Goal: Task Accomplishment & Management: Manage account settings

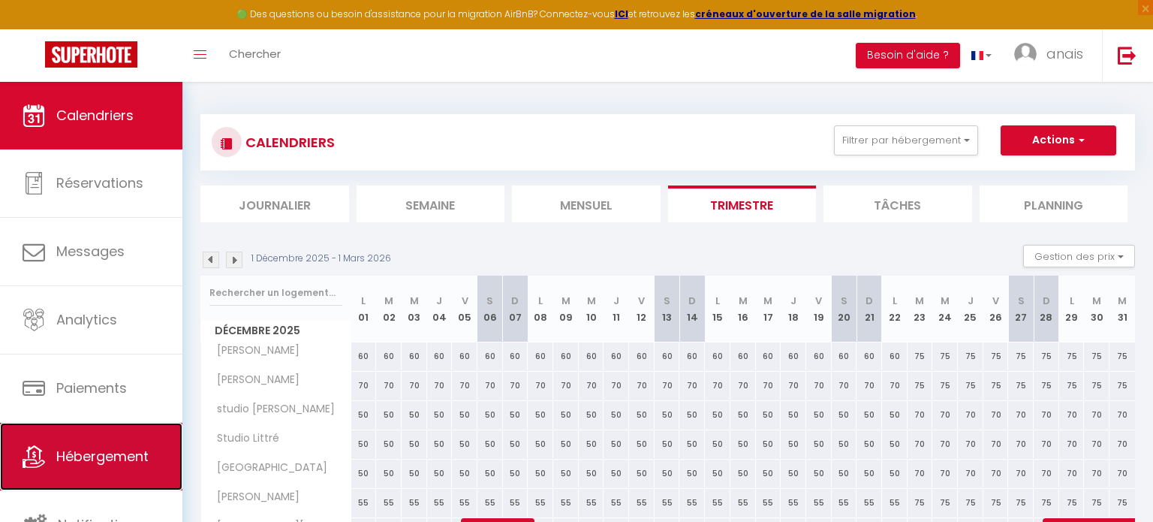
click at [144, 447] on span "Hébergement" at bounding box center [102, 456] width 92 height 19
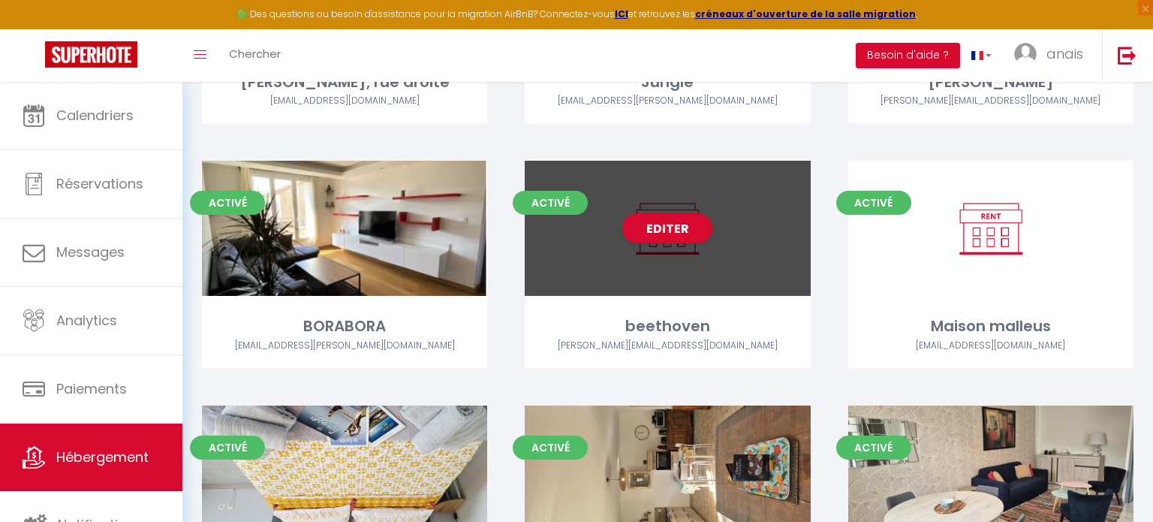
scroll to position [1531, 0]
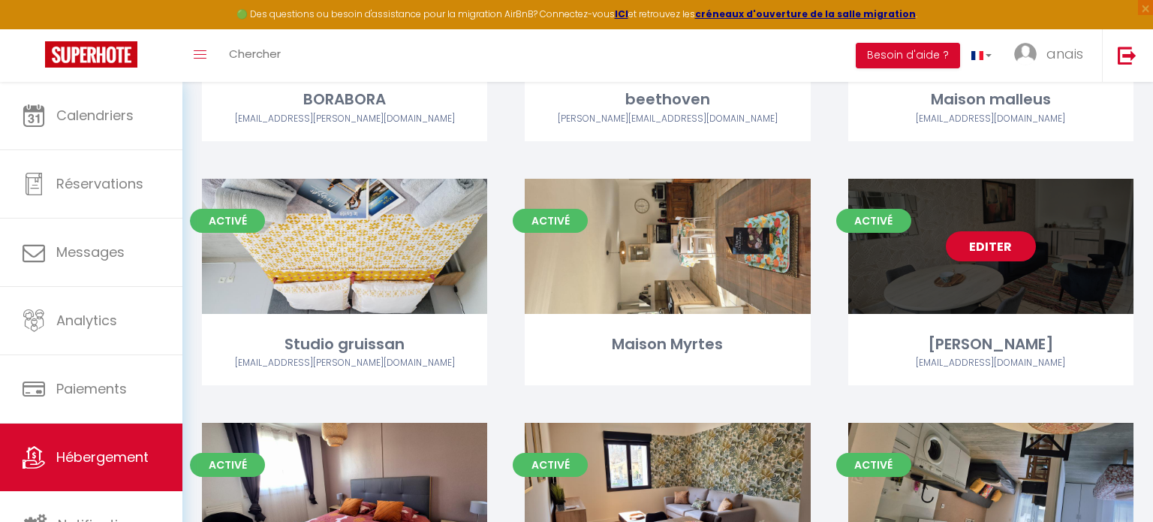
click at [945, 229] on div "Editer" at bounding box center [990, 246] width 285 height 135
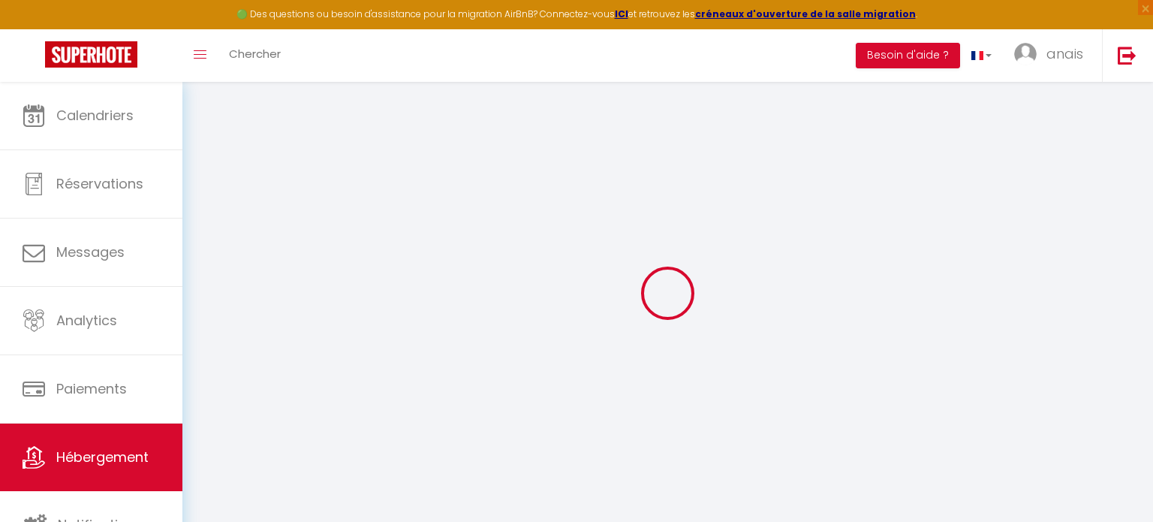
select select
checkbox input "false"
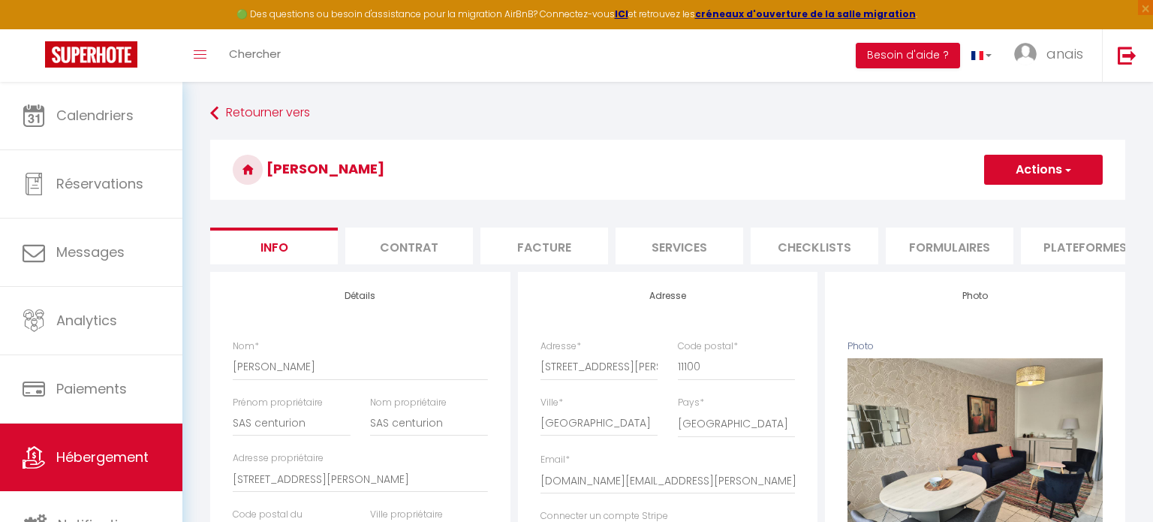
click at [1019, 172] on button "Actions" at bounding box center [1043, 170] width 119 height 30
click at [1008, 245] on link "Supprimer" at bounding box center [1021, 242] width 161 height 20
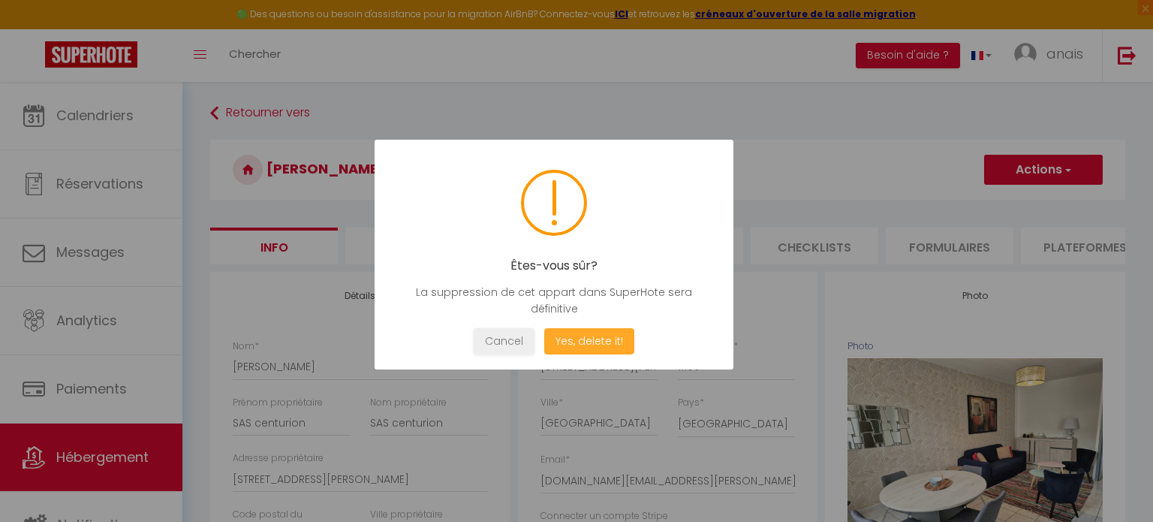
click at [594, 347] on button "Yes, delete it!" at bounding box center [589, 341] width 90 height 26
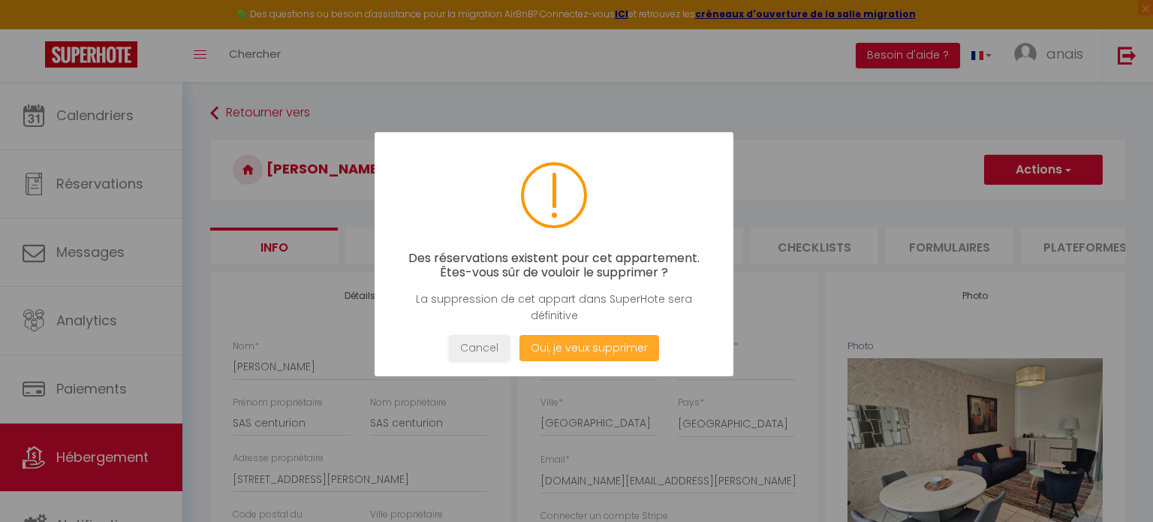
click at [594, 341] on button "Oui, je veux supprimer" at bounding box center [589, 348] width 140 height 26
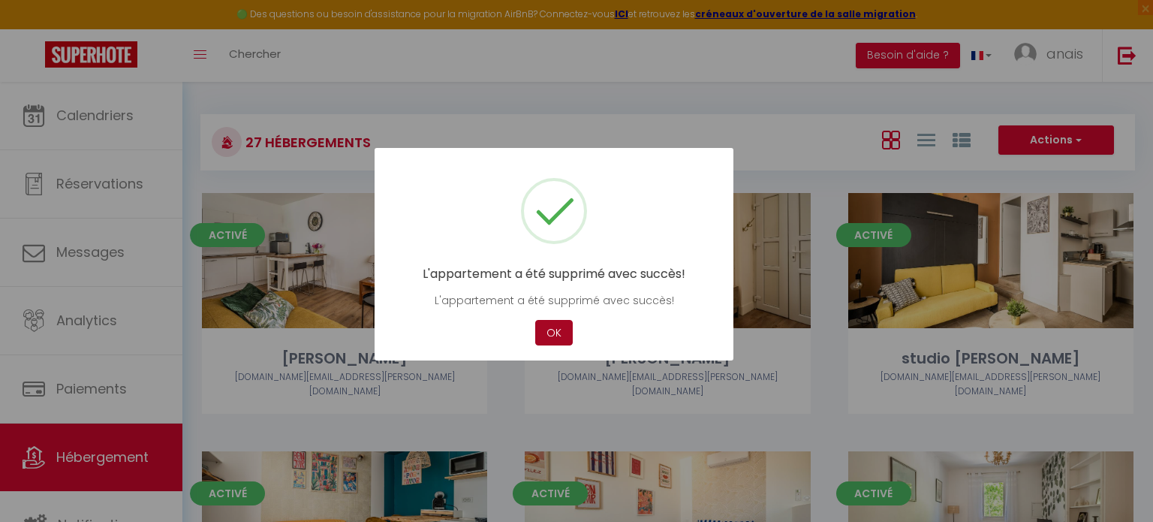
click at [560, 342] on button "OK" at bounding box center [554, 333] width 38 height 26
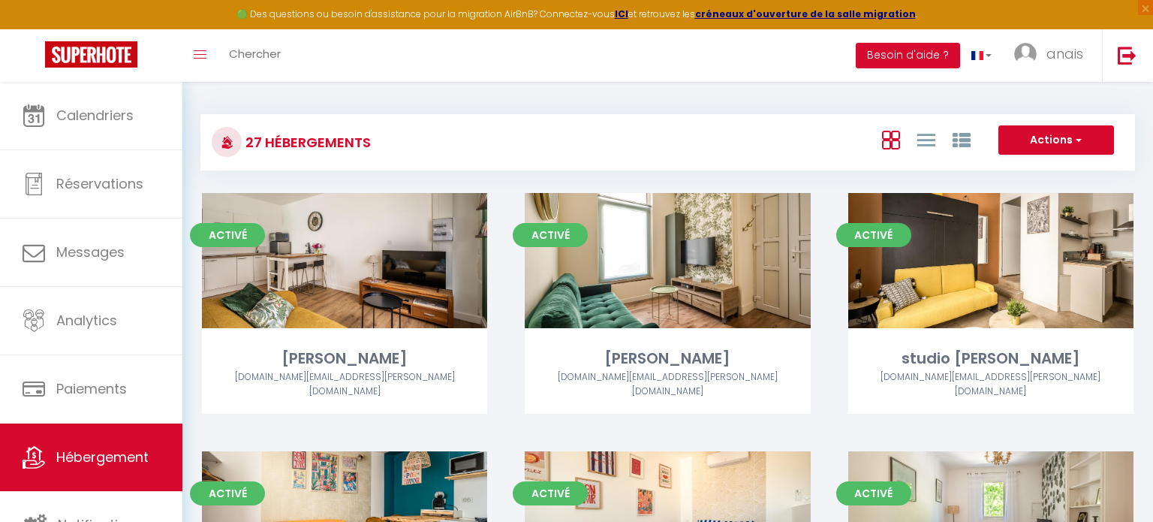
scroll to position [1885, 0]
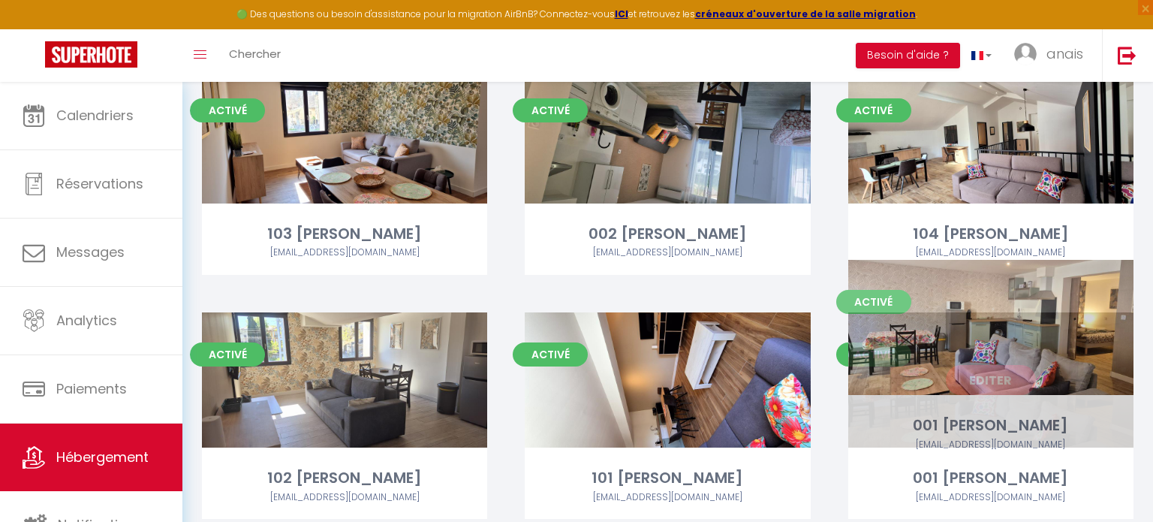
click at [974, 374] on div "Editer" at bounding box center [990, 379] width 285 height 135
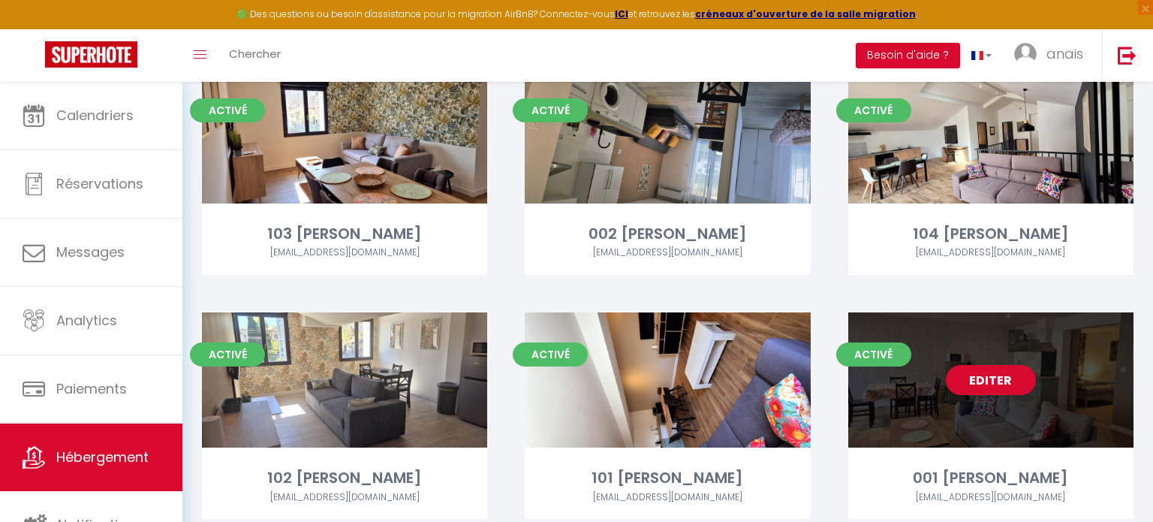
click at [1053, 312] on div "Editer" at bounding box center [990, 379] width 285 height 135
select select "3"
select select "2"
select select "1"
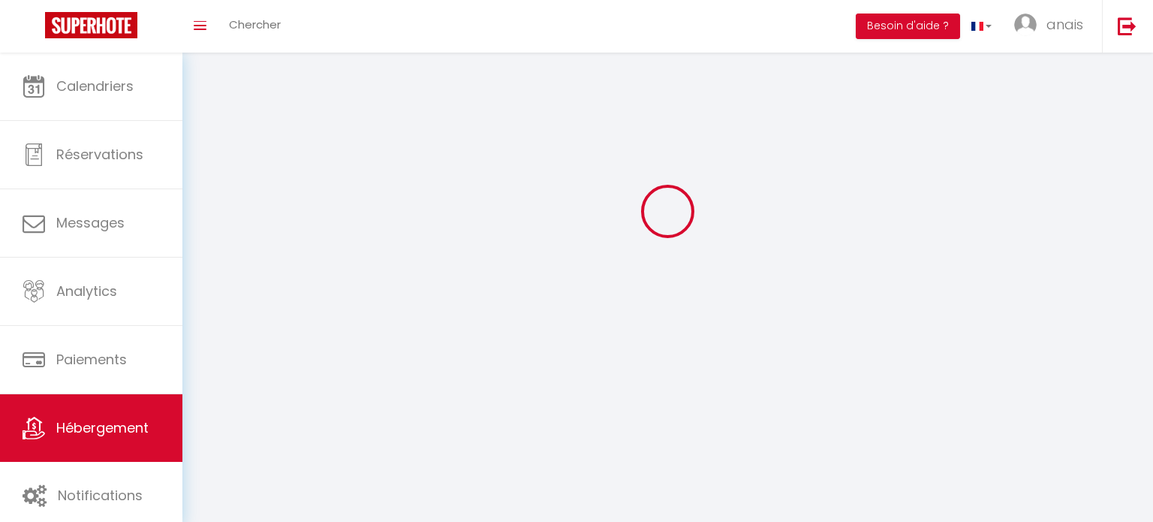
select select
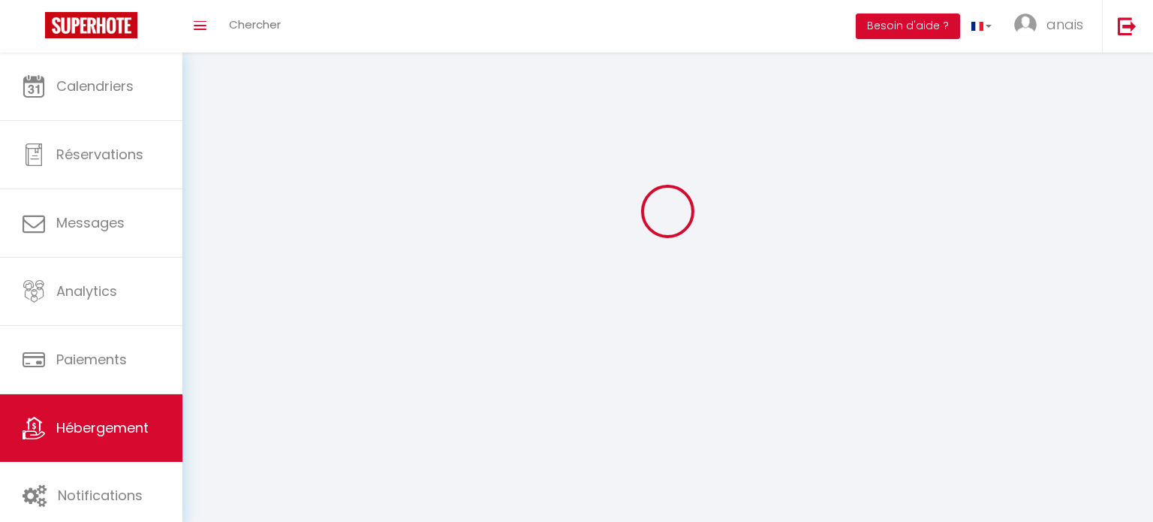
select select
checkbox input "false"
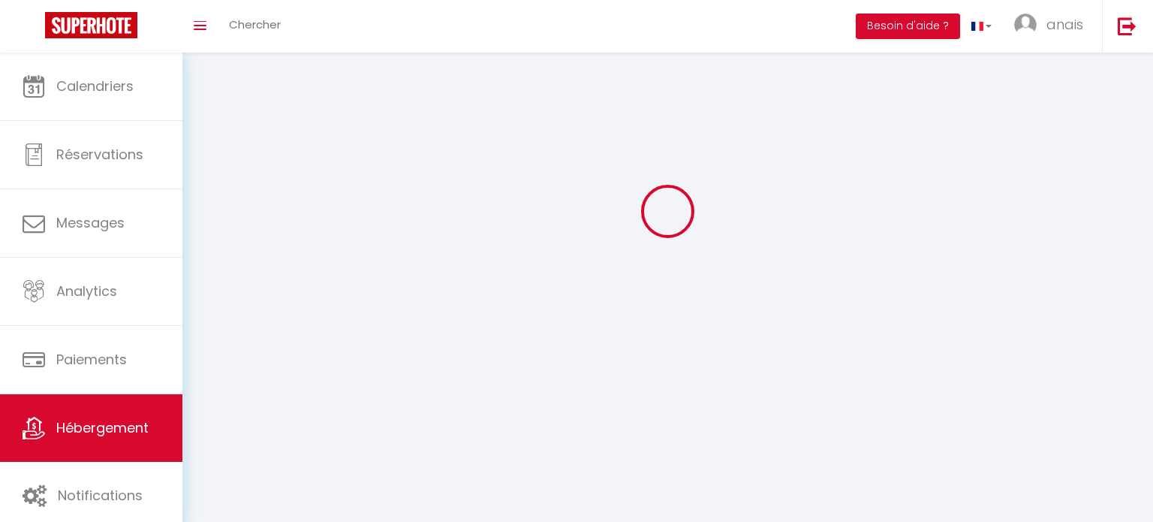
select select
select select "1"
select select "28"
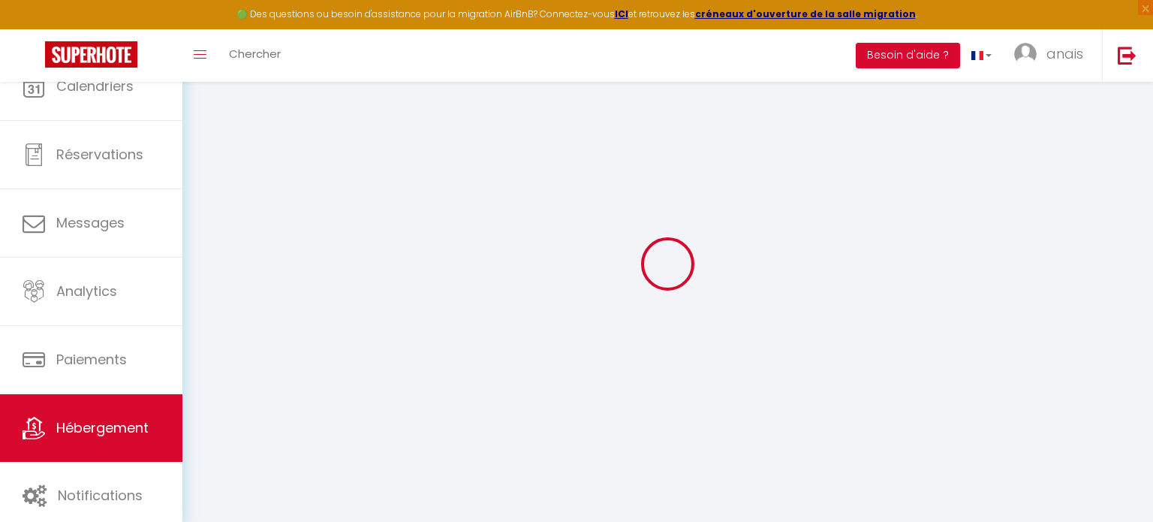
select select
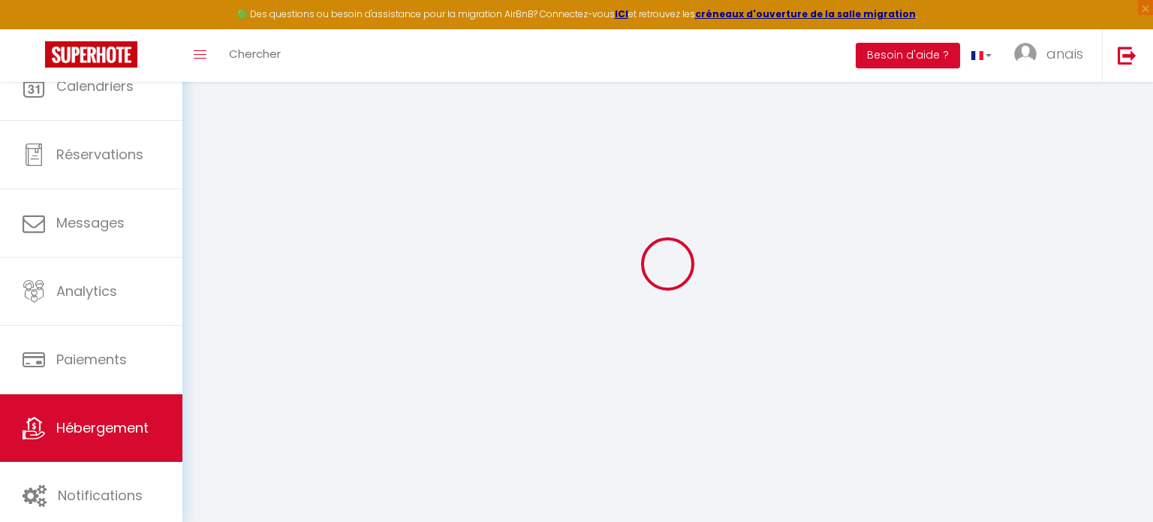
select select
checkbox input "false"
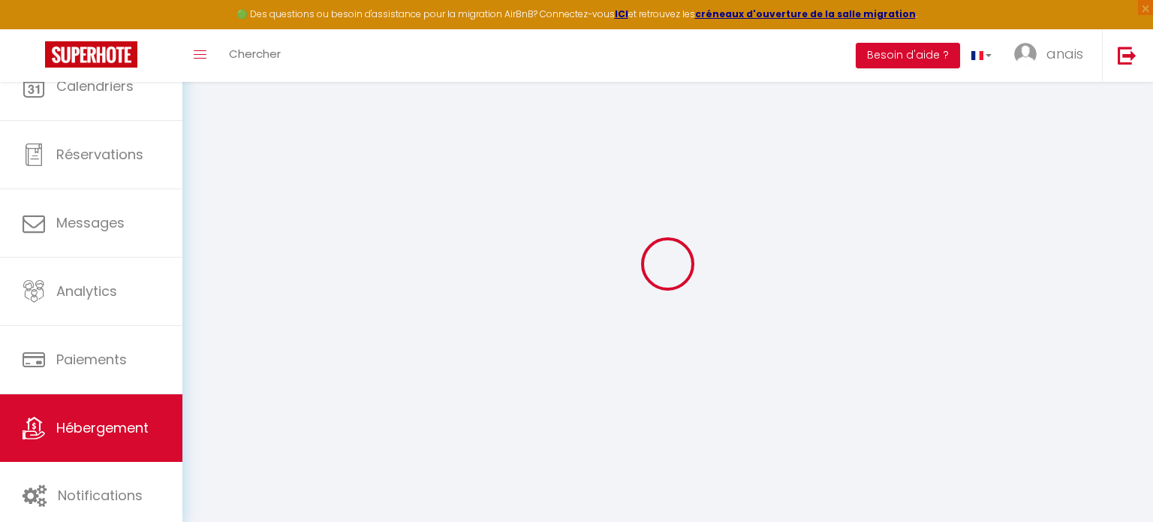
select select
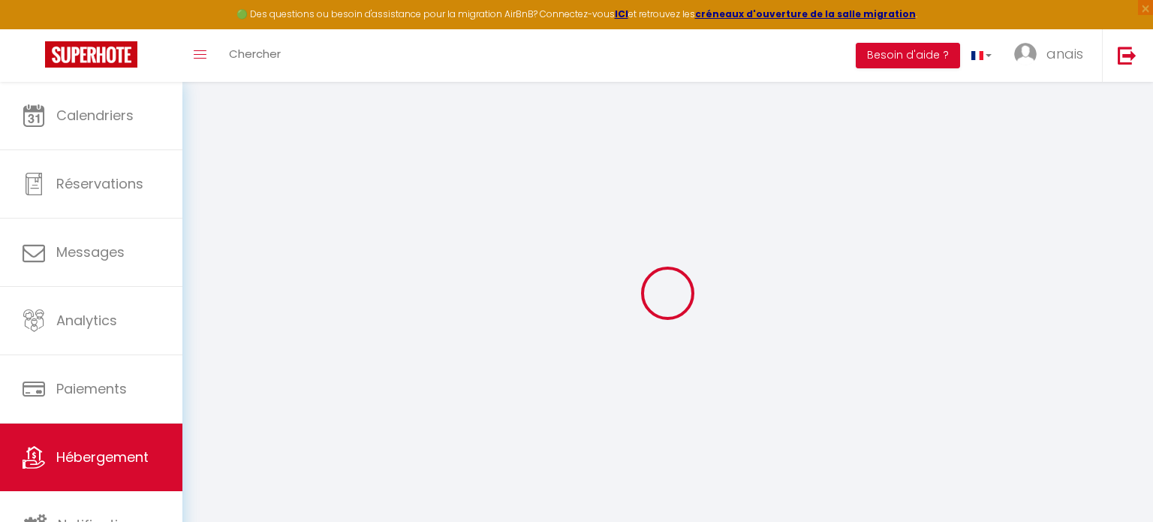
select select
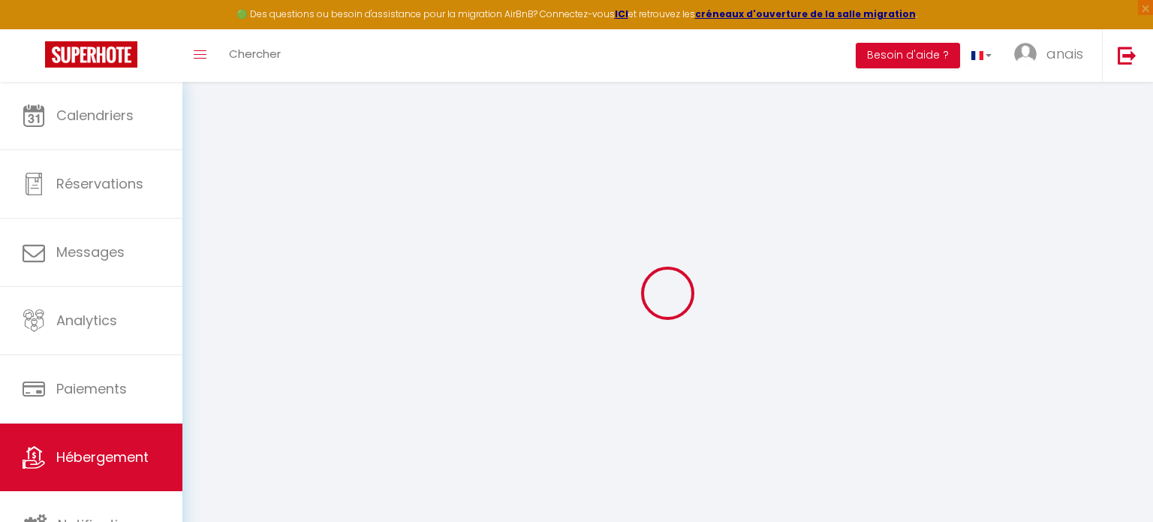
select select
checkbox input "false"
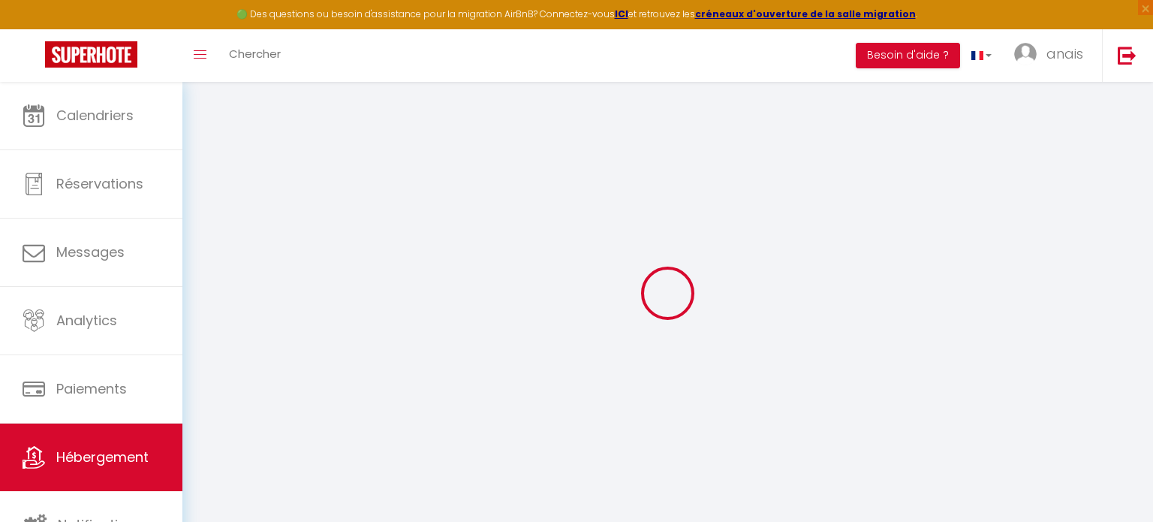
select select
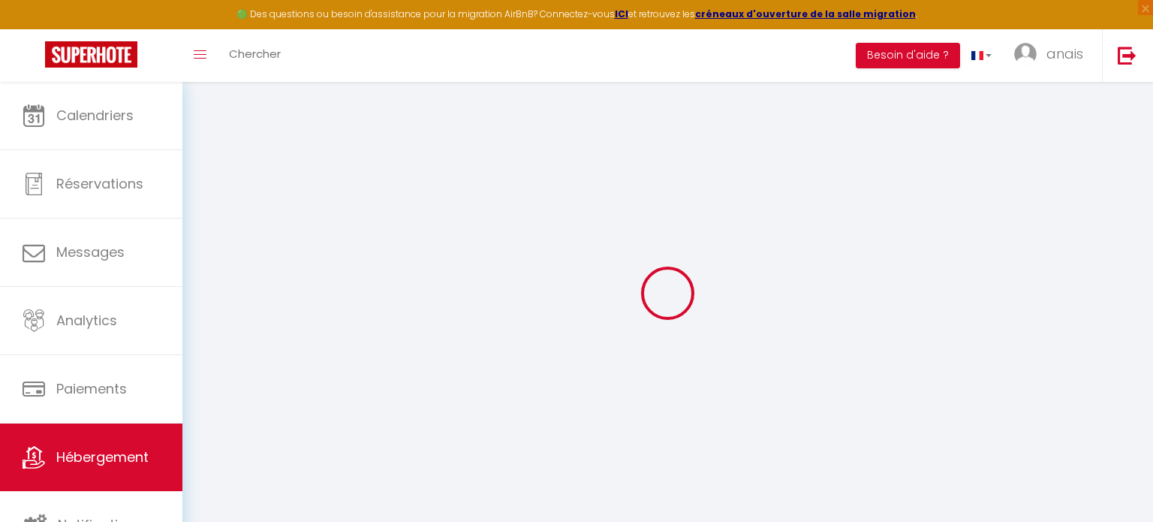
select select
checkbox input "false"
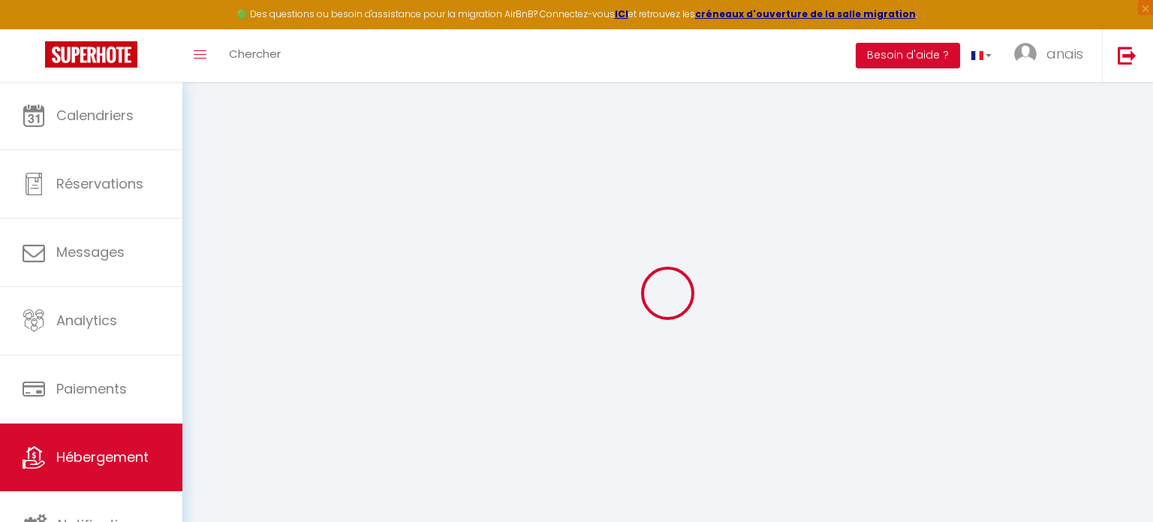
checkbox input "false"
select select
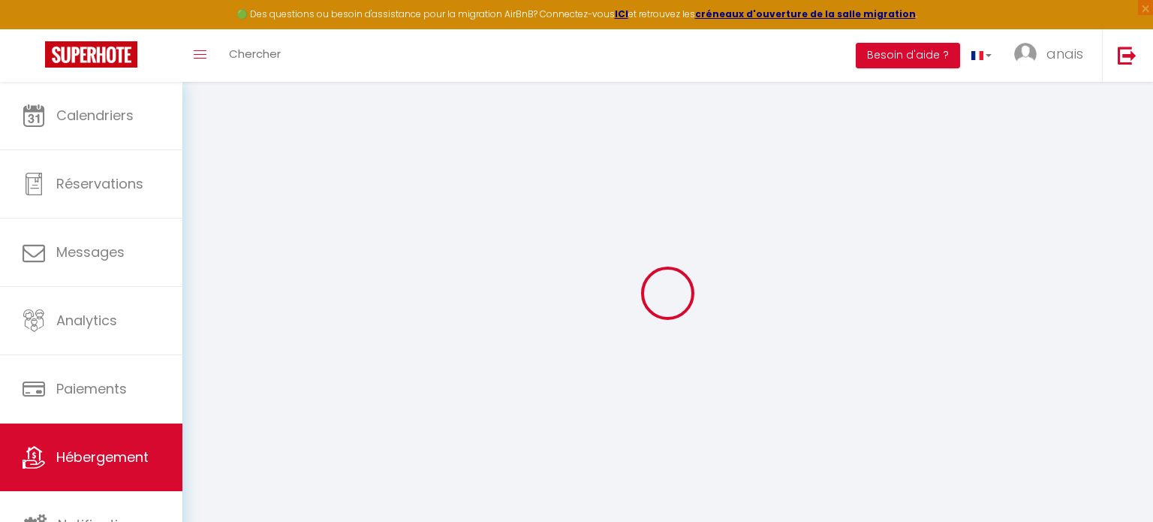
select select
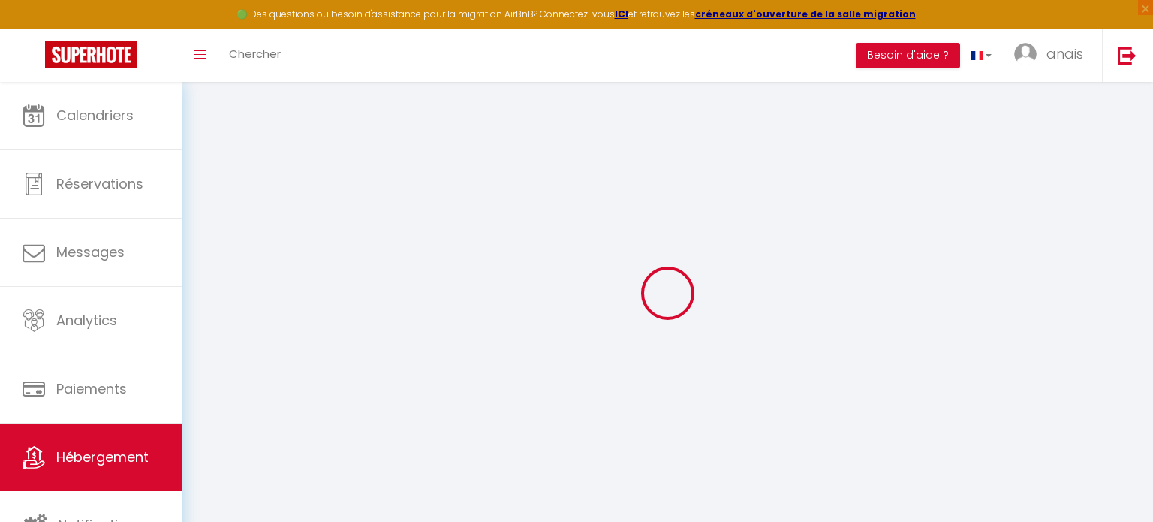
checkbox input "false"
select select
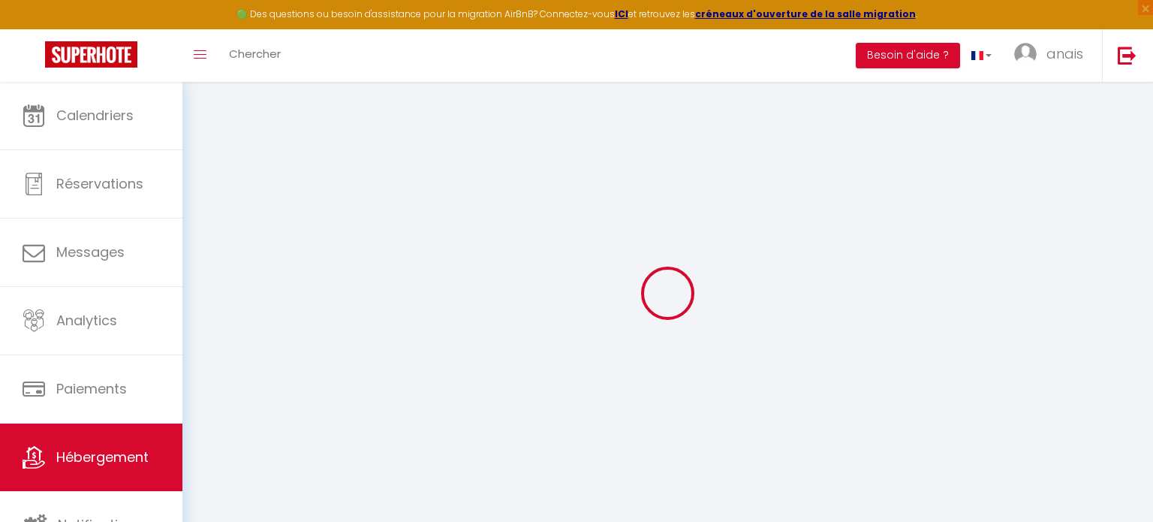
select select
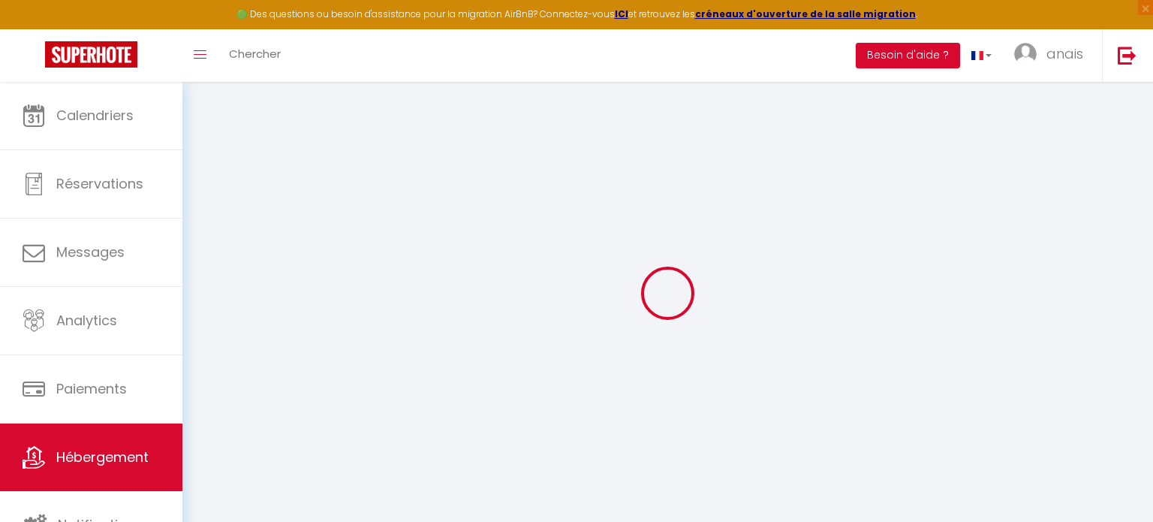
select select
checkbox input "false"
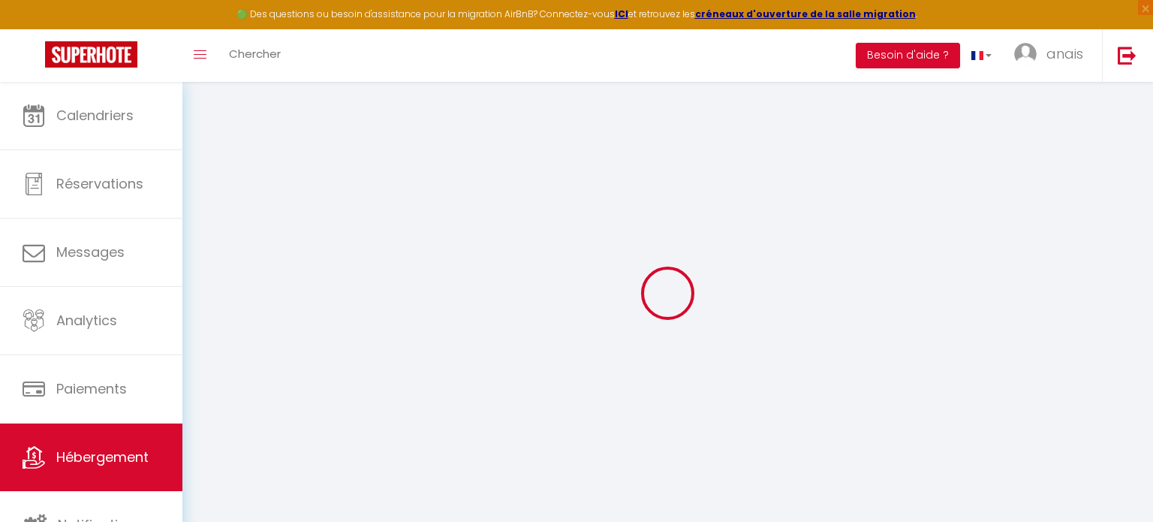
checkbox input "false"
select select
type input "001 [PERSON_NAME]"
type input "[PERSON_NAME]"
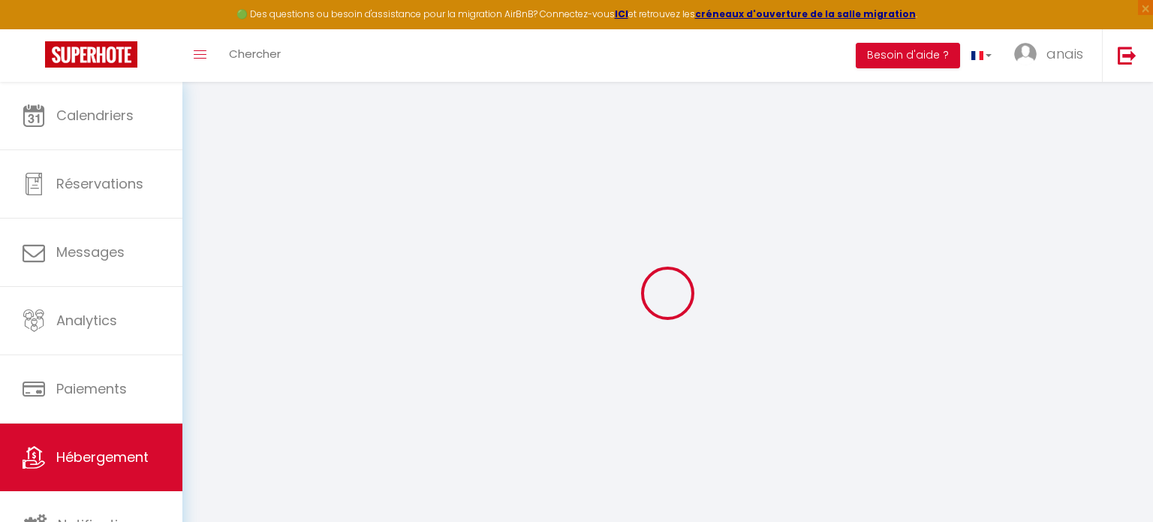
type input "Mandrou"
type input "[STREET_ADDRESS][PERSON_NAME]"
type input "11100"
type input "[GEOGRAPHIC_DATA]"
type input "35"
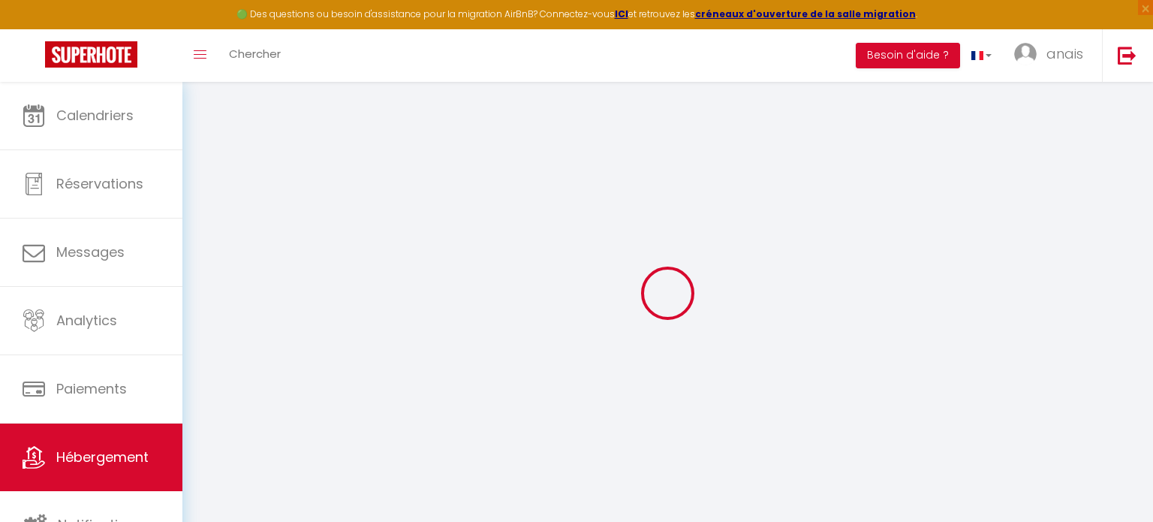
select select
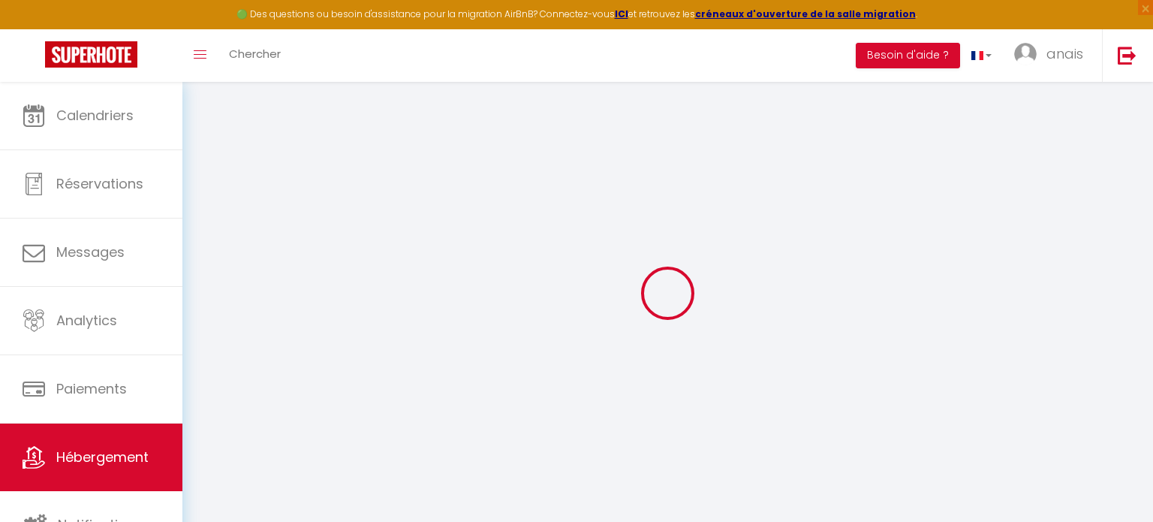
type input "[STREET_ADDRESS][PERSON_NAME]"
type input "11100"
type input "[GEOGRAPHIC_DATA]"
type input "[DOMAIN_NAME][EMAIL_ADDRESS][PERSON_NAME][DOMAIN_NAME]"
select select
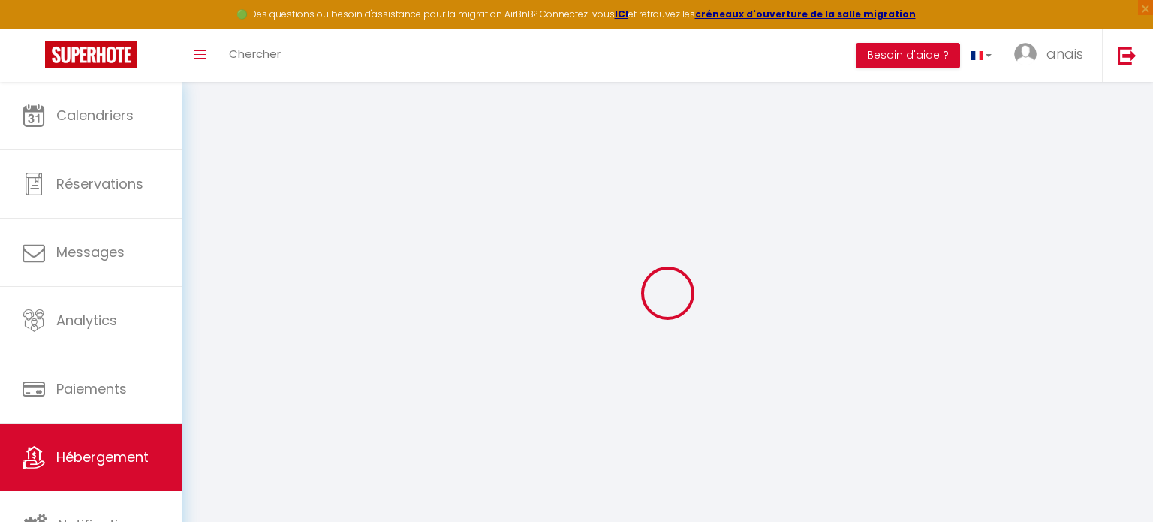
checkbox input "false"
type input "35"
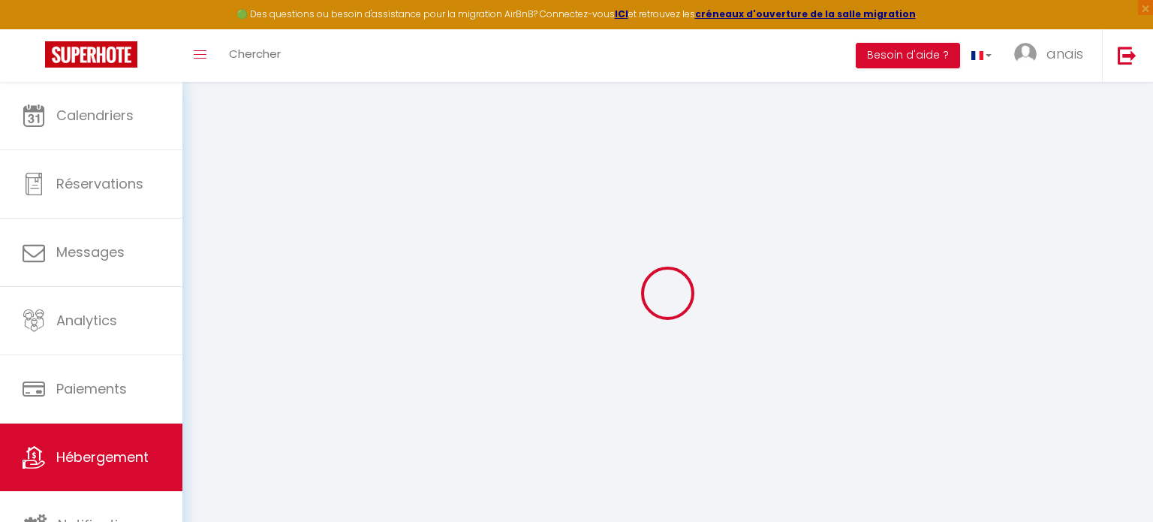
type input "0"
select select
checkbox input "false"
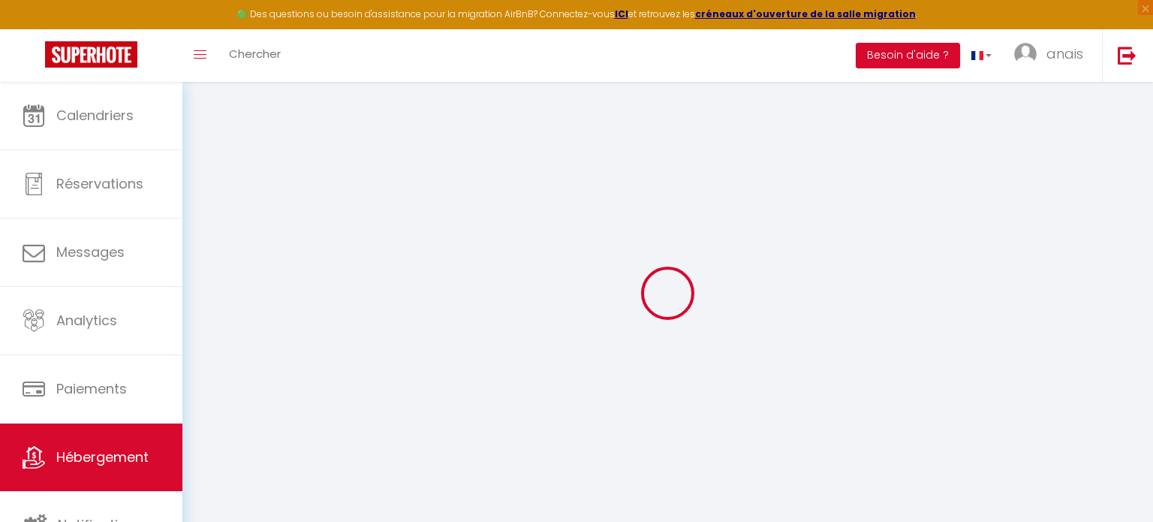
checkbox input "false"
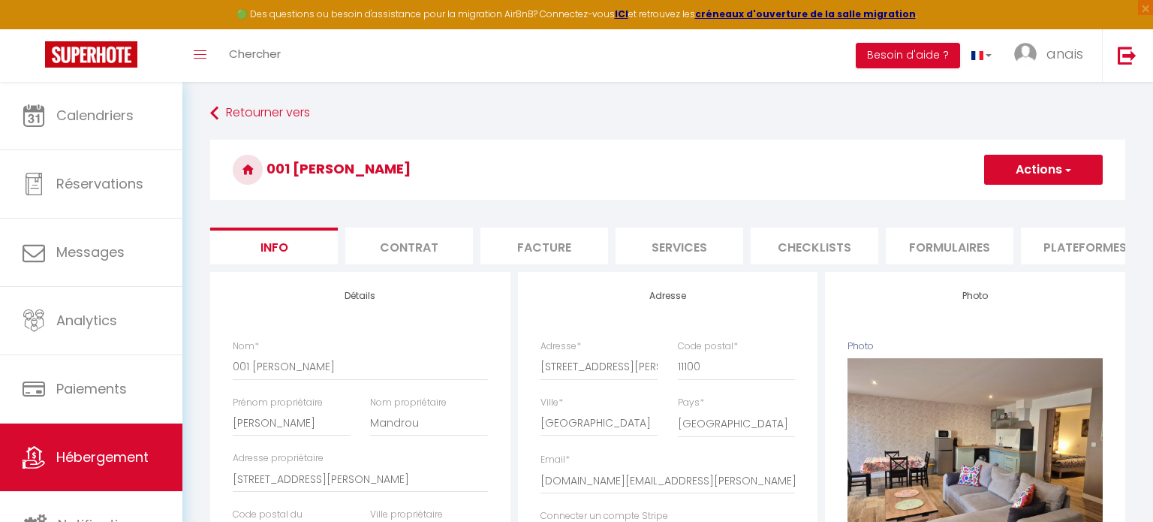
click at [1077, 254] on li "Plateformes" at bounding box center [1085, 245] width 128 height 37
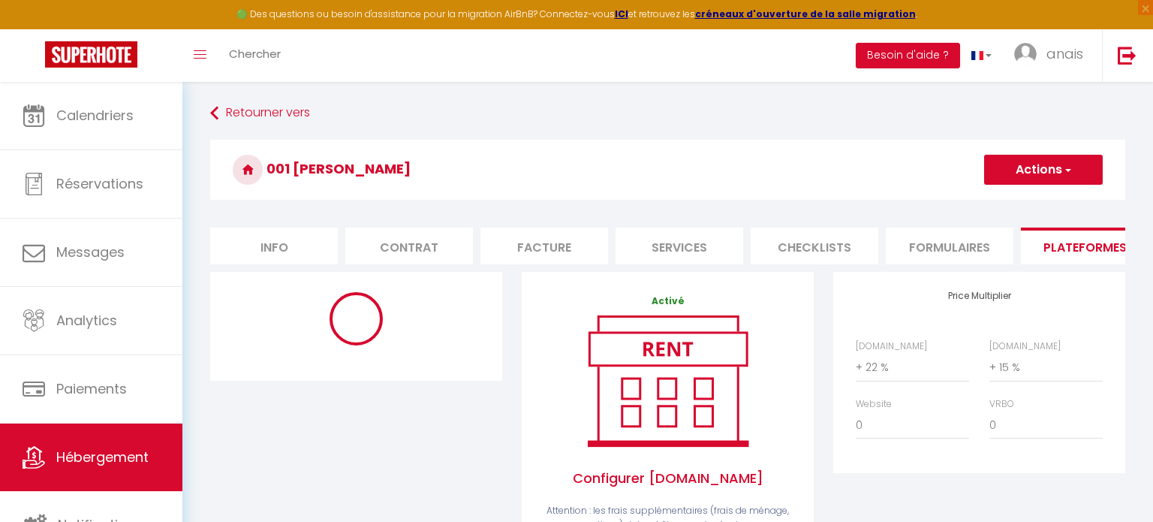
click at [1034, 167] on button "Actions" at bounding box center [1043, 170] width 119 height 30
drag, startPoint x: 893, startPoint y: 169, endPoint x: 795, endPoint y: 171, distance: 98.4
click at [893, 168] on h3 "001 [PERSON_NAME]" at bounding box center [667, 170] width 915 height 60
click at [284, 259] on li "Info" at bounding box center [274, 245] width 128 height 37
select select
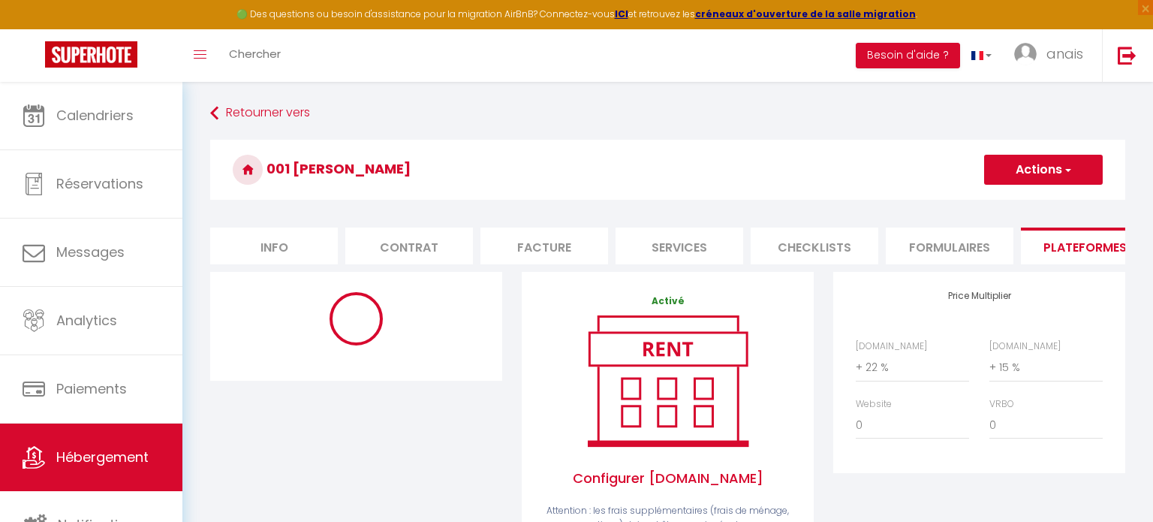
checkbox input "false"
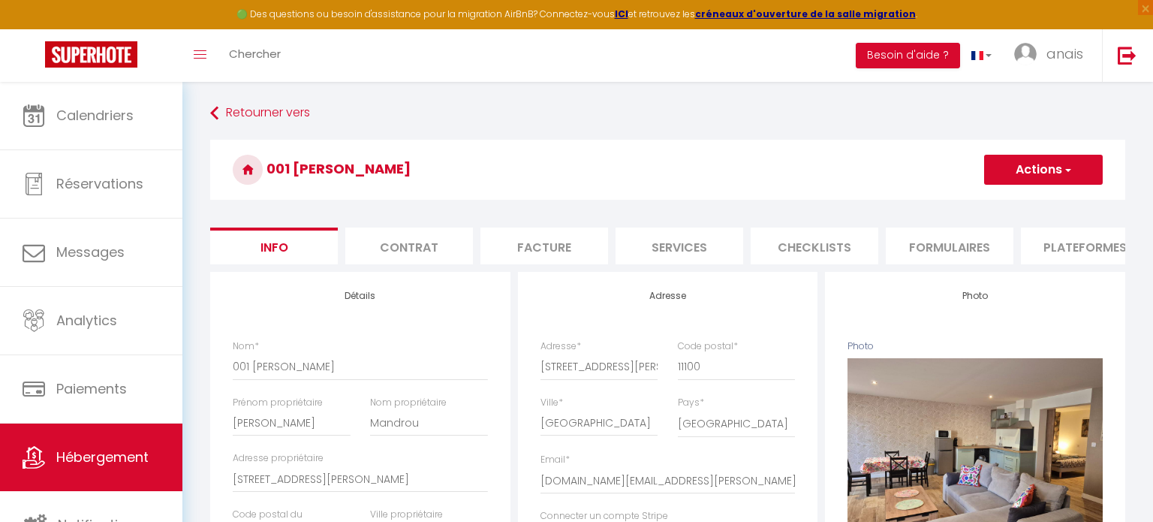
click at [1008, 181] on button "Actions" at bounding box center [1043, 170] width 119 height 30
click at [1002, 242] on link "Supprimer" at bounding box center [1021, 242] width 161 height 20
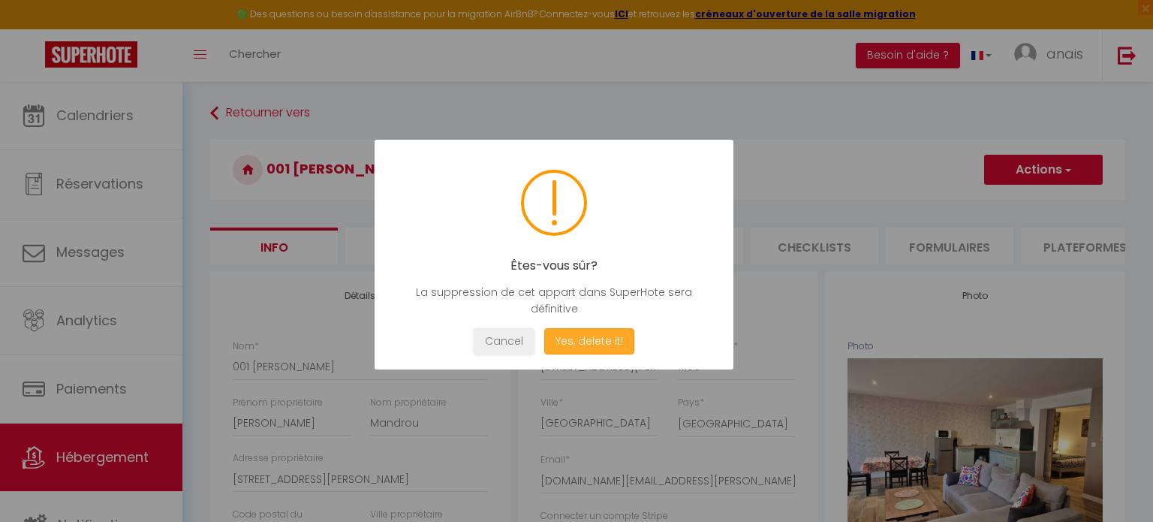
click at [580, 334] on button "Yes, delete it!" at bounding box center [589, 341] width 90 height 26
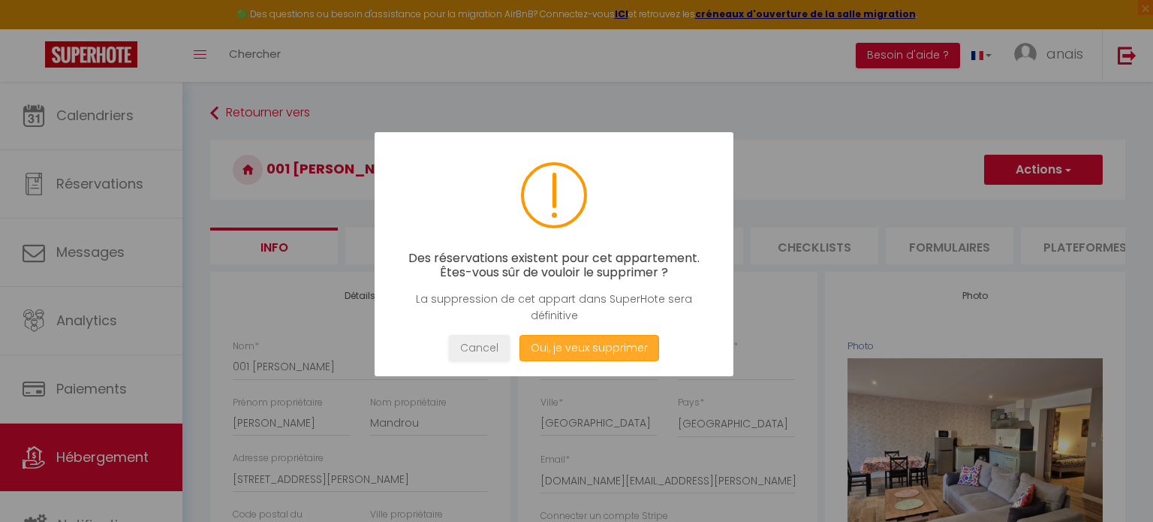
click at [609, 357] on button "Oui, je veux supprimer" at bounding box center [589, 348] width 140 height 26
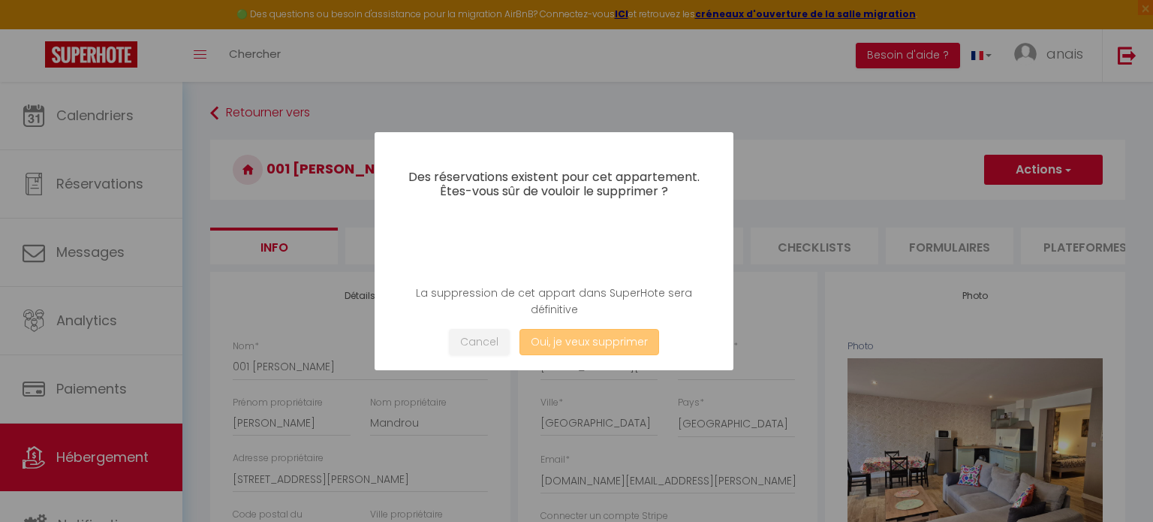
select select
checkbox input "false"
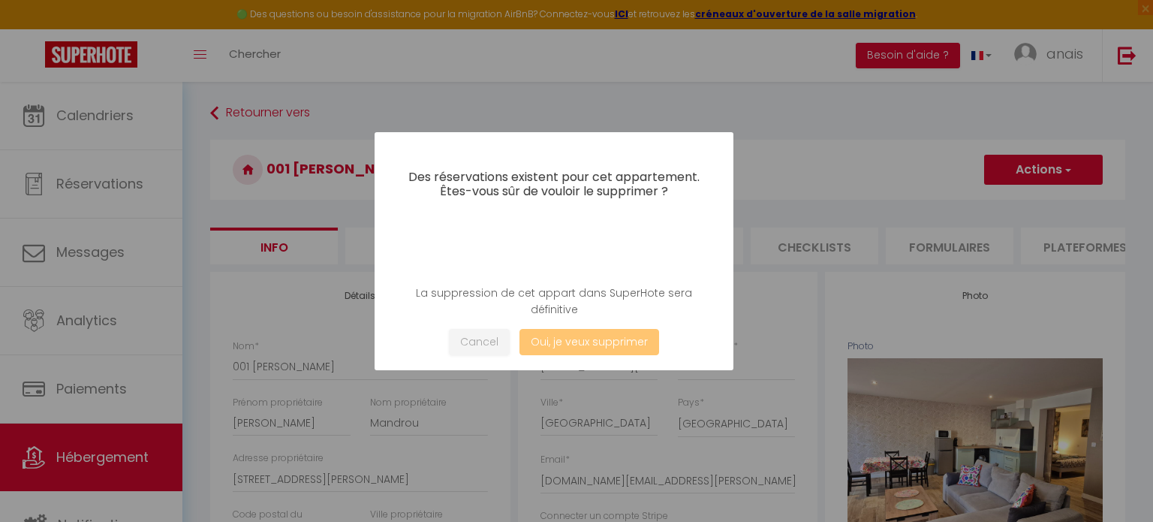
click at [593, 340] on div "Cancel Oui, je veux supprimer" at bounding box center [554, 342] width 314 height 26
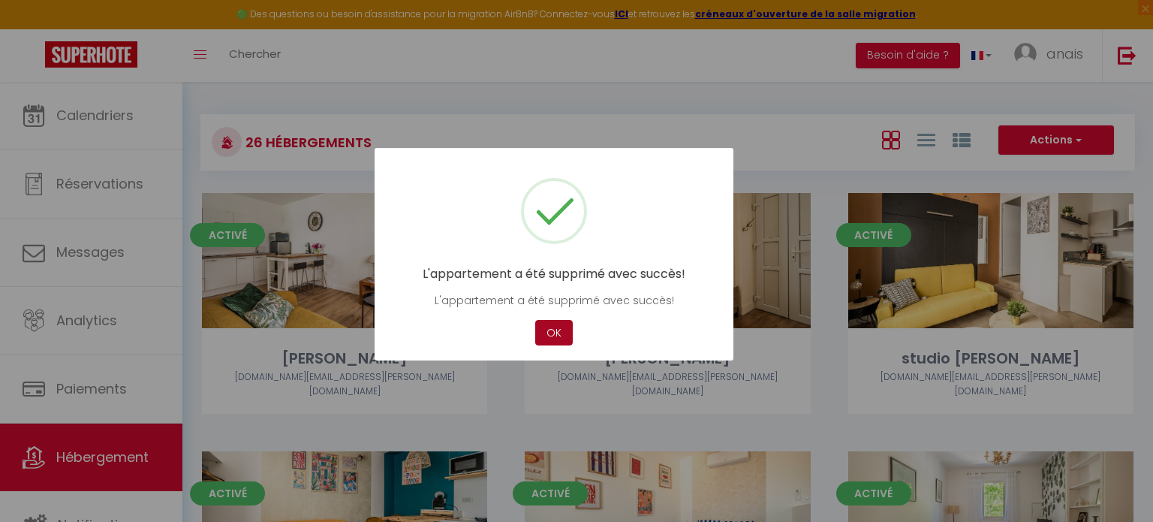
click at [553, 333] on button "OK" at bounding box center [554, 333] width 38 height 26
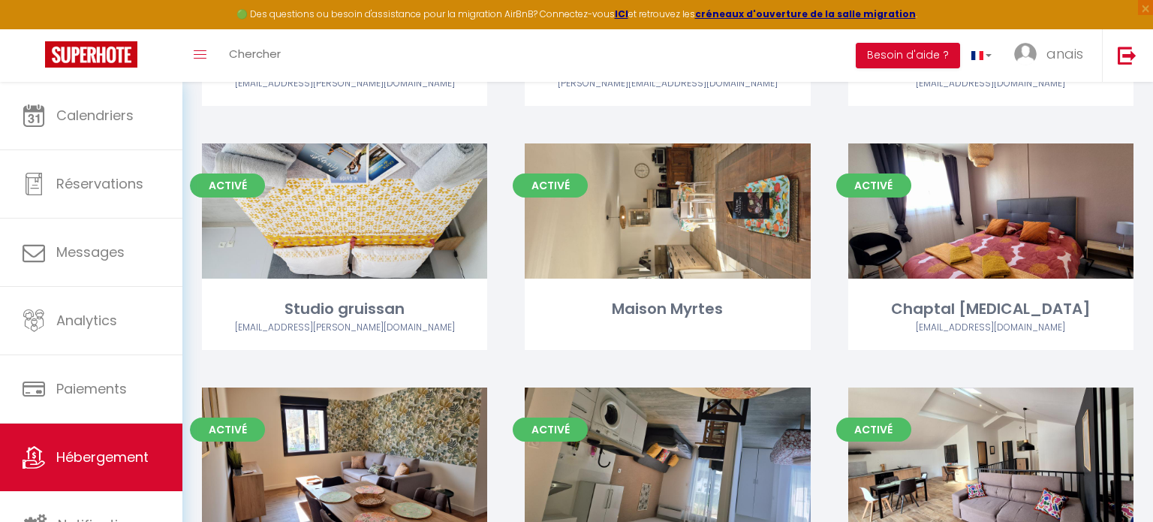
scroll to position [1885, 0]
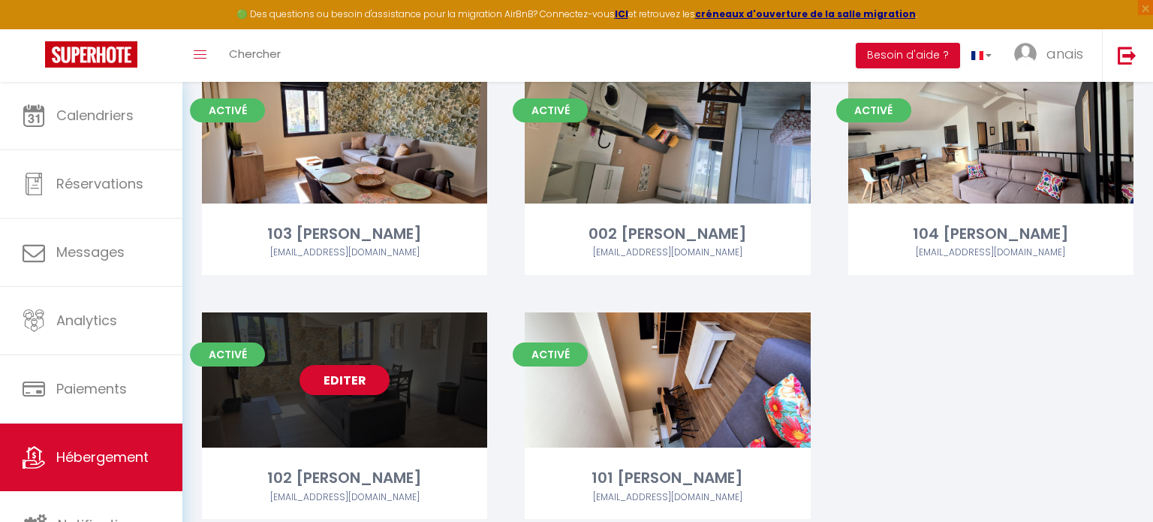
click at [417, 355] on div "Editer" at bounding box center [344, 379] width 285 height 135
select select "3"
select select "2"
select select "1"
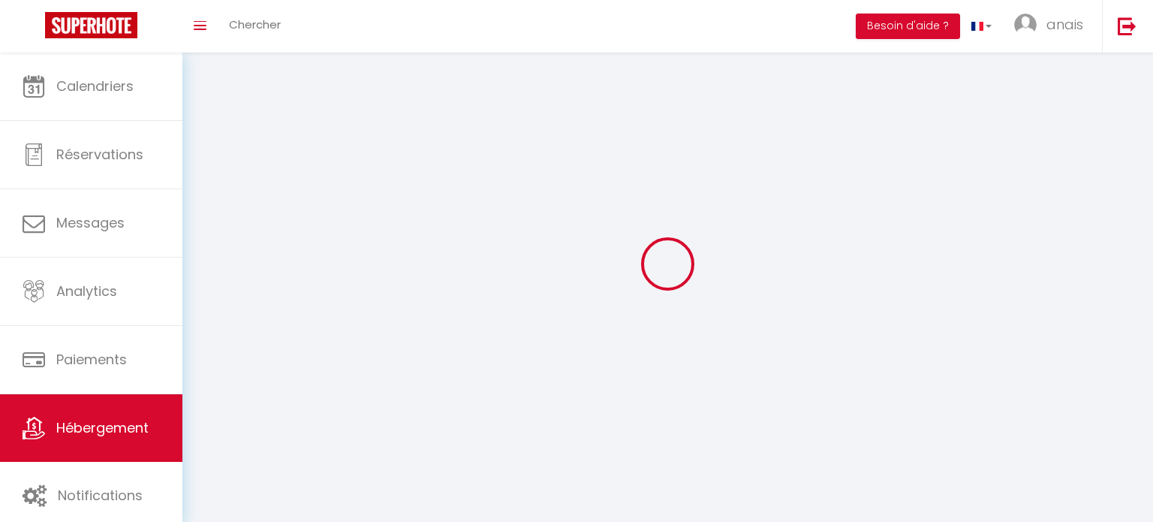
select select
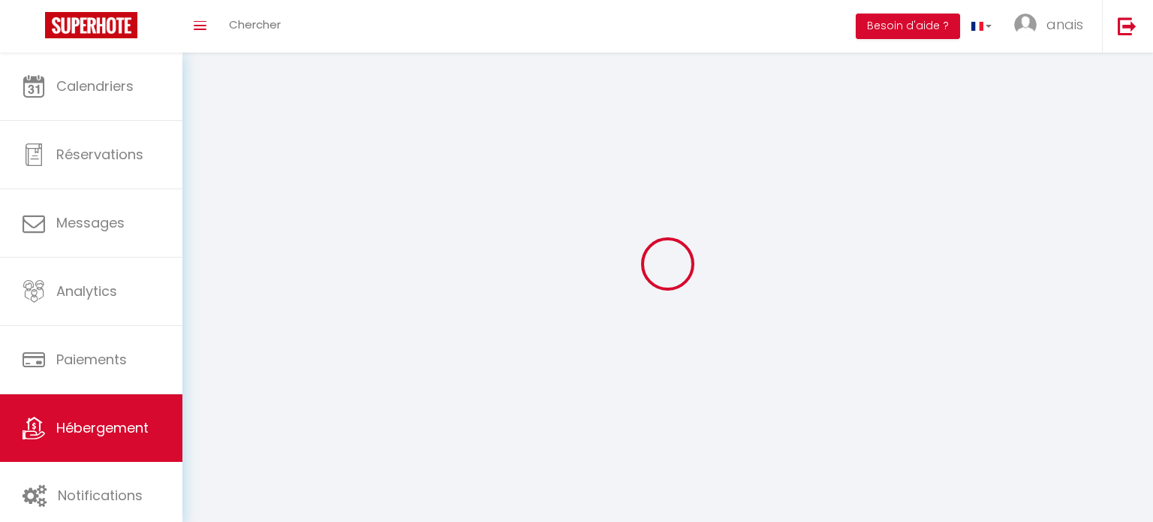
select select "1"
select select
checkbox input "false"
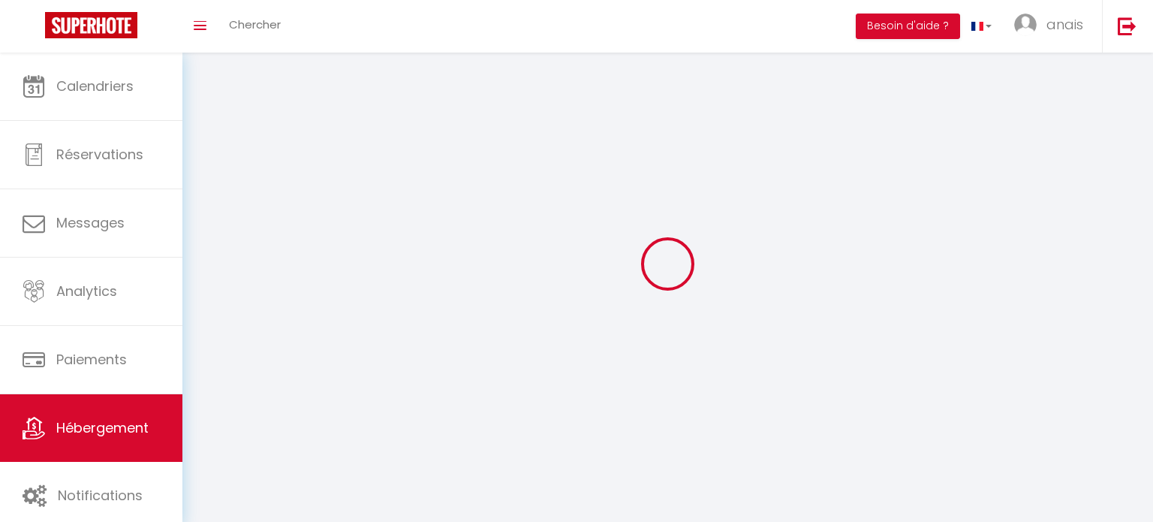
checkbox input "false"
select select "28"
select select
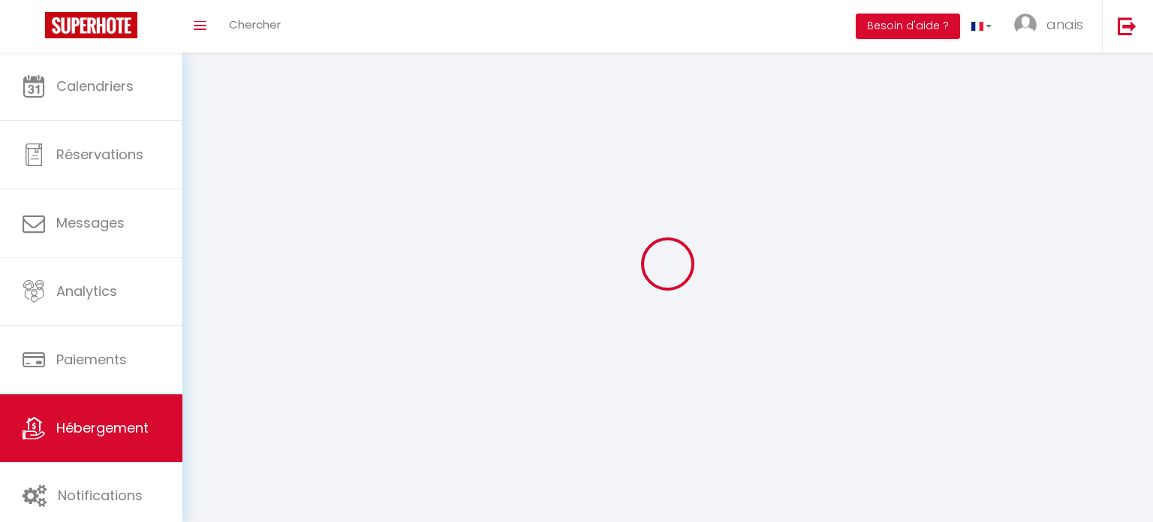
select select
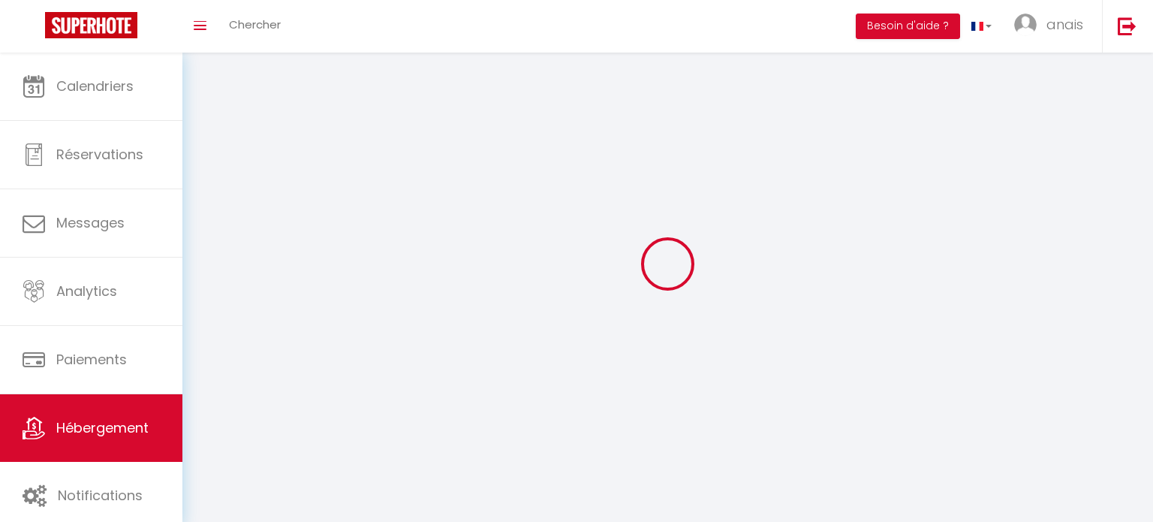
checkbox input "false"
select select
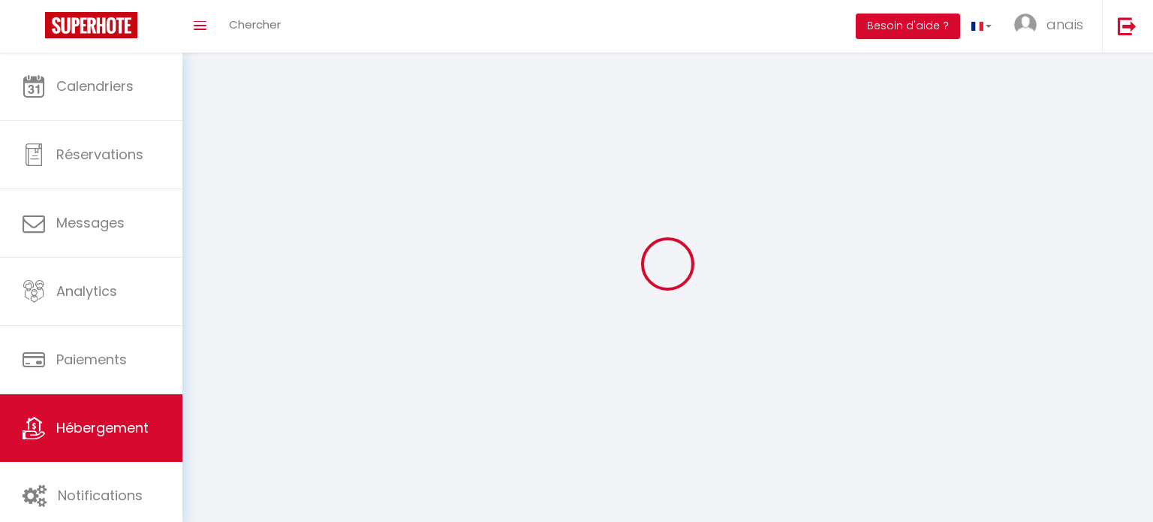
select select
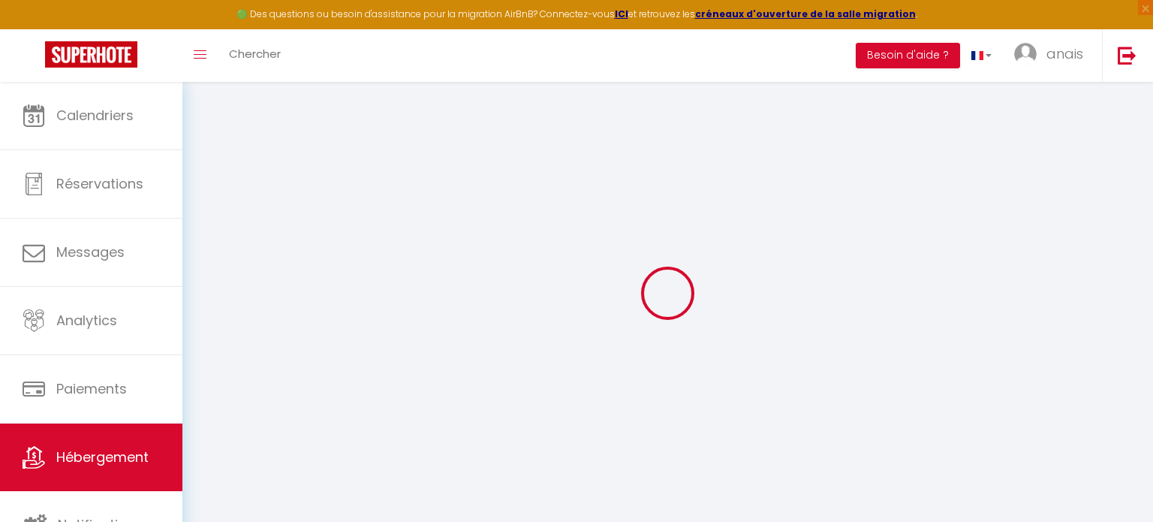
select select
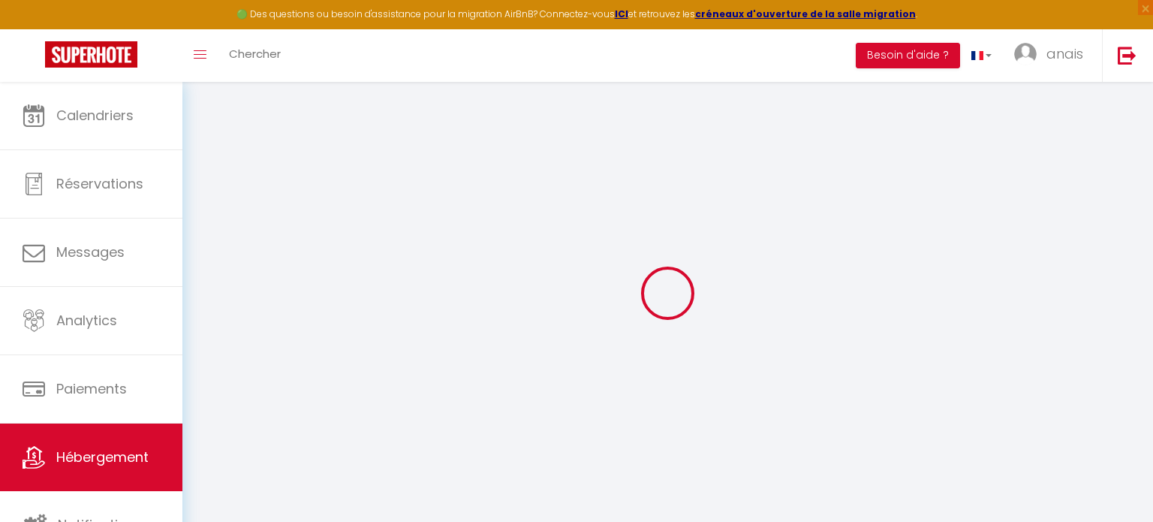
select select
checkbox input "false"
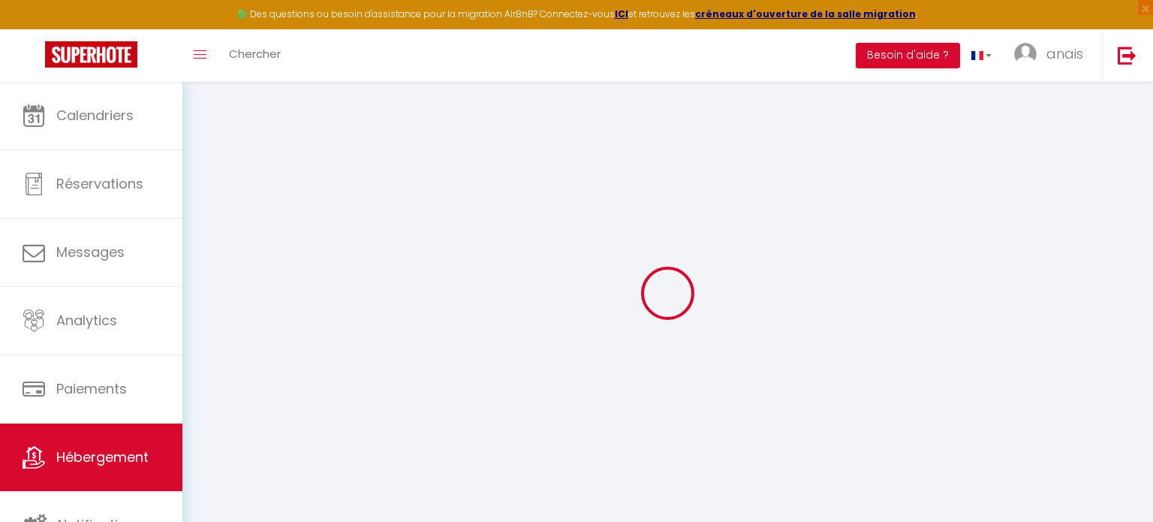
select select
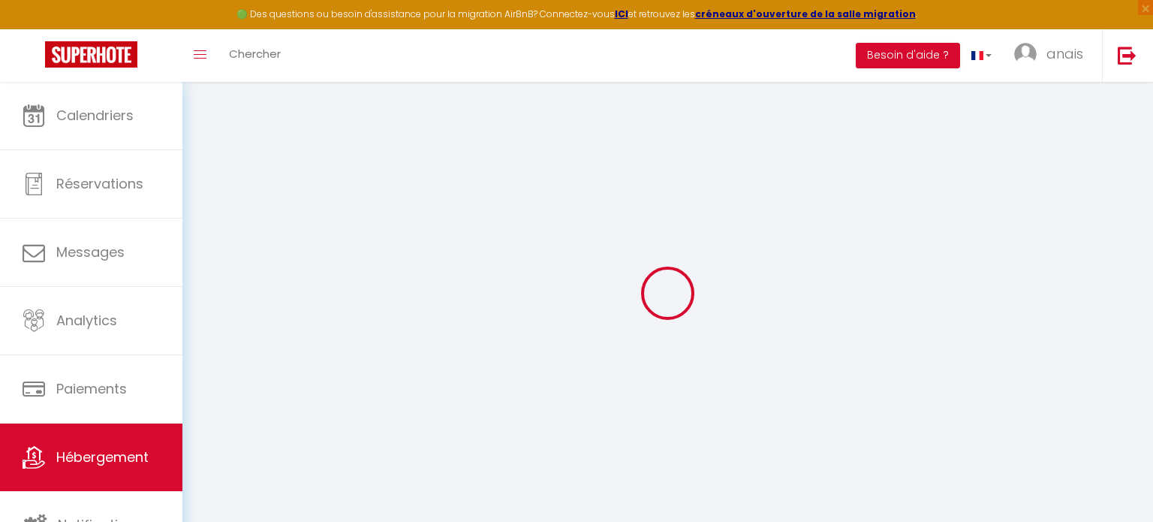
select select
checkbox input "false"
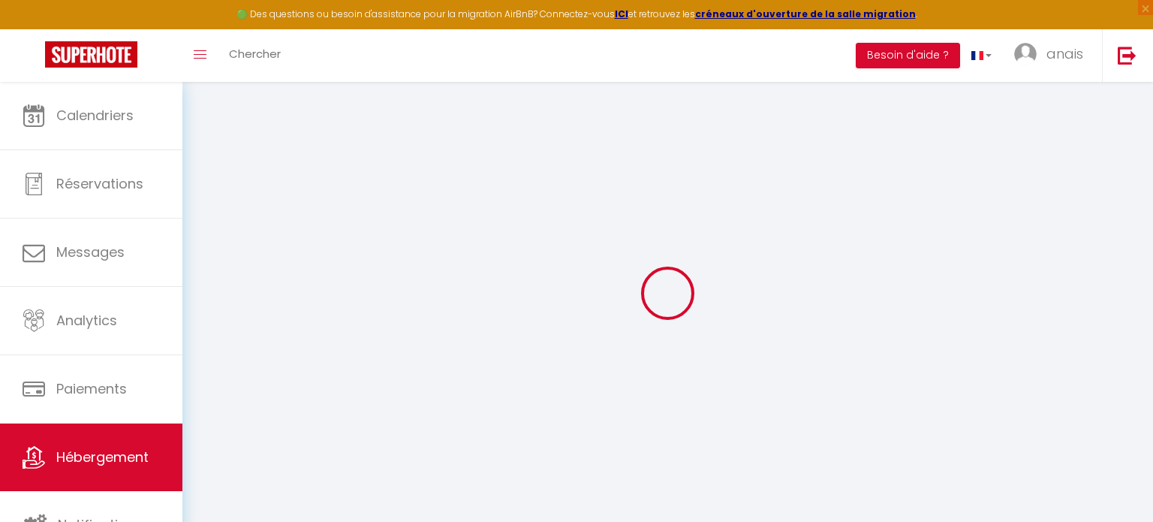
checkbox input "false"
select select
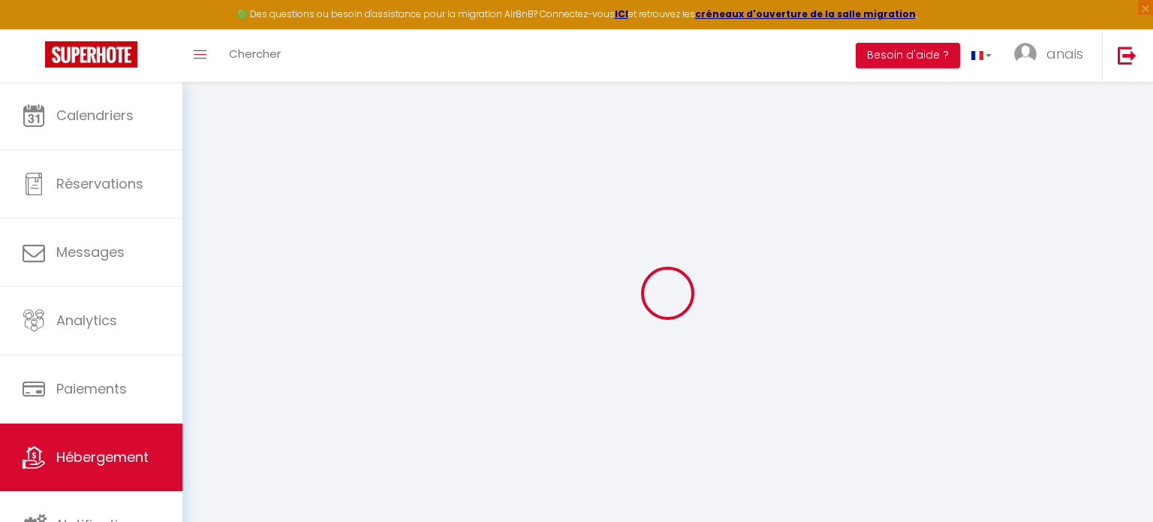
select select
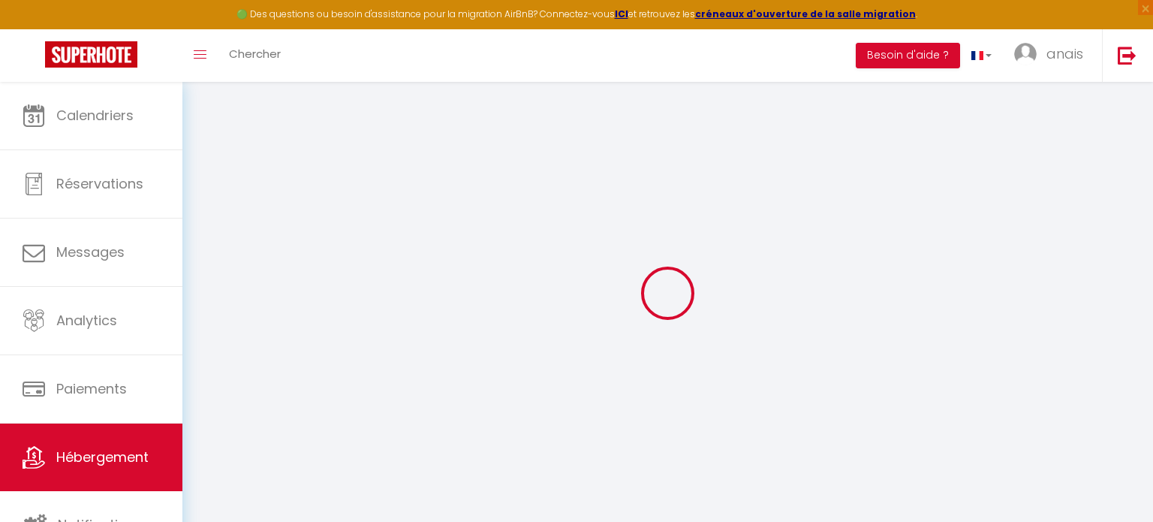
checkbox input "false"
select select
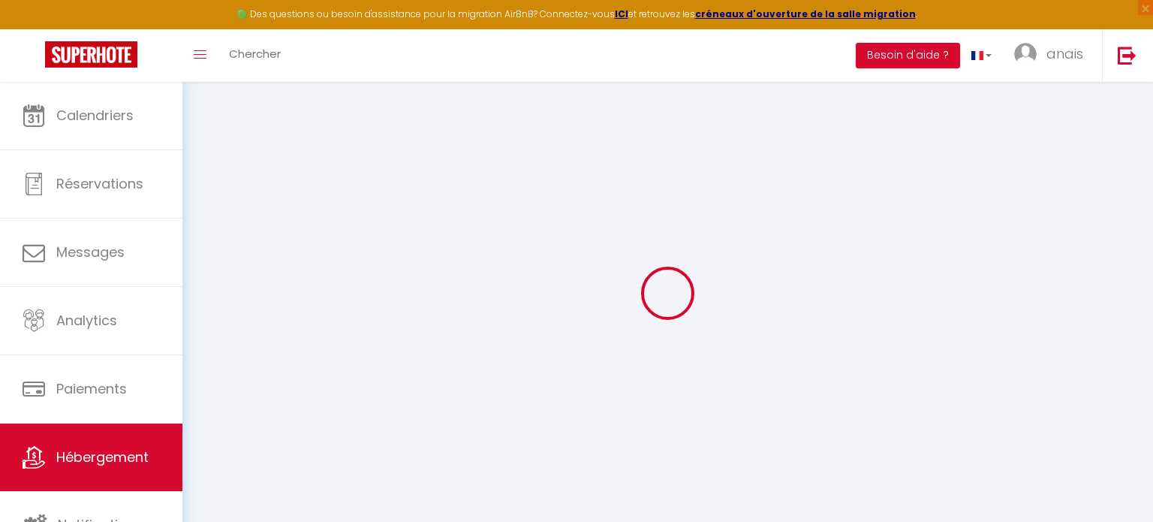
select select
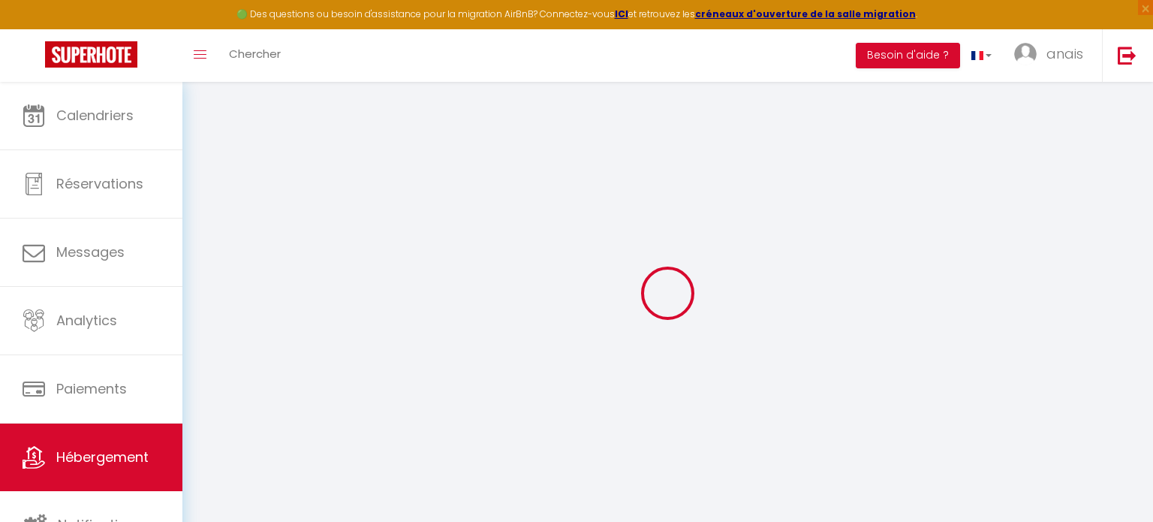
select select
checkbox input "false"
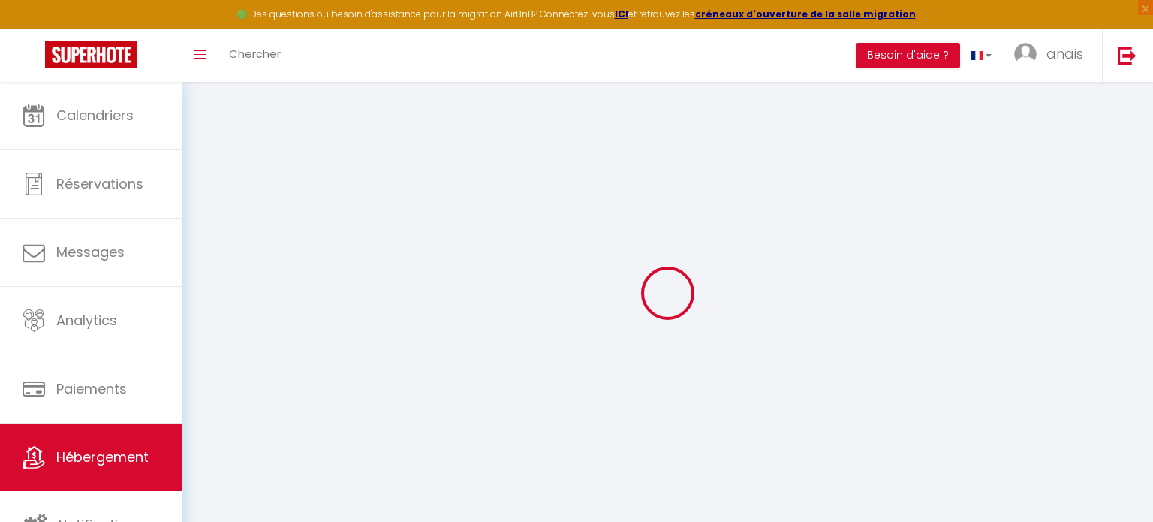
checkbox input "false"
select select
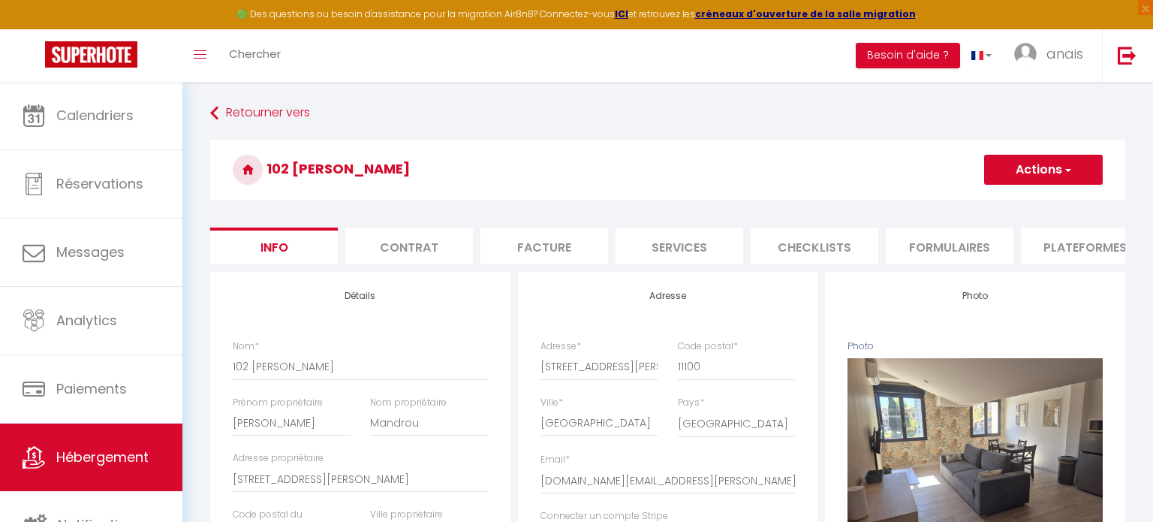
click at [1042, 174] on button "Actions" at bounding box center [1043, 170] width 119 height 30
click at [1000, 239] on link "Supprimer" at bounding box center [1021, 242] width 161 height 20
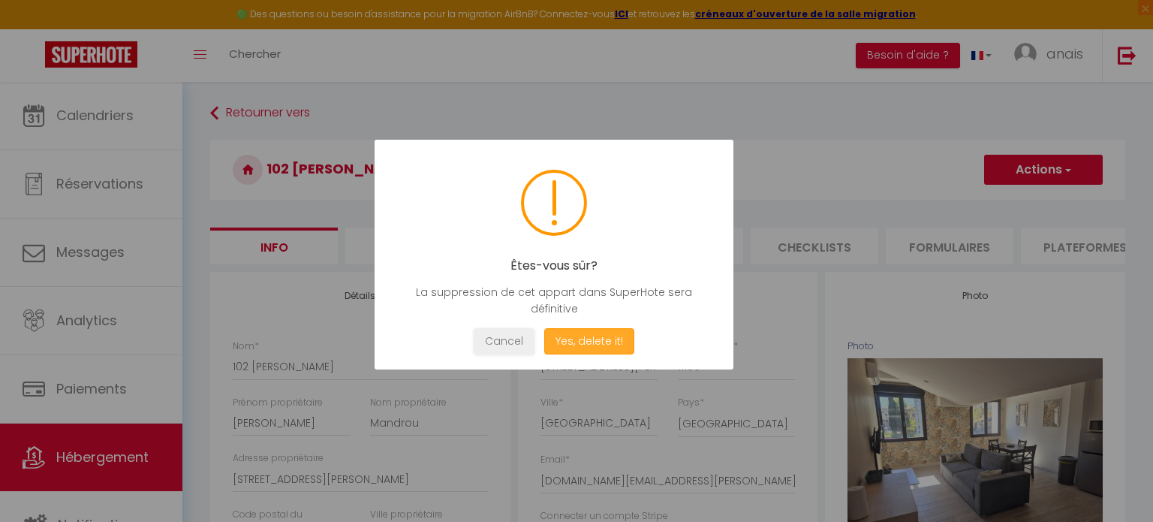
click at [599, 337] on button "Yes, delete it!" at bounding box center [589, 341] width 90 height 26
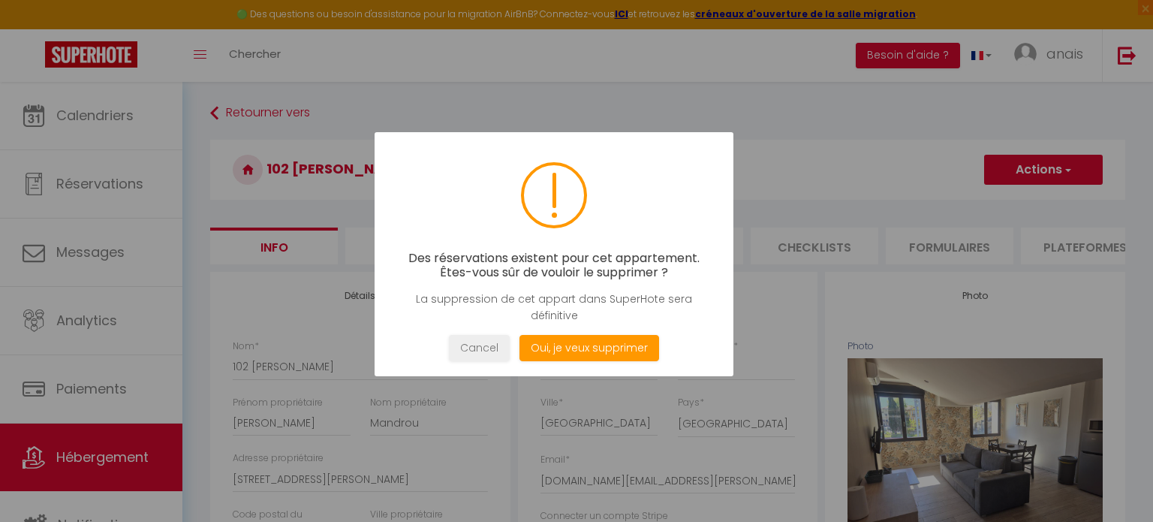
click at [601, 360] on div "Des réservations existent pour cet appartement. Êtes-vous sûr de vouloir le sup…" at bounding box center [554, 254] width 359 height 244
click at [599, 354] on button "Oui, je veux supprimer" at bounding box center [589, 348] width 140 height 26
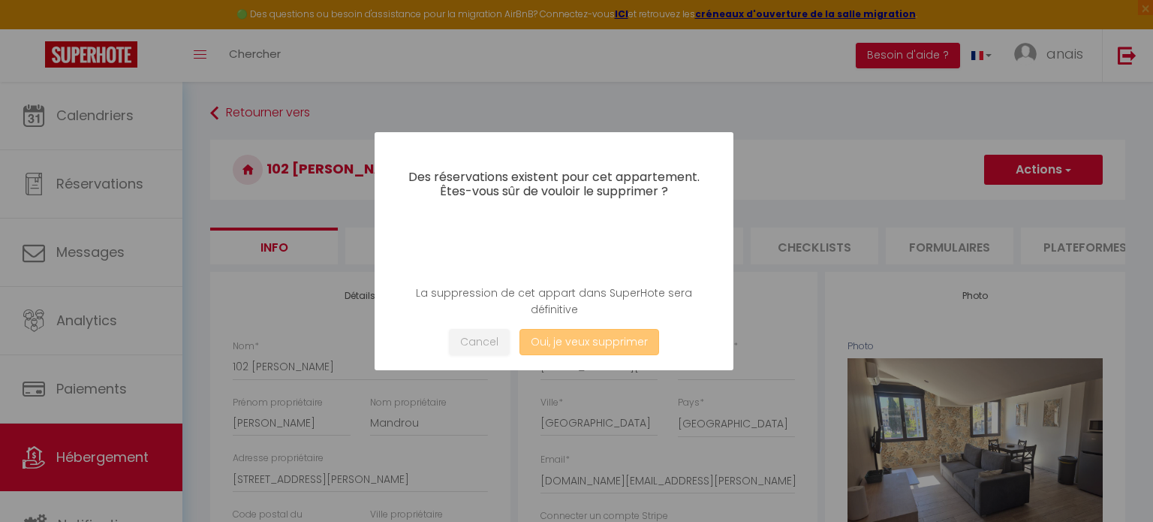
click at [570, 342] on button "Oui, je veux supprimer" at bounding box center [589, 342] width 140 height 26
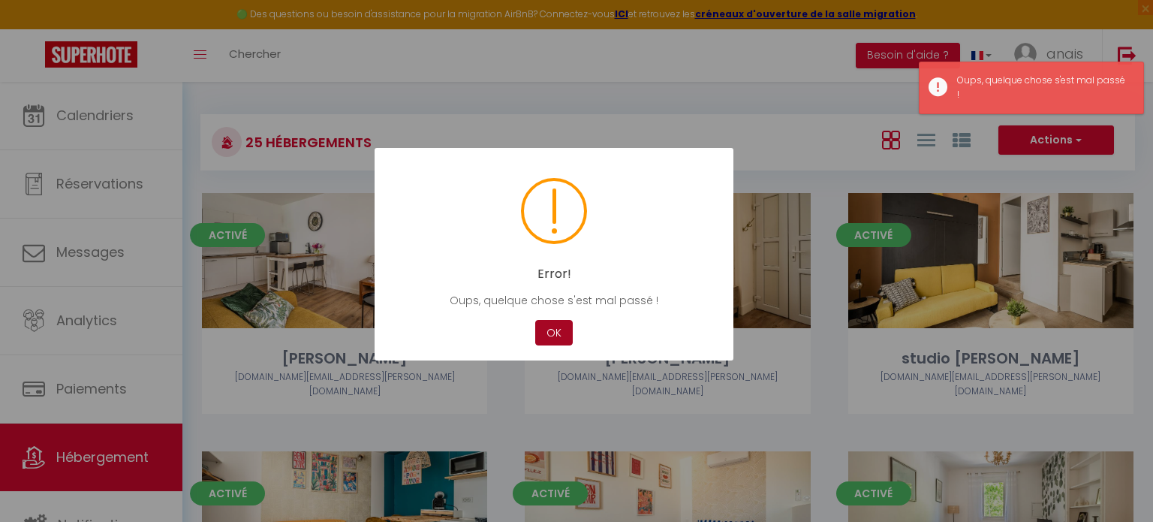
click at [558, 345] on button "OK" at bounding box center [554, 333] width 38 height 26
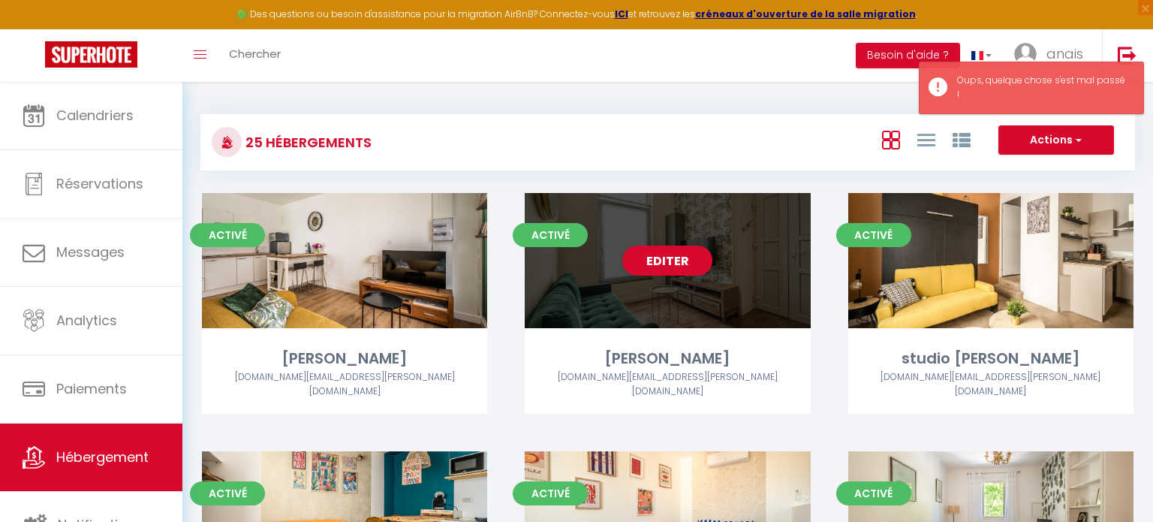
scroll to position [1885, 0]
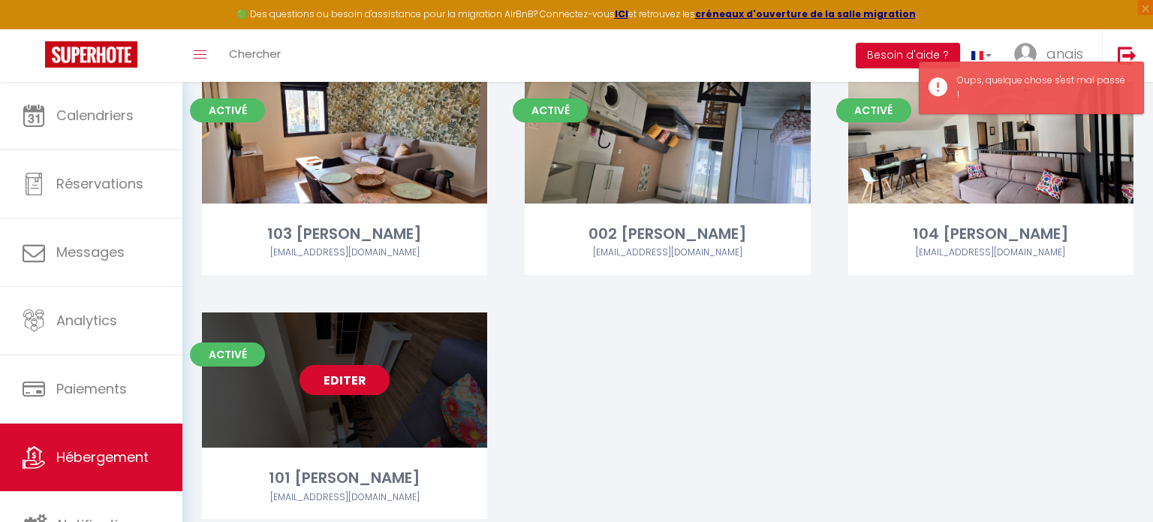
click at [349, 365] on link "Editer" at bounding box center [344, 380] width 90 height 30
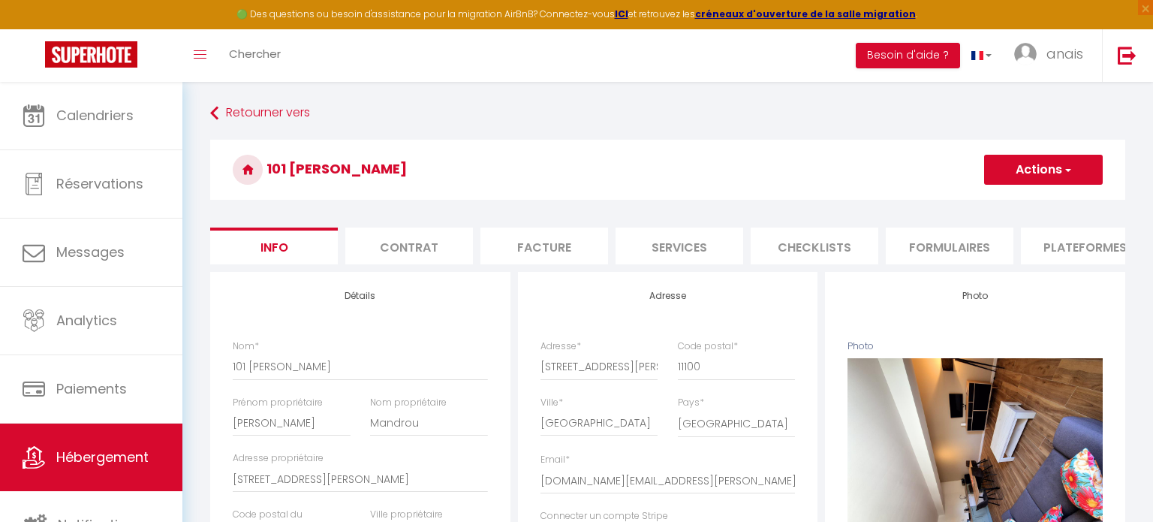
click at [1025, 174] on button "Actions" at bounding box center [1043, 170] width 119 height 30
click at [1020, 241] on link "Supprimer" at bounding box center [1021, 242] width 161 height 20
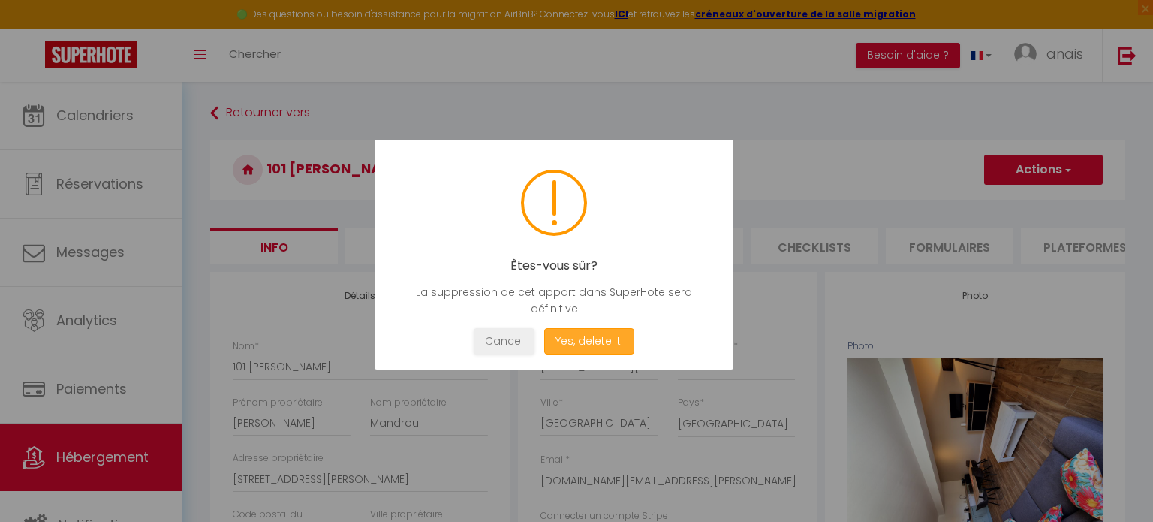
click at [602, 344] on button "Yes, delete it!" at bounding box center [589, 341] width 90 height 26
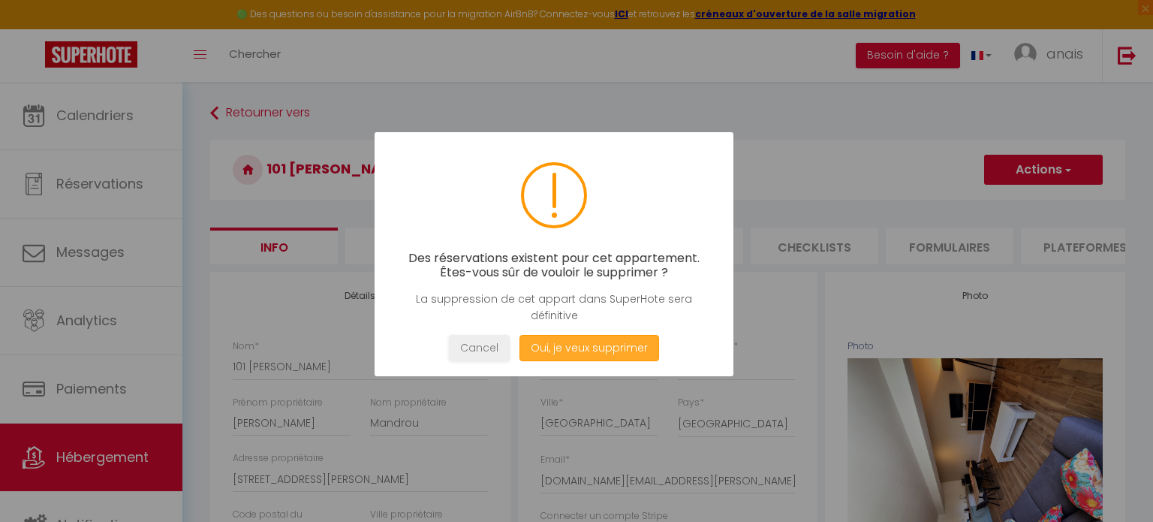
click at [617, 342] on button "Oui, je veux supprimer" at bounding box center [589, 348] width 140 height 26
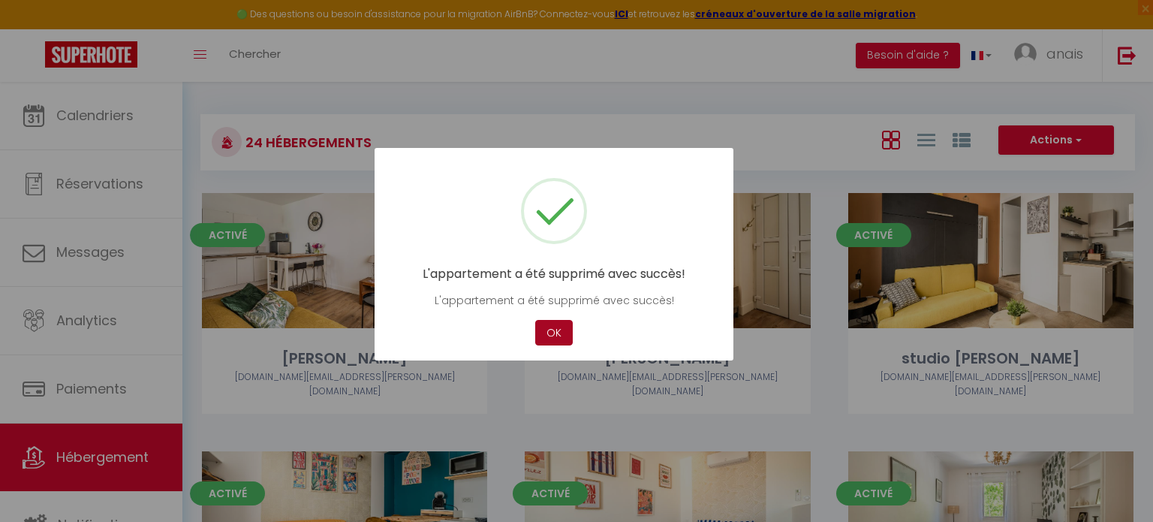
click at [554, 342] on button "OK" at bounding box center [554, 333] width 38 height 26
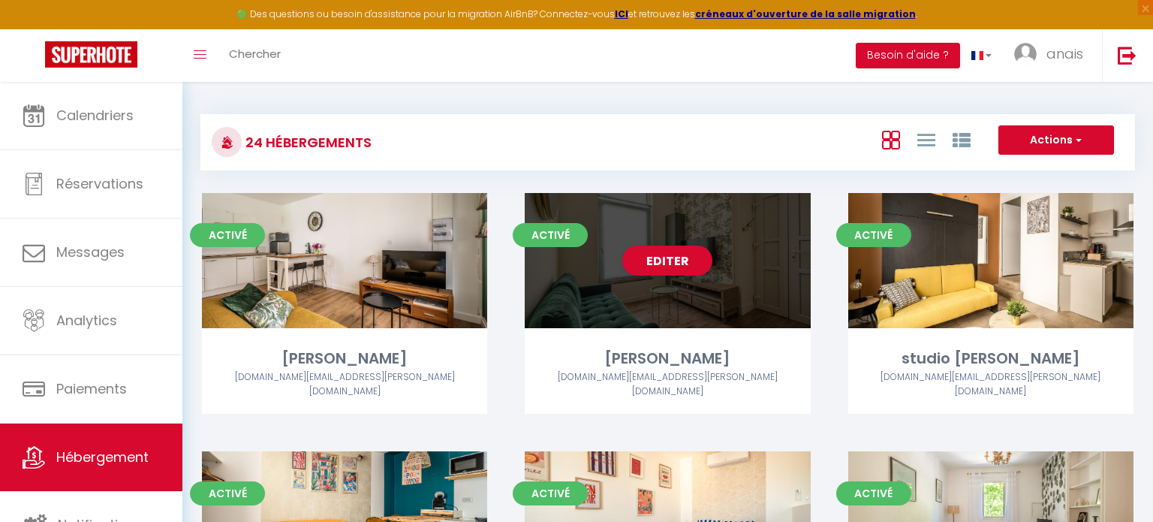
scroll to position [1642, 0]
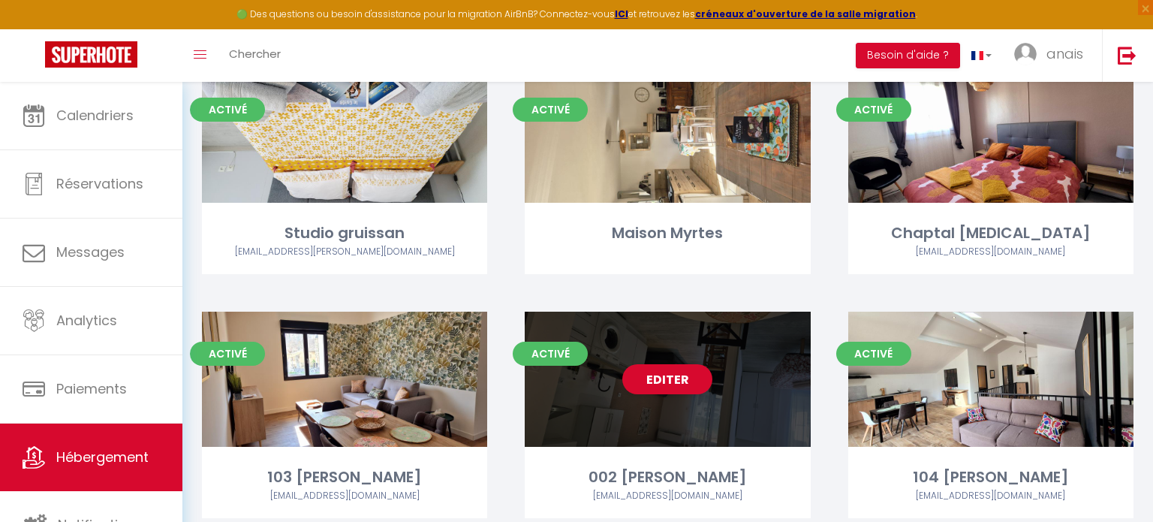
click at [763, 366] on div "Editer" at bounding box center [667, 378] width 285 height 135
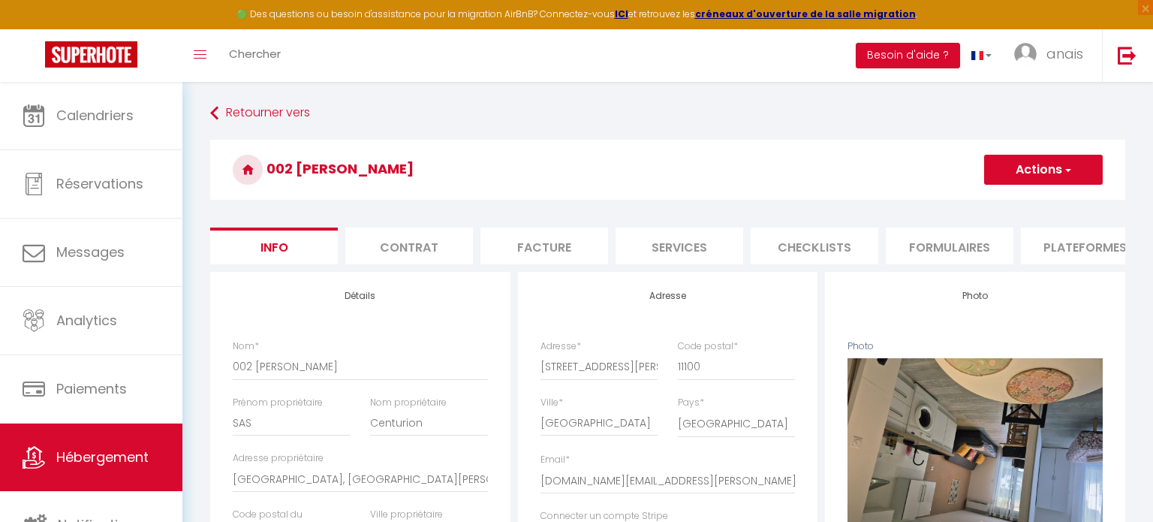
click at [1002, 161] on button "Actions" at bounding box center [1043, 170] width 119 height 30
click at [1008, 236] on link "Supprimer" at bounding box center [1021, 242] width 161 height 20
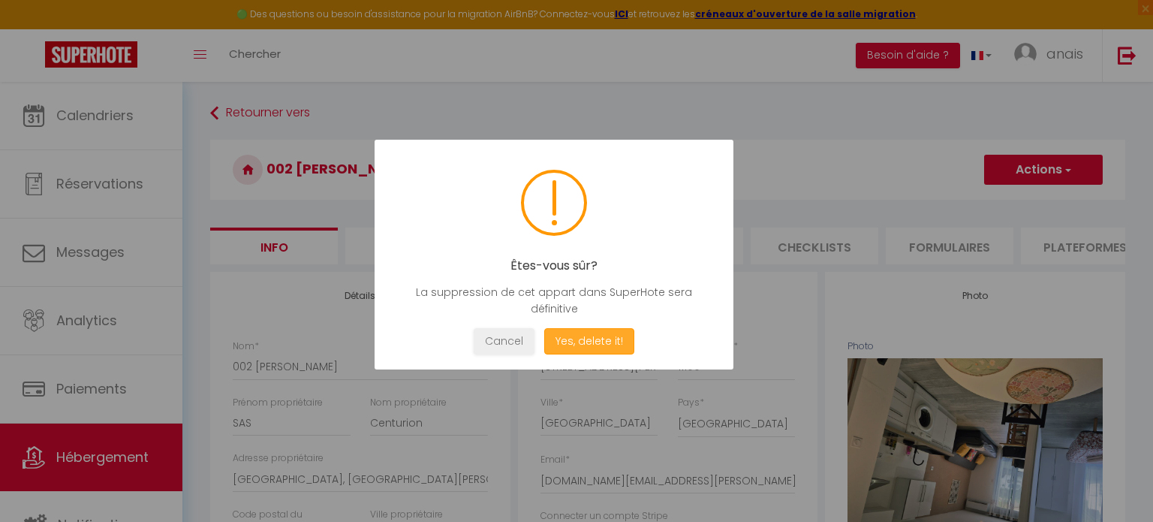
click at [588, 345] on button "Yes, delete it!" at bounding box center [589, 341] width 90 height 26
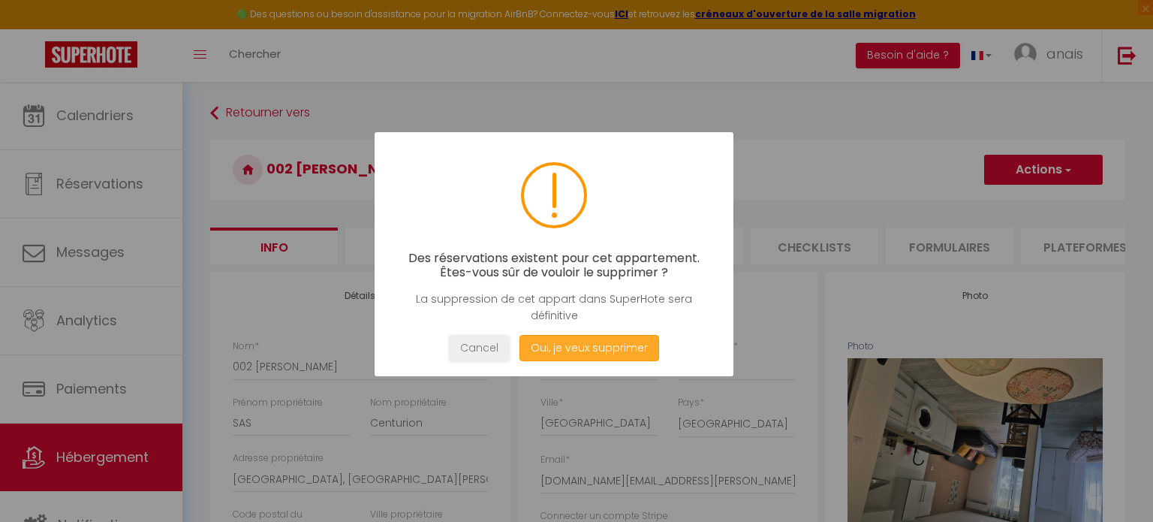
click at [602, 351] on button "Oui, je veux supprimer" at bounding box center [589, 348] width 140 height 26
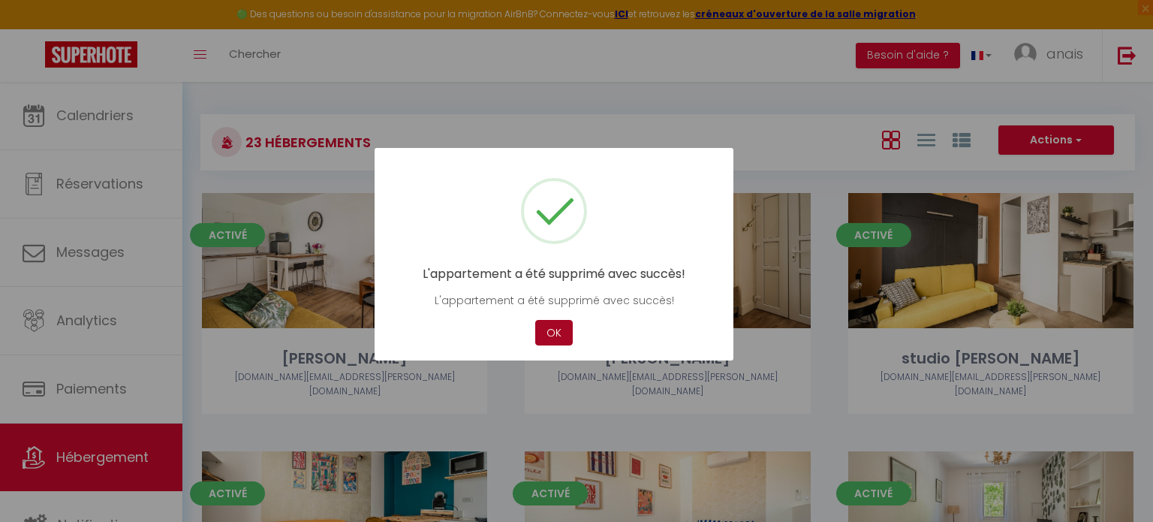
click at [546, 330] on button "OK" at bounding box center [554, 333] width 38 height 26
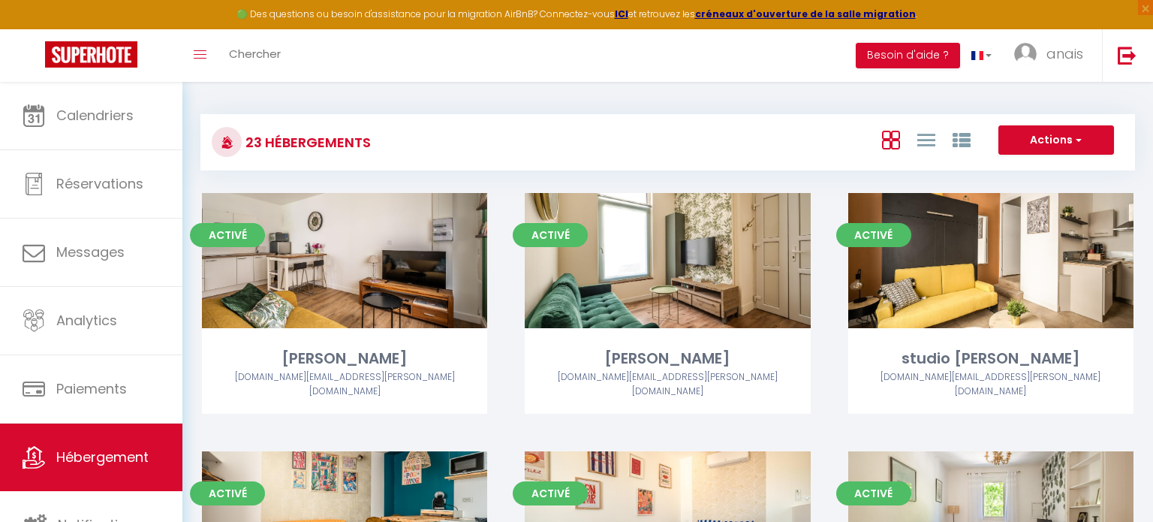
scroll to position [1642, 0]
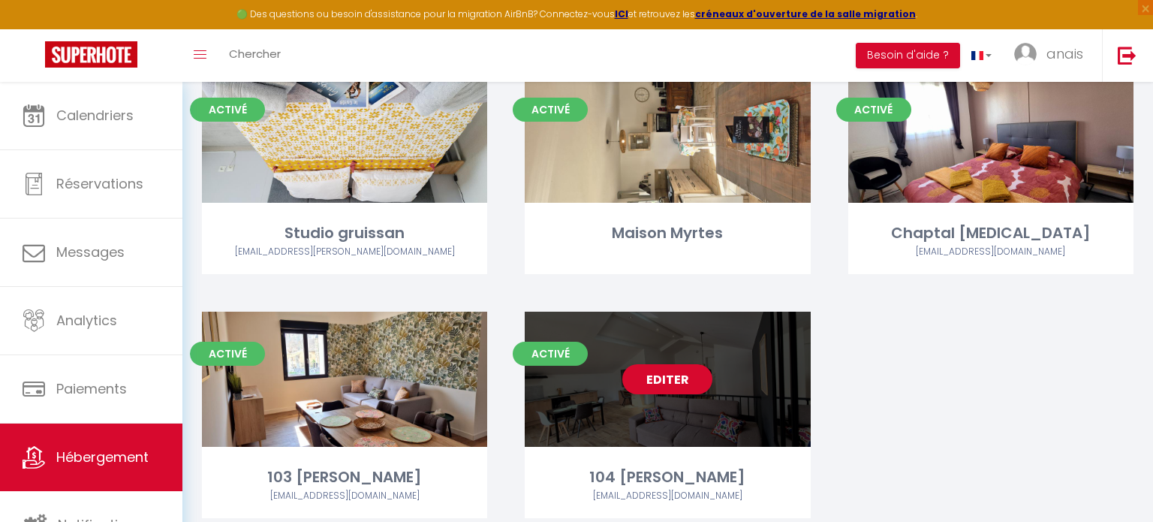
click at [591, 346] on div "Editer" at bounding box center [667, 378] width 285 height 135
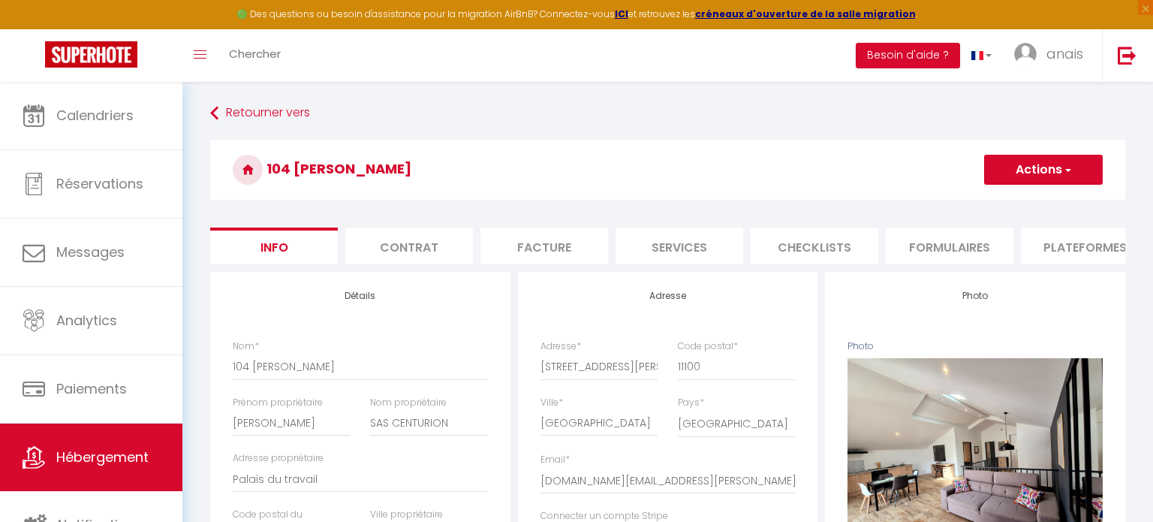
click at [1036, 161] on button "Actions" at bounding box center [1043, 170] width 119 height 30
click at [992, 239] on link "Supprimer" at bounding box center [1021, 242] width 161 height 20
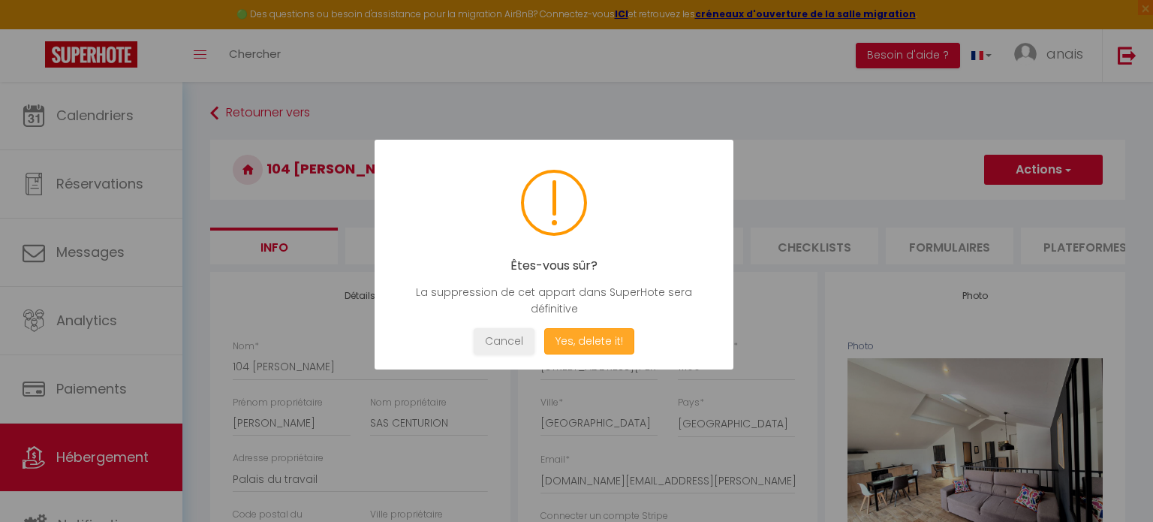
click at [601, 338] on button "Yes, delete it!" at bounding box center [589, 341] width 90 height 26
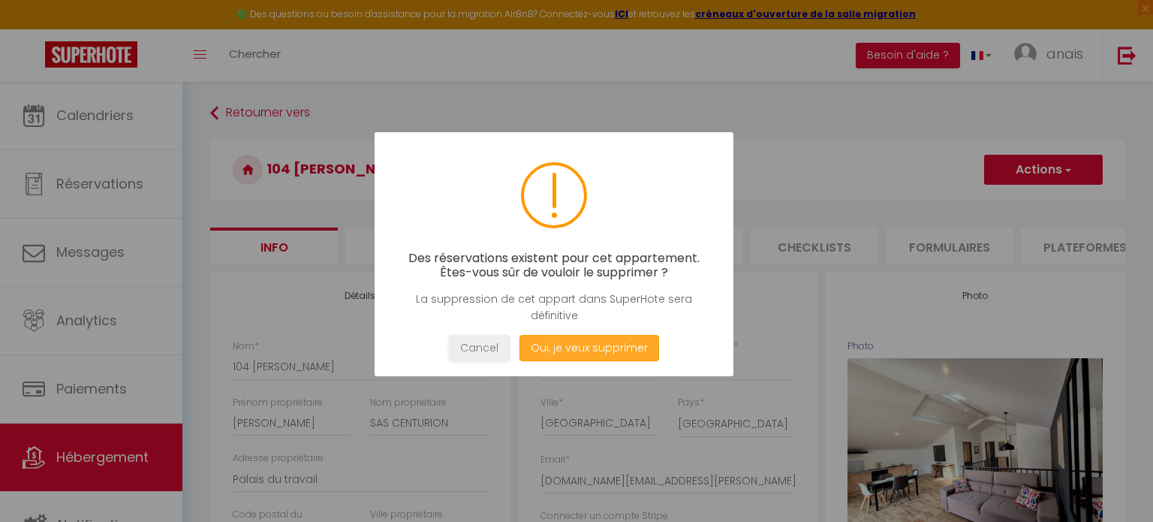
click at [600, 339] on button "Oui, je veux supprimer" at bounding box center [589, 348] width 140 height 26
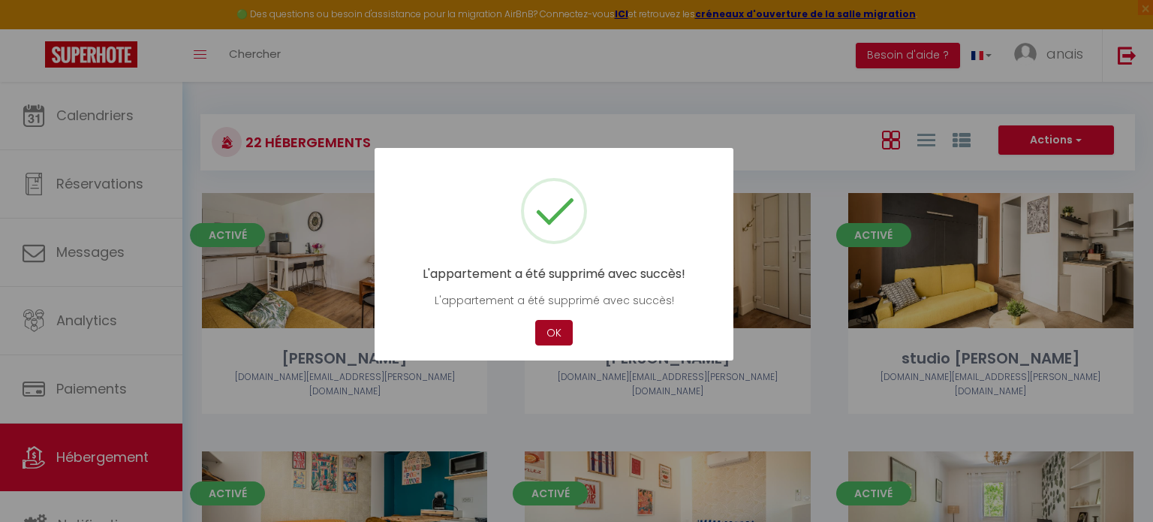
click at [553, 334] on button "OK" at bounding box center [554, 333] width 38 height 26
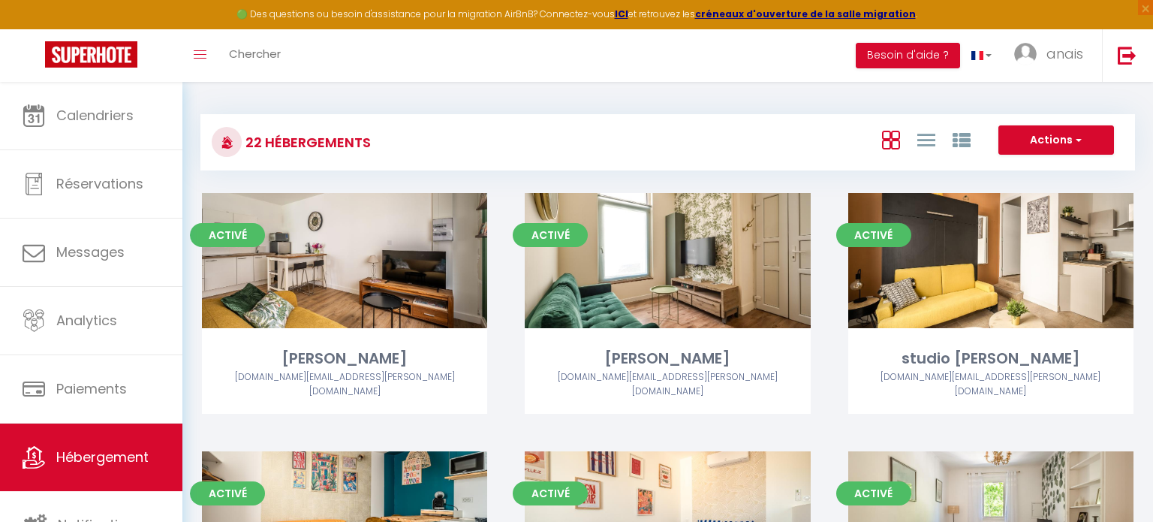
scroll to position [1642, 0]
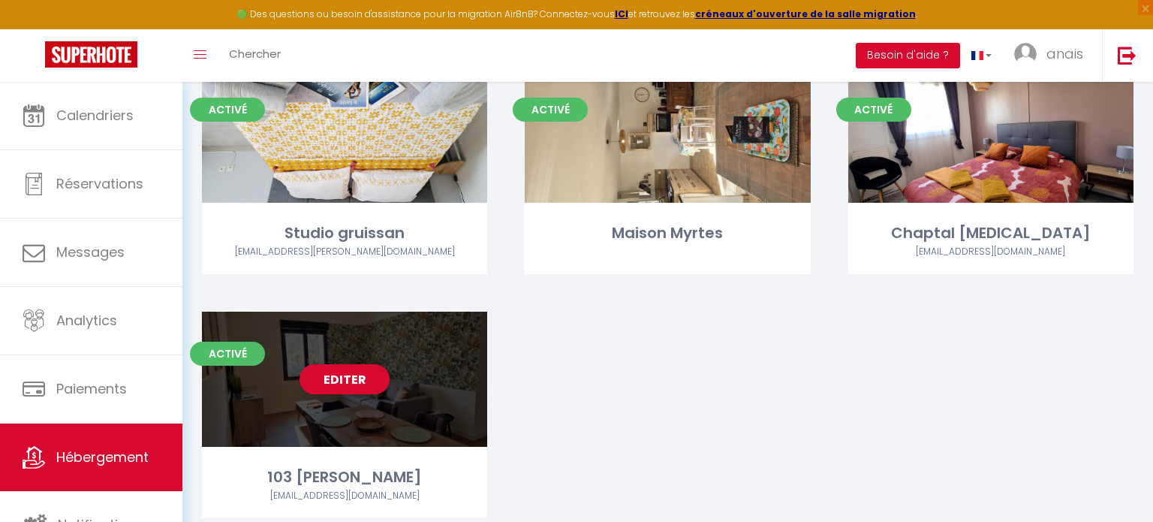
click at [413, 360] on div "Editer" at bounding box center [344, 378] width 285 height 135
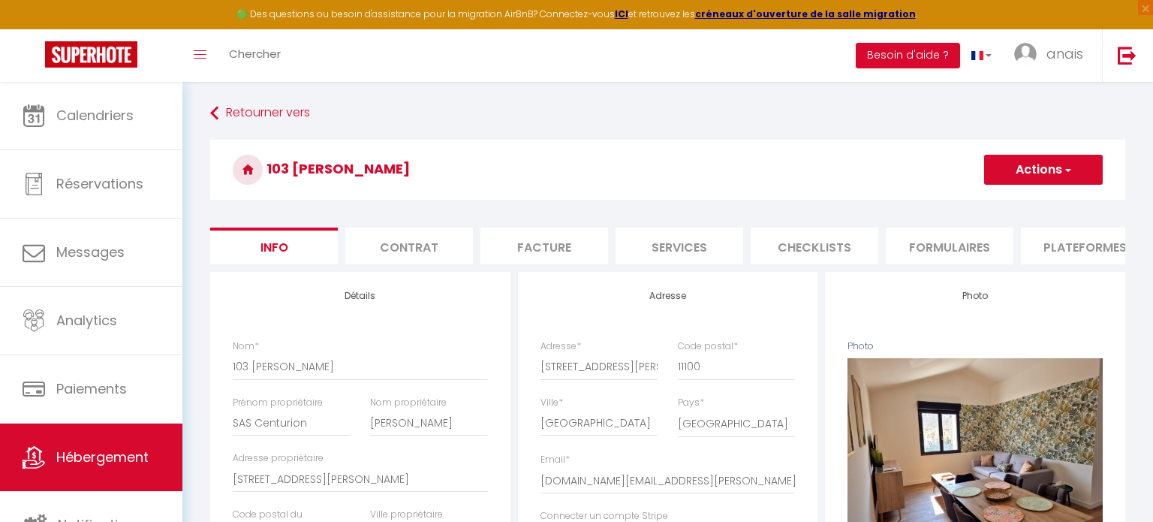
click at [1041, 174] on button "Actions" at bounding box center [1043, 170] width 119 height 30
click at [996, 239] on link "Supprimer" at bounding box center [1021, 242] width 161 height 20
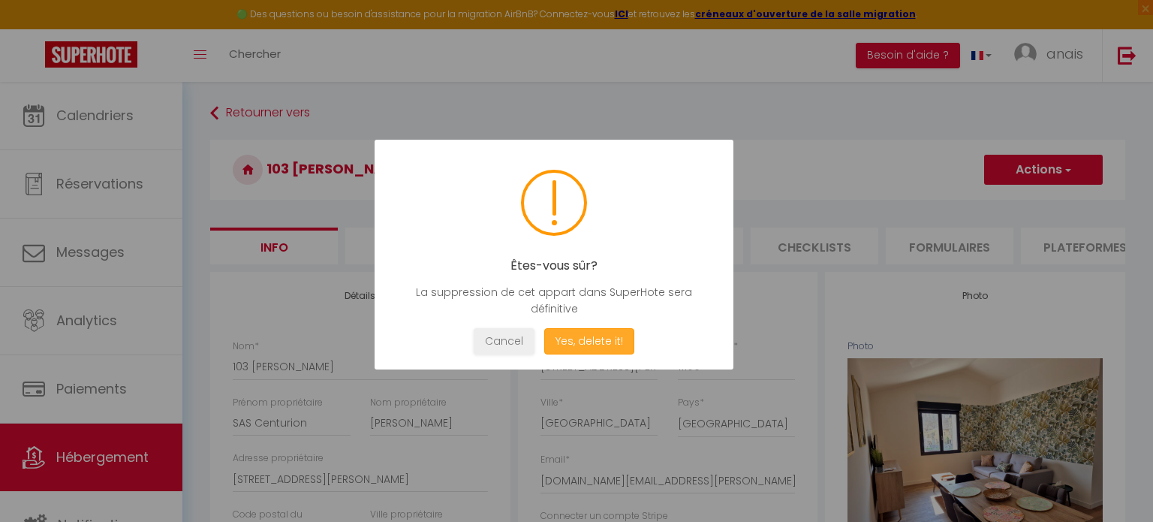
click at [585, 345] on button "Yes, delete it!" at bounding box center [589, 341] width 90 height 26
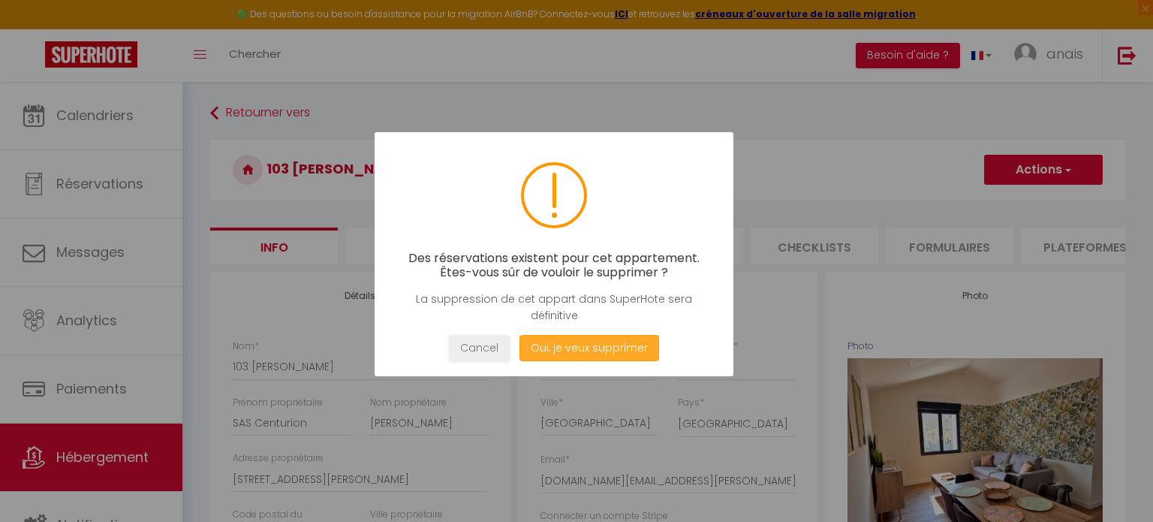
click at [596, 350] on button "Oui, je veux supprimer" at bounding box center [589, 348] width 140 height 26
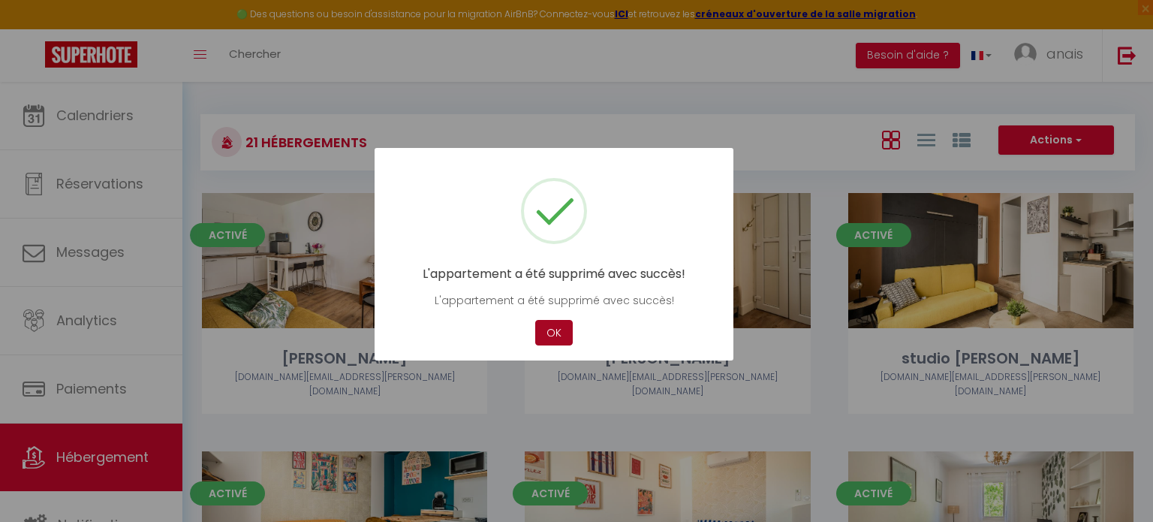
click at [548, 331] on button "OK" at bounding box center [554, 333] width 38 height 26
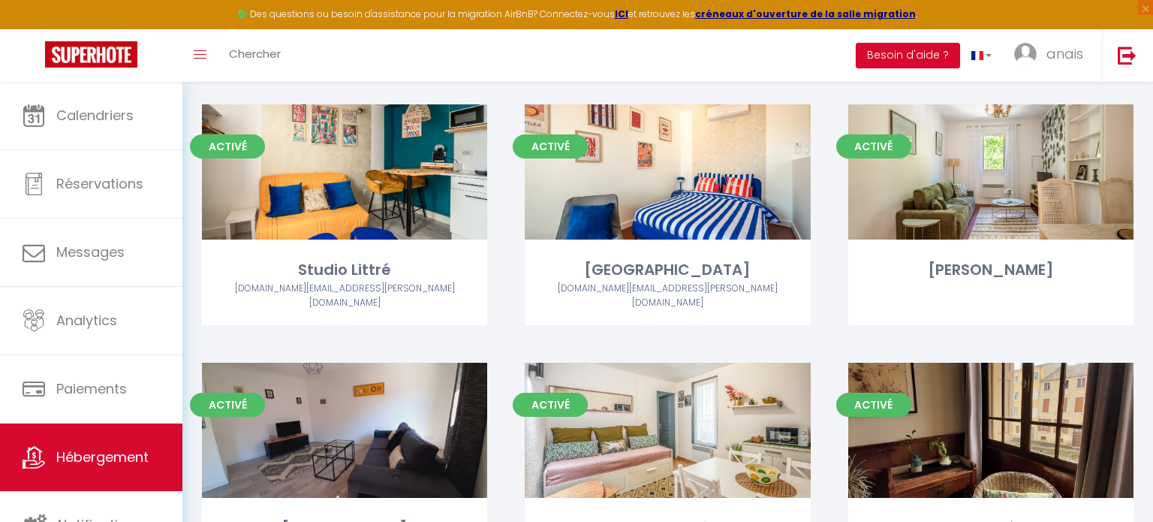
scroll to position [1398, 0]
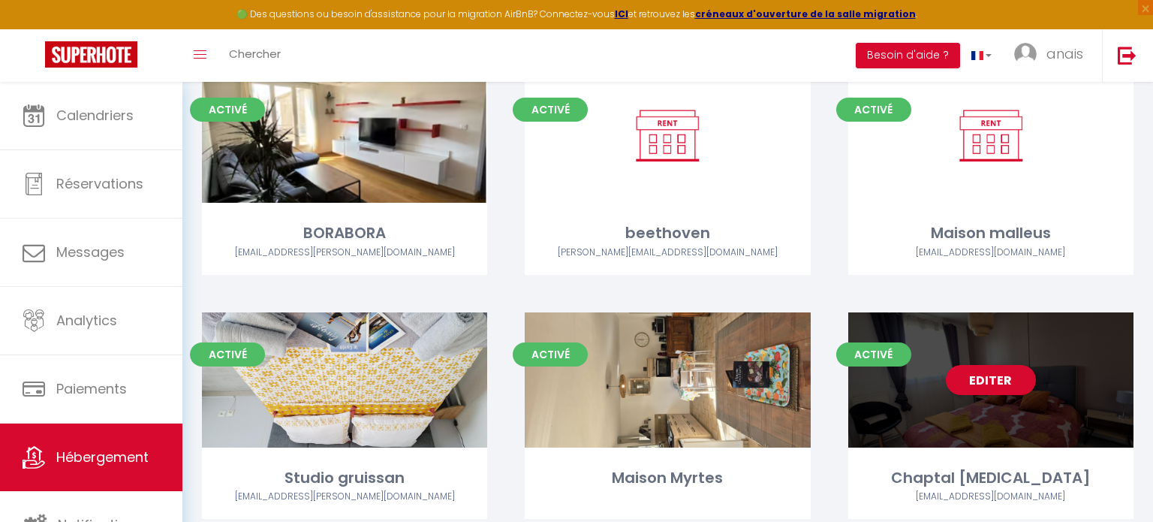
click at [938, 367] on div "Editer" at bounding box center [990, 379] width 285 height 135
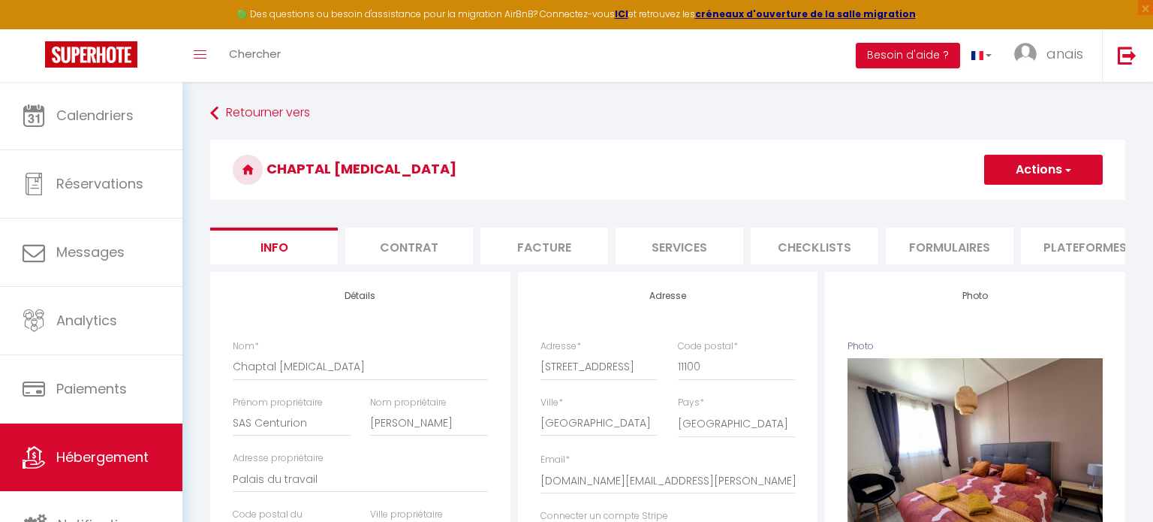
click at [1030, 176] on button "Actions" at bounding box center [1043, 170] width 119 height 30
click at [998, 243] on link "Supprimer" at bounding box center [1021, 242] width 161 height 20
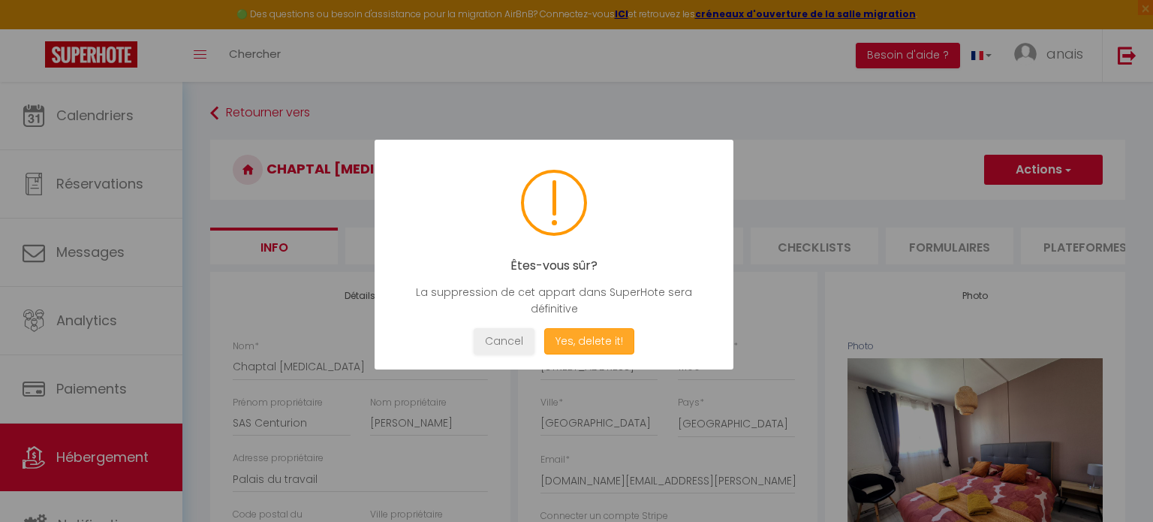
click at [595, 338] on button "Yes, delete it!" at bounding box center [589, 341] width 90 height 26
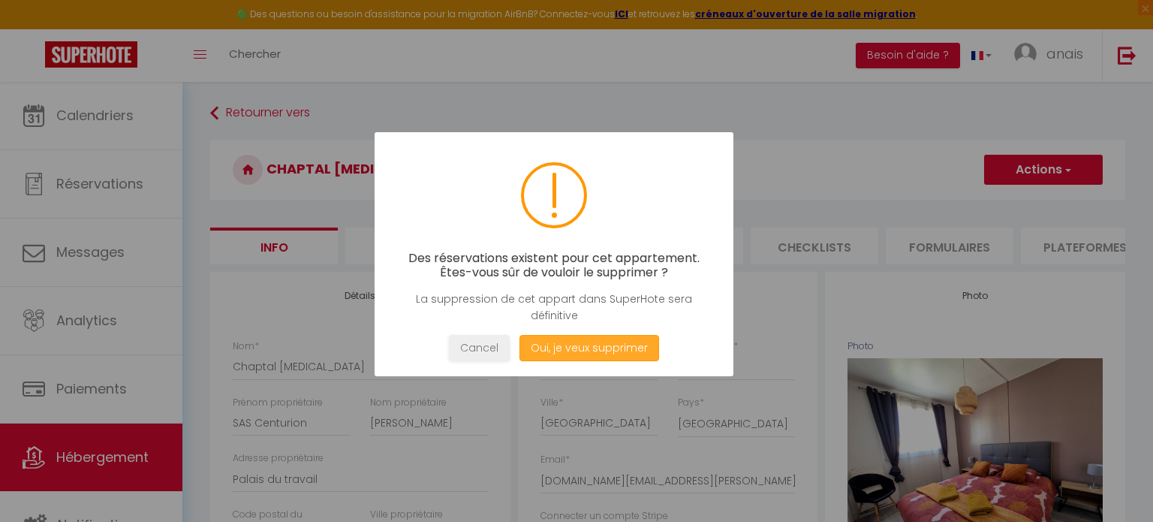
click at [597, 347] on button "Oui, je veux supprimer" at bounding box center [589, 348] width 140 height 26
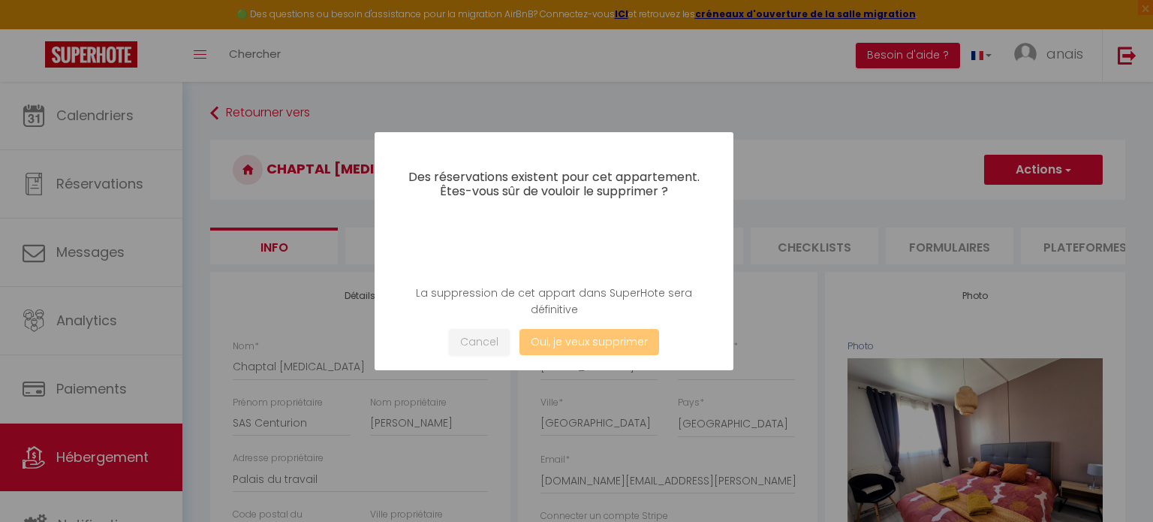
click at [611, 340] on div "Cancel Oui, je veux supprimer" at bounding box center [554, 342] width 314 height 26
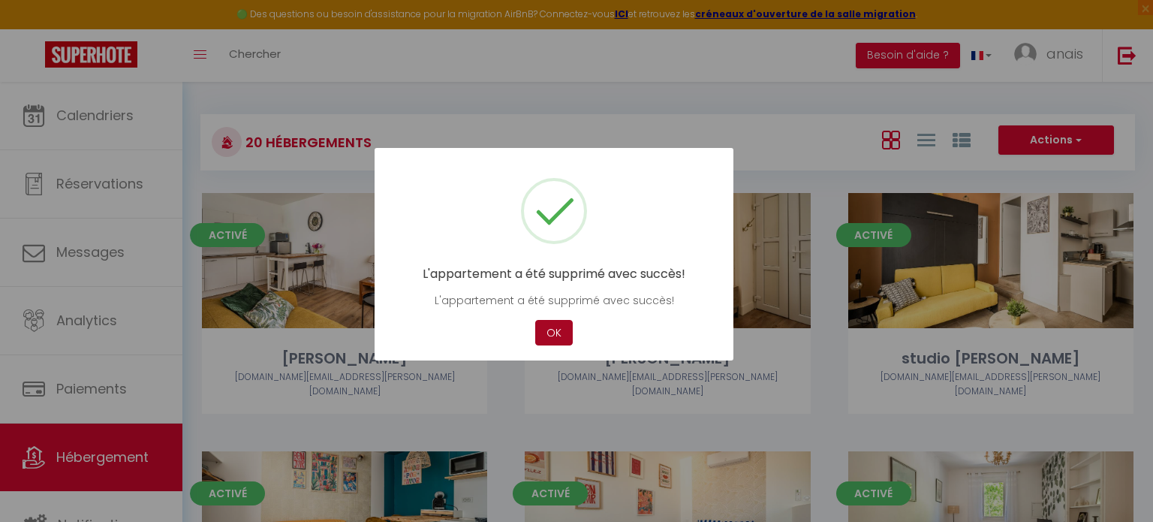
click at [553, 334] on button "OK" at bounding box center [554, 333] width 38 height 26
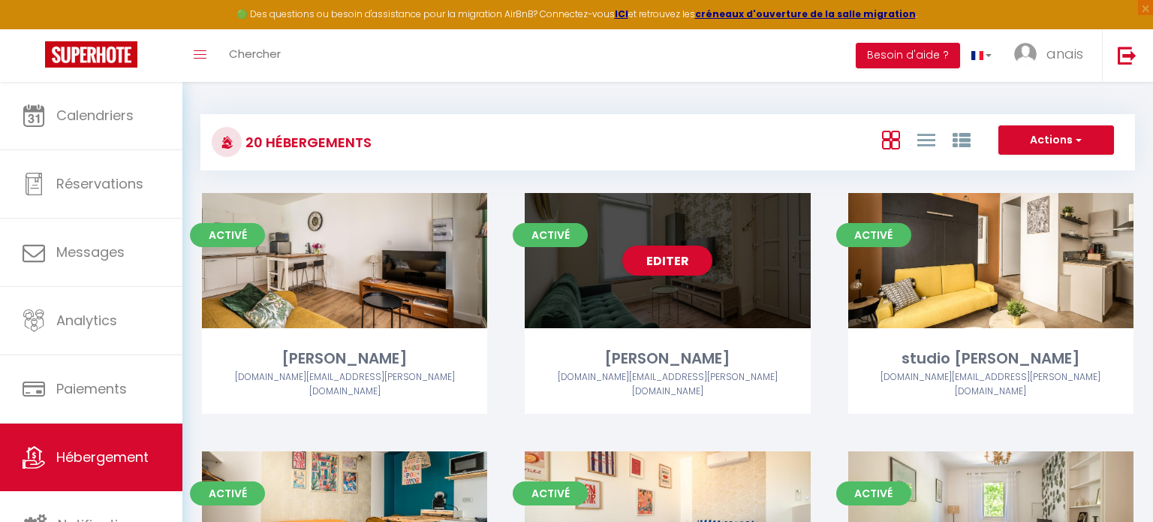
scroll to position [1398, 0]
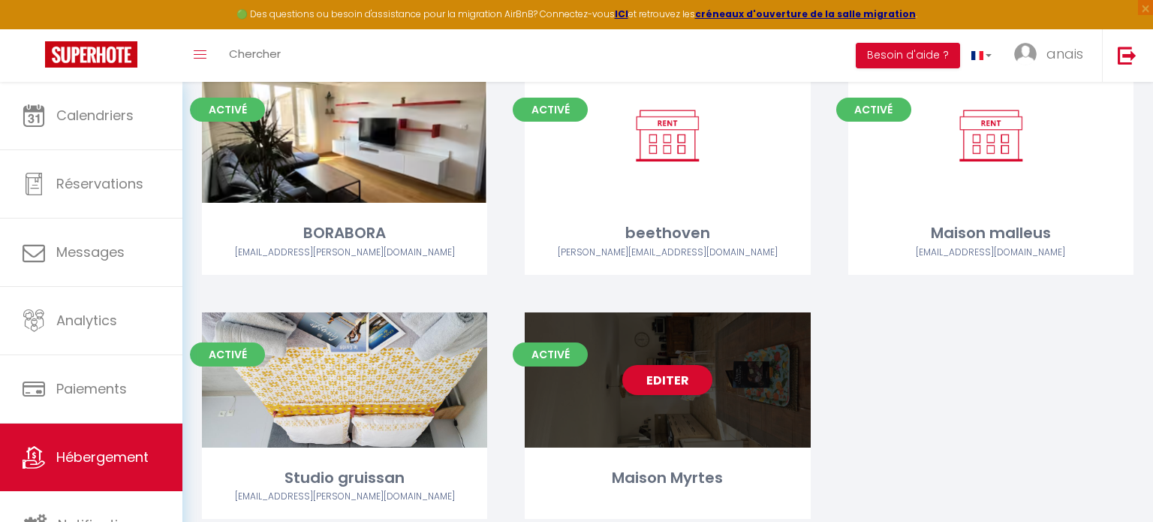
click at [605, 378] on div "Editer" at bounding box center [667, 379] width 285 height 135
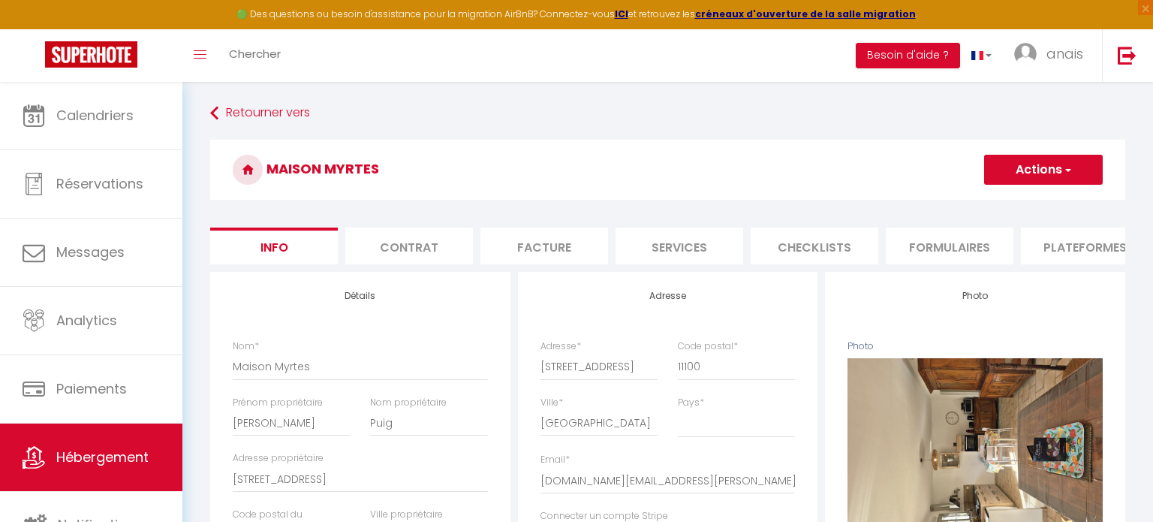
click at [1045, 170] on button "Actions" at bounding box center [1043, 170] width 119 height 30
click at [992, 243] on link "Supprimer" at bounding box center [1021, 242] width 161 height 20
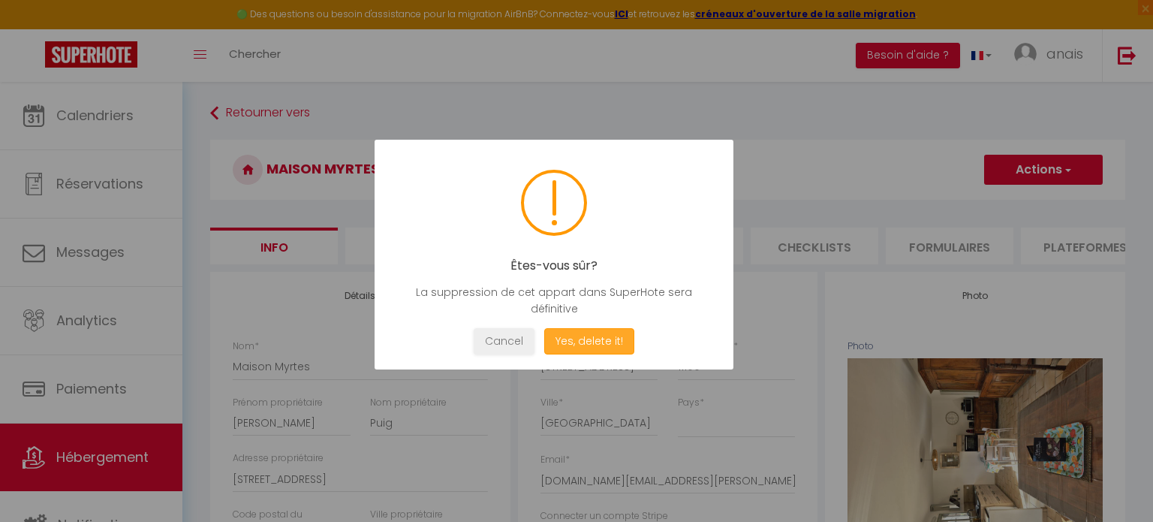
click at [604, 341] on button "Yes, delete it!" at bounding box center [589, 341] width 90 height 26
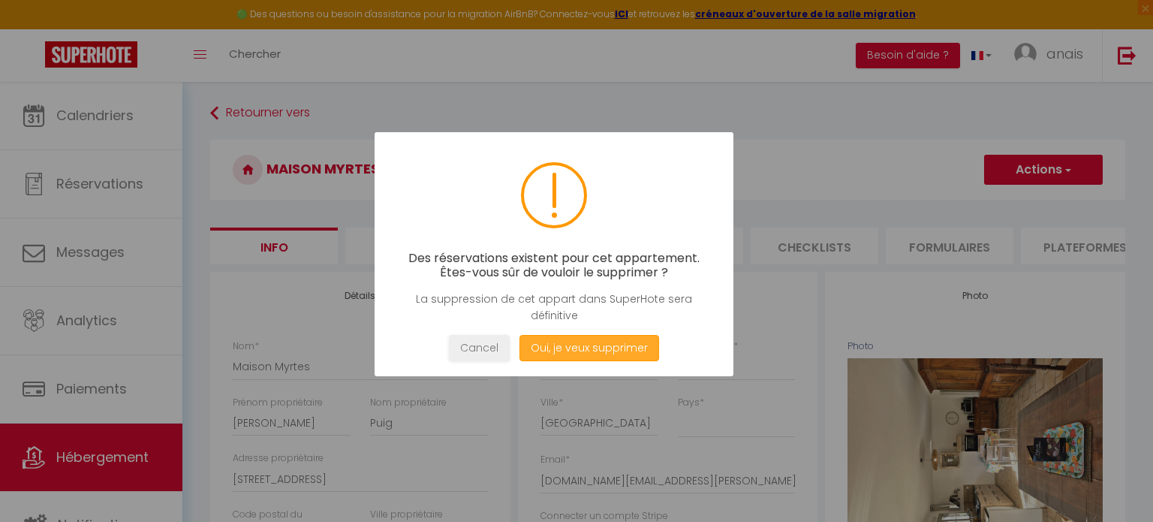
click at [608, 355] on button "Oui, je veux supprimer" at bounding box center [589, 348] width 140 height 26
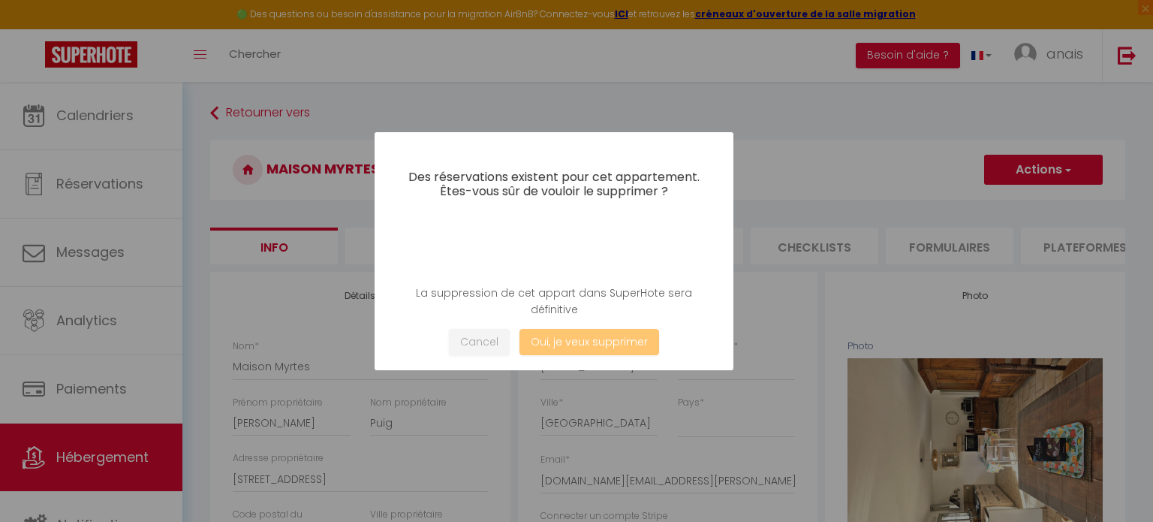
click at [630, 357] on div "Des réservations existent pour cet appartement. Êtes-vous sûr de vouloir le sup…" at bounding box center [554, 251] width 359 height 238
click at [626, 345] on button "Oui, je veux supprimer" at bounding box center [589, 342] width 140 height 26
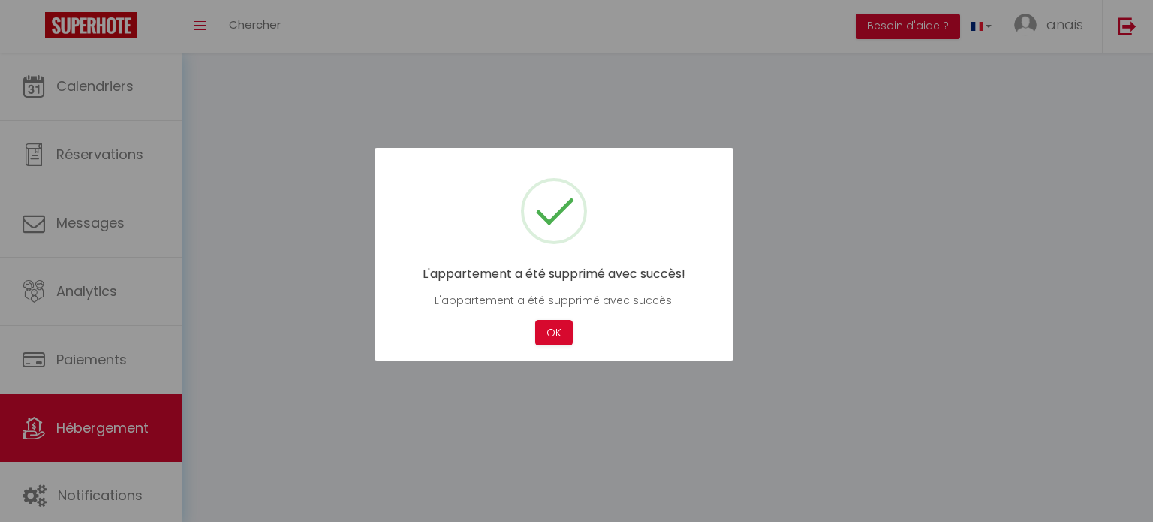
click at [594, 348] on div "L'appartement a été supprimé avec succès! L'appartement a été supprimé avec suc…" at bounding box center [554, 254] width 359 height 213
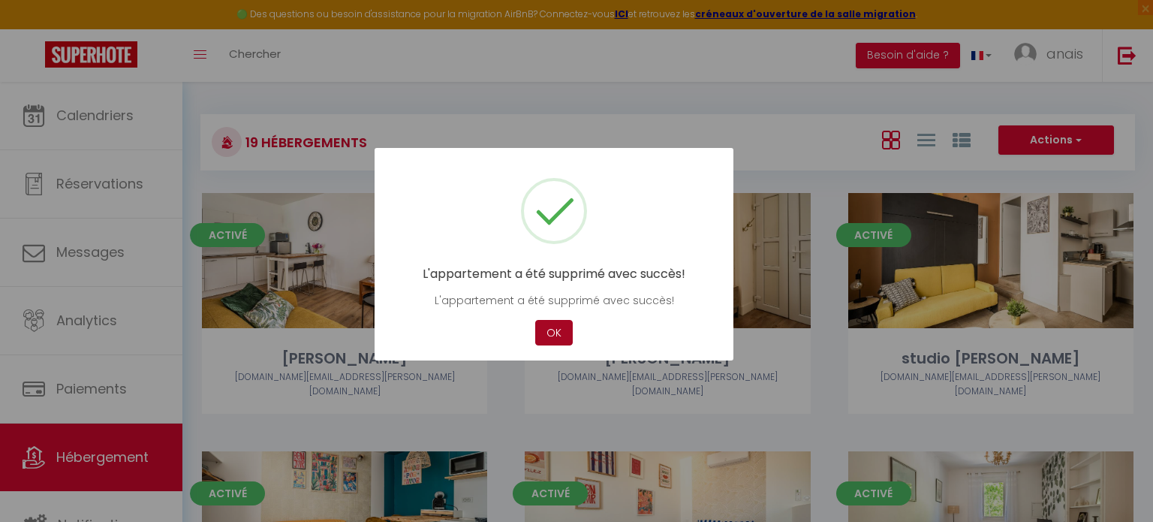
click at [558, 333] on button "OK" at bounding box center [554, 333] width 38 height 26
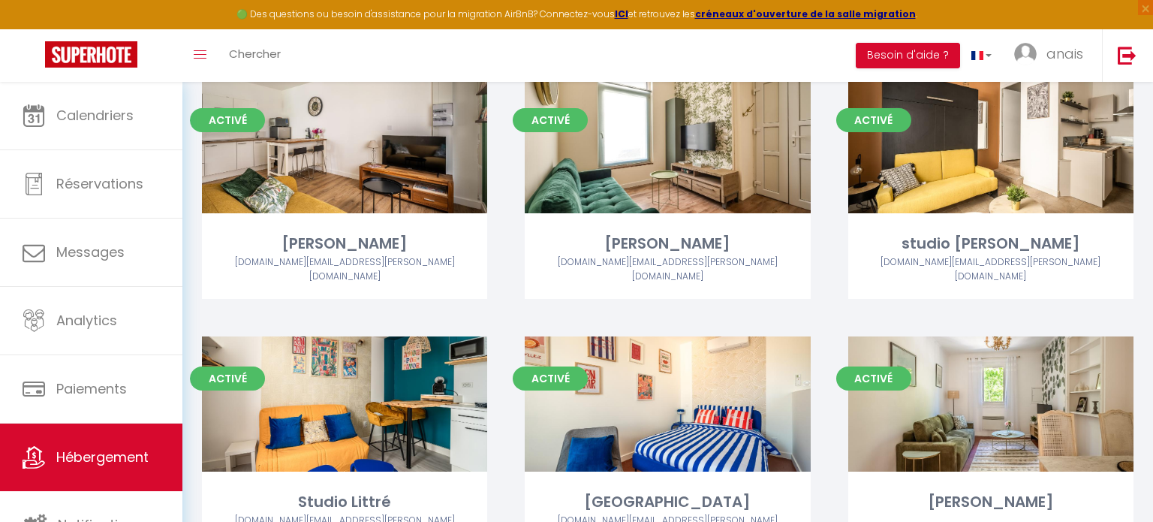
scroll to position [126, 0]
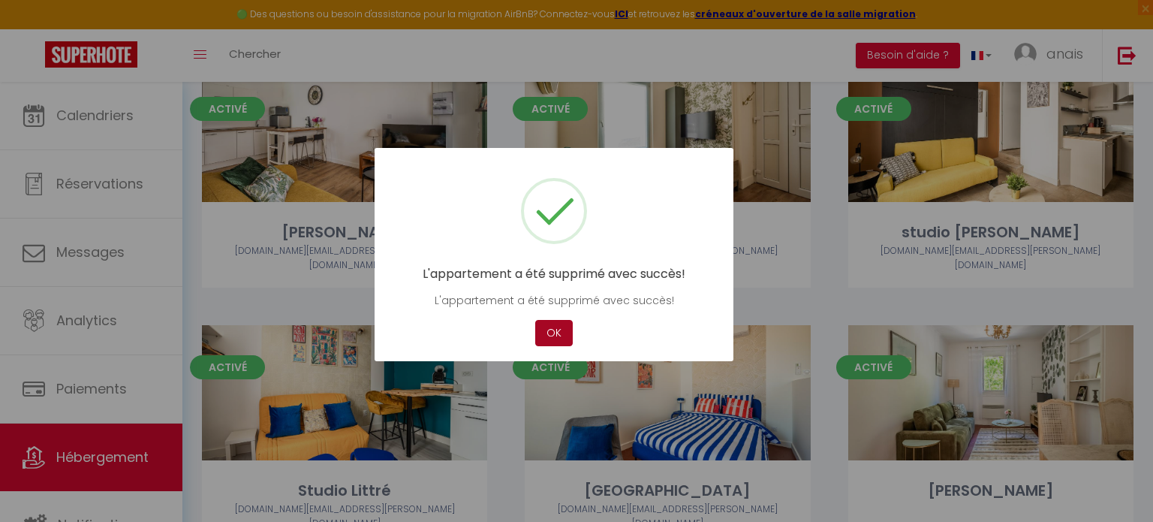
click at [558, 338] on button "OK" at bounding box center [554, 333] width 38 height 26
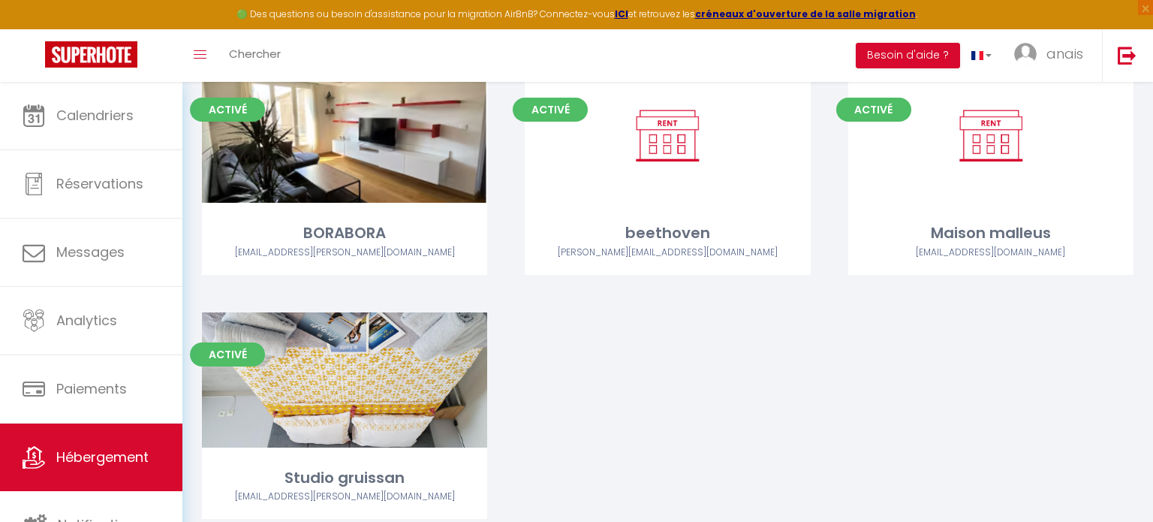
scroll to position [0, 0]
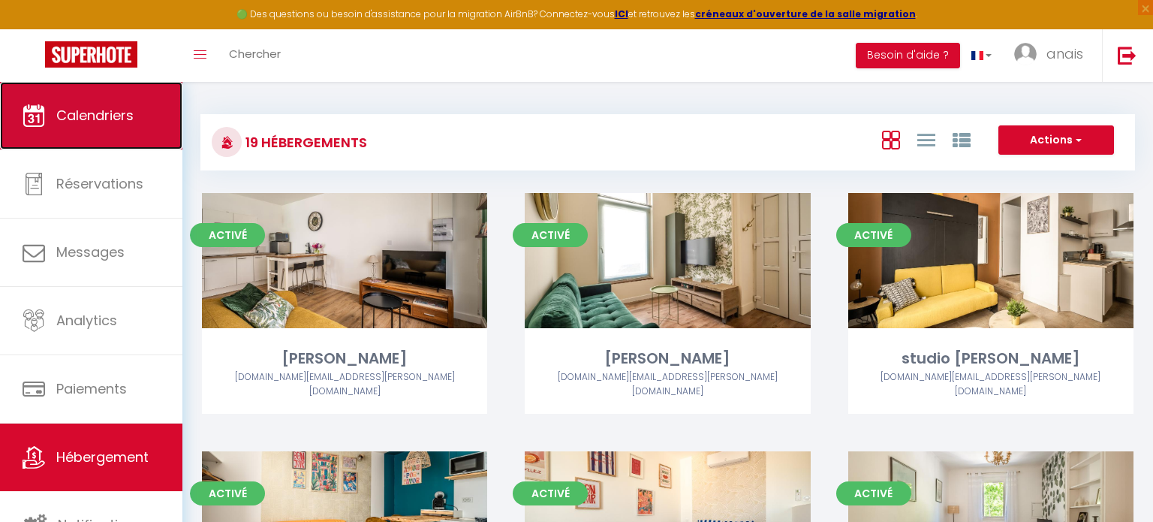
click at [95, 137] on link "Calendriers" at bounding box center [91, 116] width 182 height 68
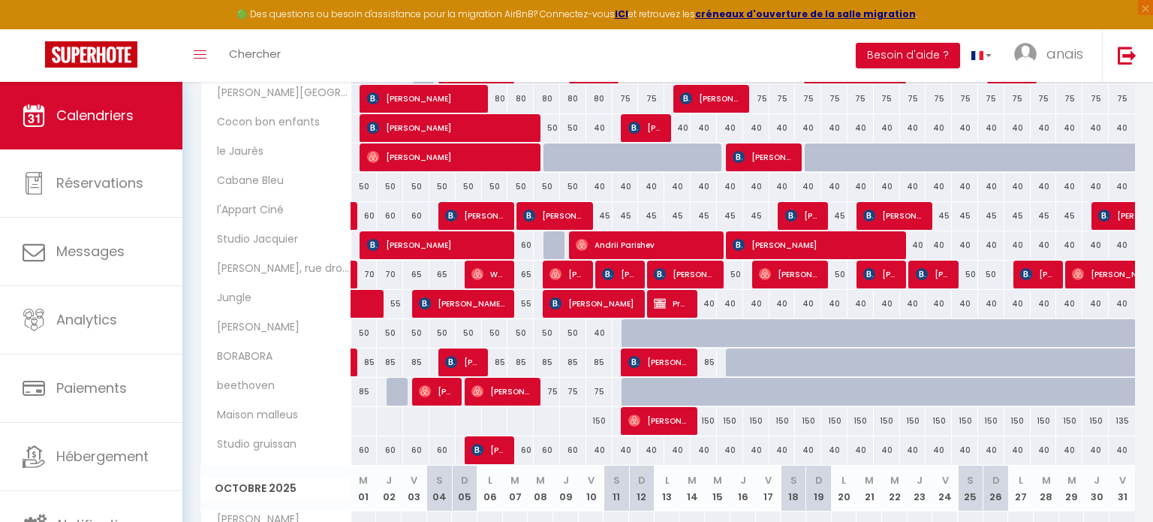
scroll to position [421, 0]
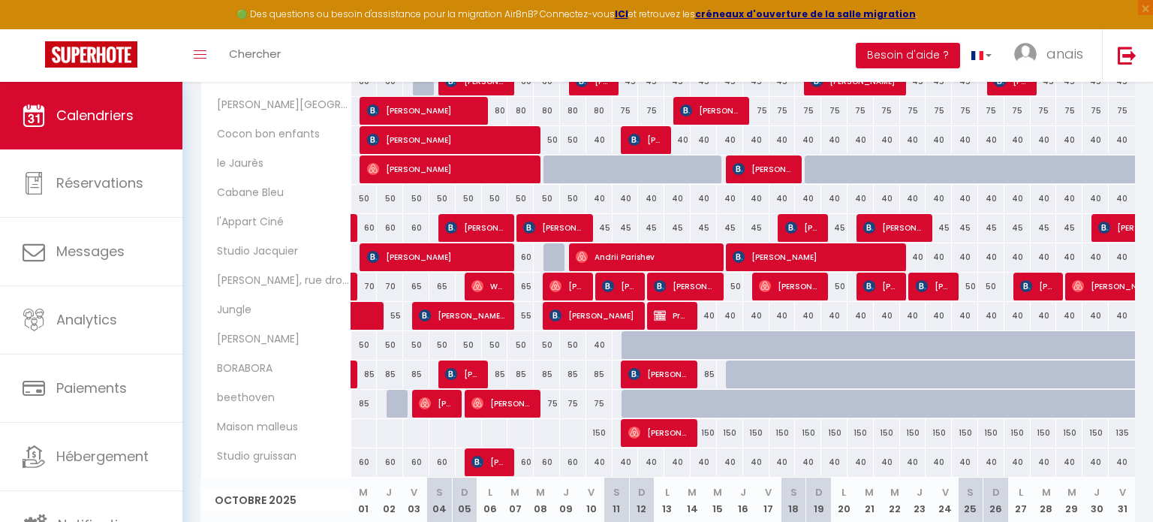
click at [700, 426] on div "150" at bounding box center [704, 433] width 26 height 28
click at [0, 0] on div at bounding box center [0, 0] width 0 height 0
click at [709, 431] on div "150" at bounding box center [704, 433] width 26 height 28
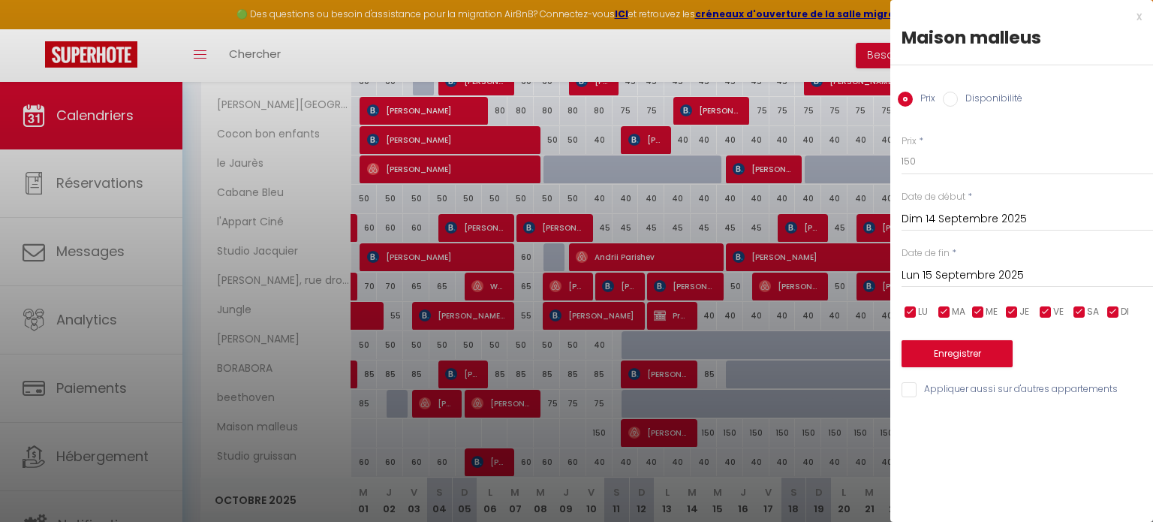
click at [986, 179] on div "Prix * 150 Statut * Disponible Indisponible Date de début * Dim 14 Septembre 20…" at bounding box center [1021, 258] width 263 height 284
click at [984, 164] on input "150" at bounding box center [1026, 161] width 251 height 27
click at [966, 272] on input "Lun 15 Septembre 2025" at bounding box center [1026, 276] width 251 height 20
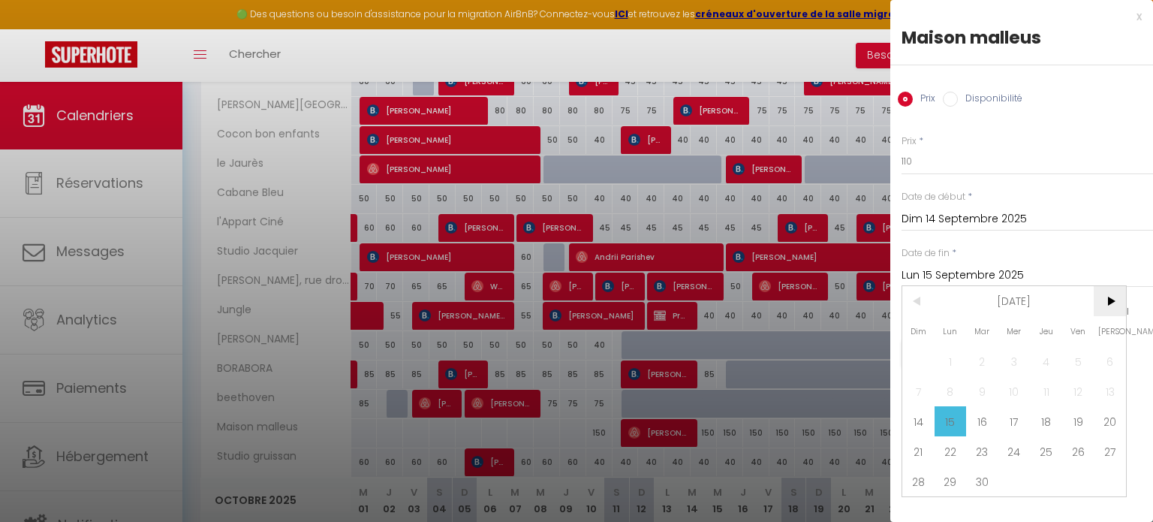
click at [1113, 300] on span ">" at bounding box center [1110, 301] width 32 height 30
click at [917, 510] on span "30" at bounding box center [918, 511] width 32 height 30
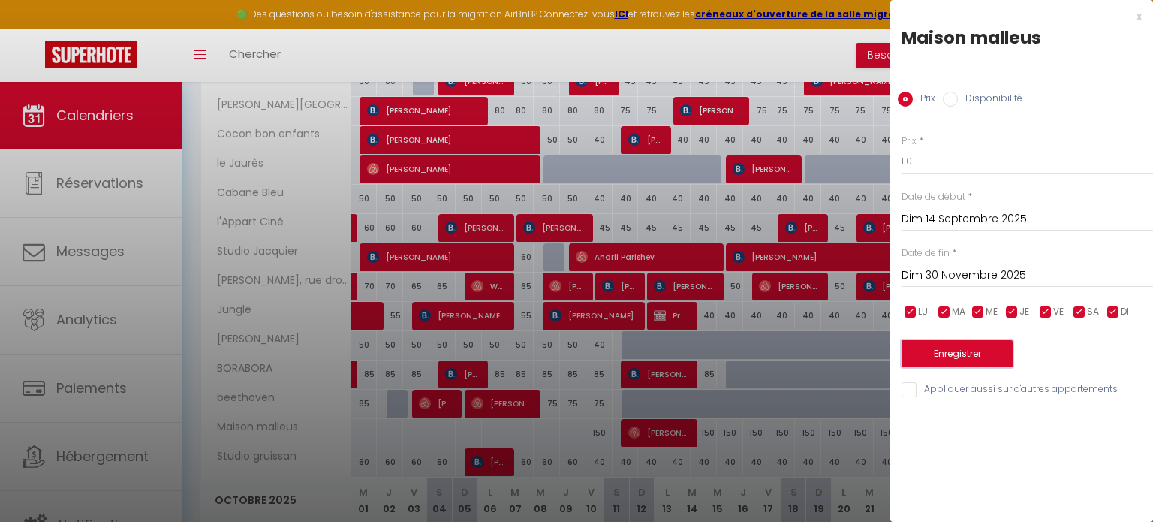
click at [962, 357] on button "Enregistrer" at bounding box center [956, 353] width 111 height 27
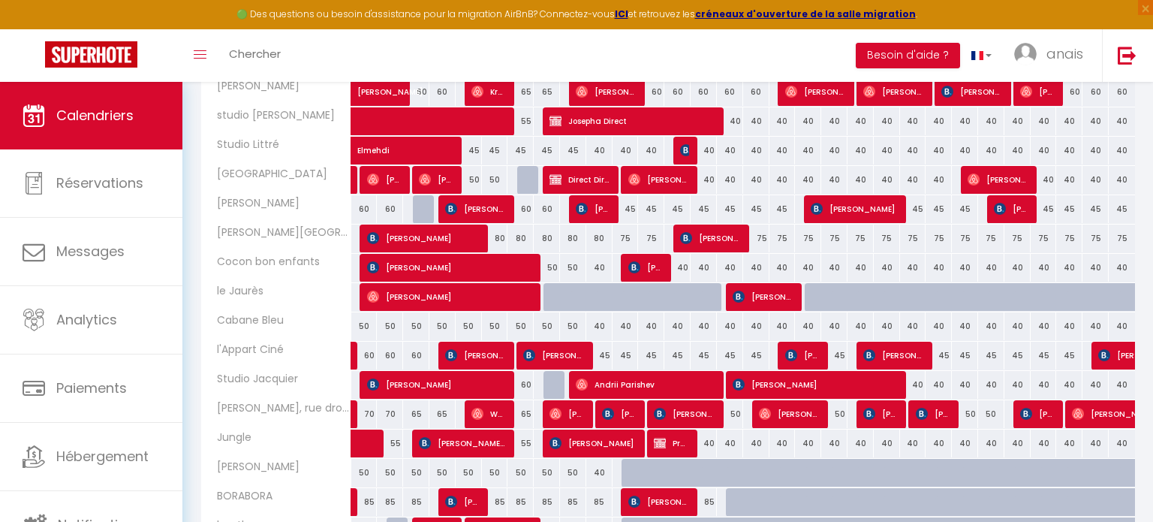
scroll to position [293, 0]
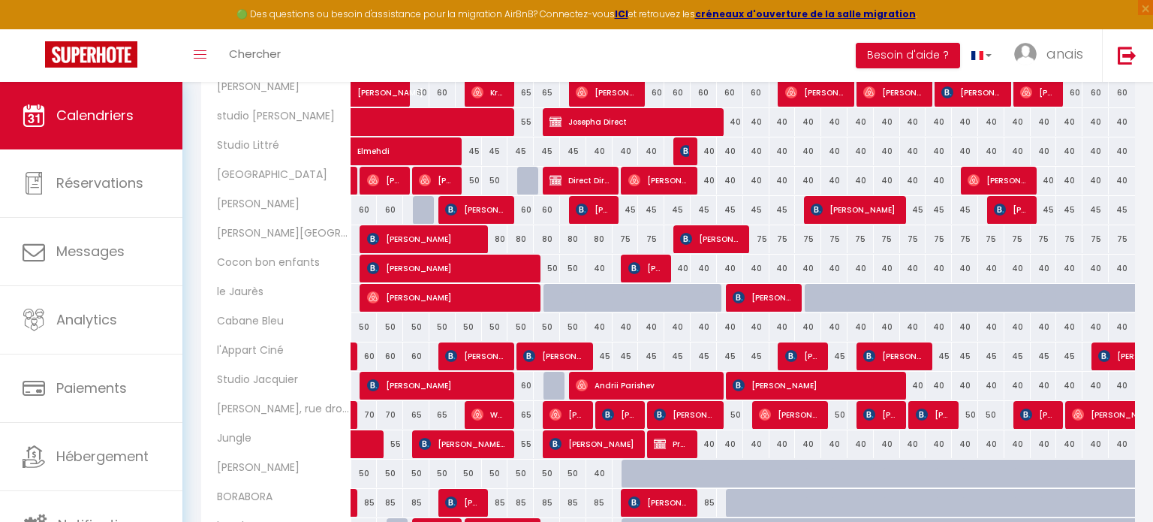
click at [596, 323] on div "40" at bounding box center [599, 327] width 26 height 28
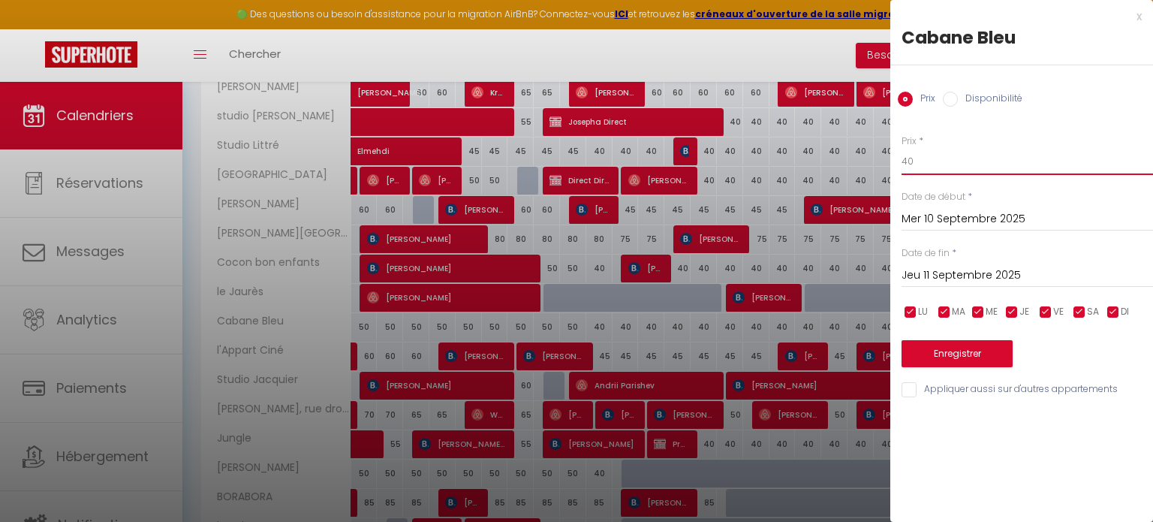
click at [951, 157] on input "40" at bounding box center [1026, 161] width 251 height 27
click at [974, 274] on input "Jeu 11 Septembre 2025" at bounding box center [1026, 276] width 251 height 20
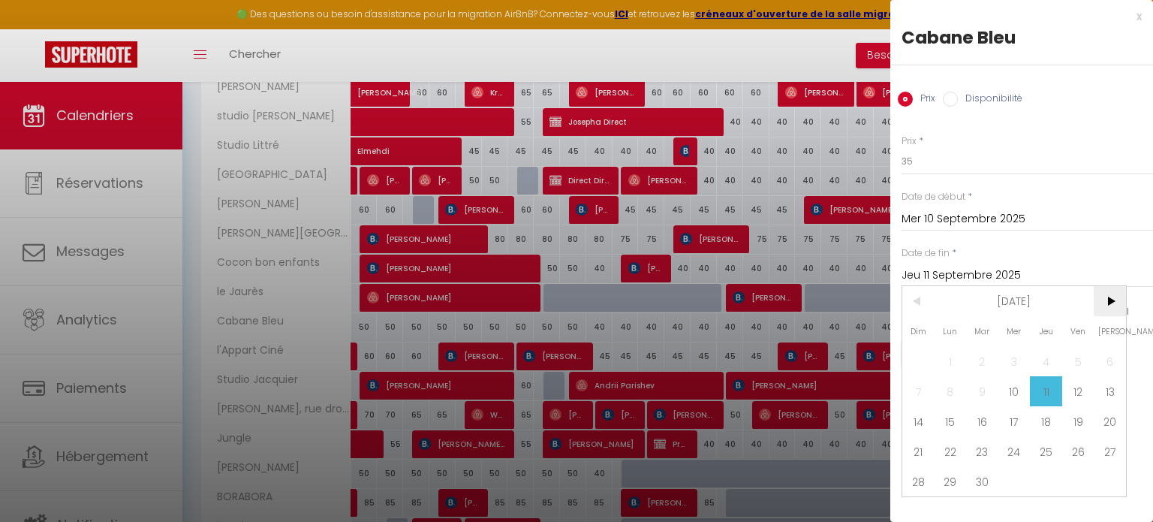
click at [1116, 306] on span ">" at bounding box center [1110, 301] width 32 height 30
click at [1073, 476] on span "31" at bounding box center [1078, 481] width 32 height 30
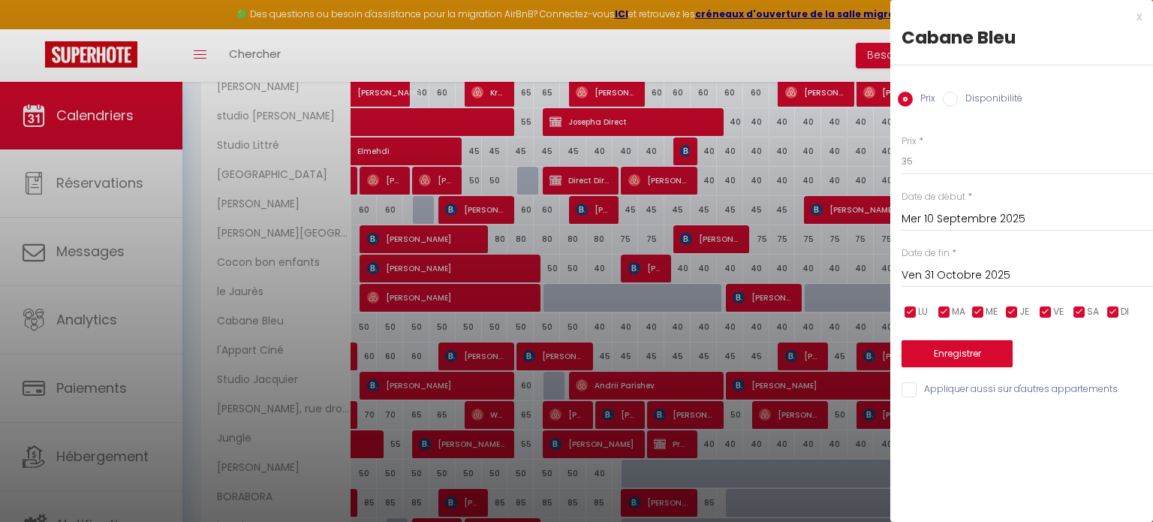
click at [977, 366] on div "Prix * 35 Statut * Disponible Indisponible Date de début * Mer 10 Septembre 202…" at bounding box center [1021, 258] width 263 height 284
click at [977, 356] on button "Enregistrer" at bounding box center [956, 353] width 111 height 27
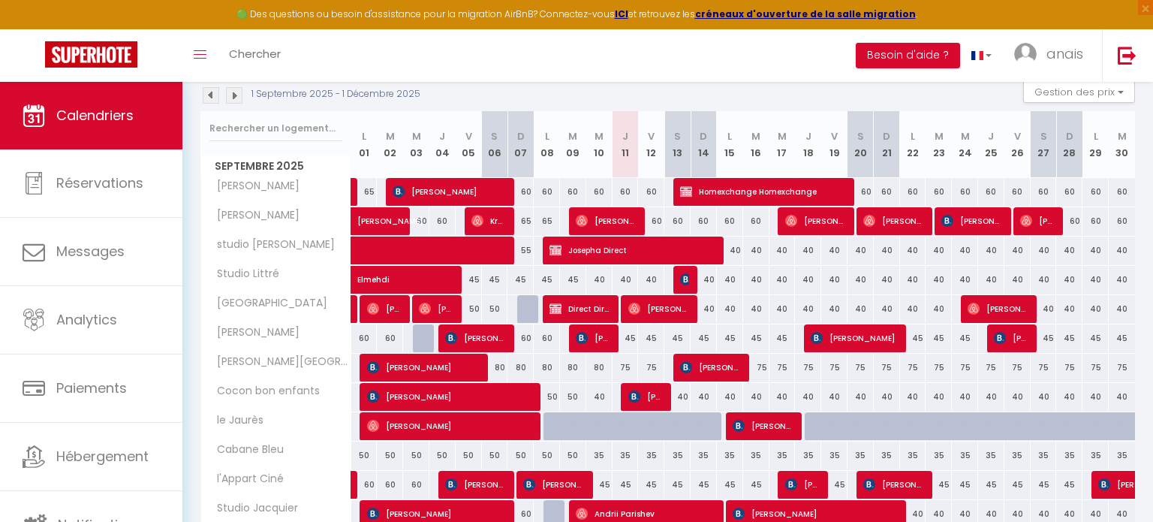
scroll to position [158, 0]
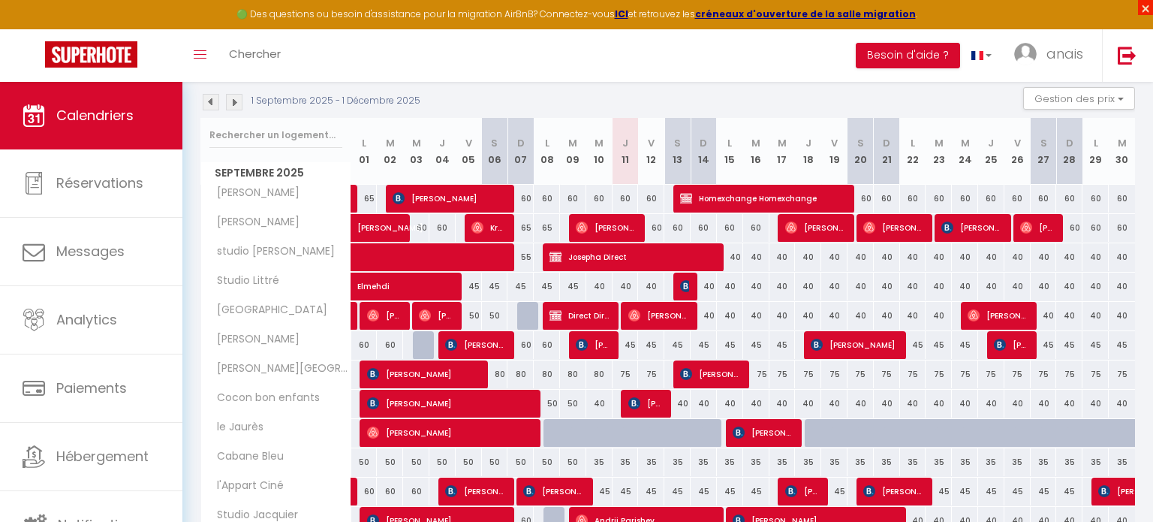
click at [1143, 8] on span "×" at bounding box center [1145, 7] width 15 height 15
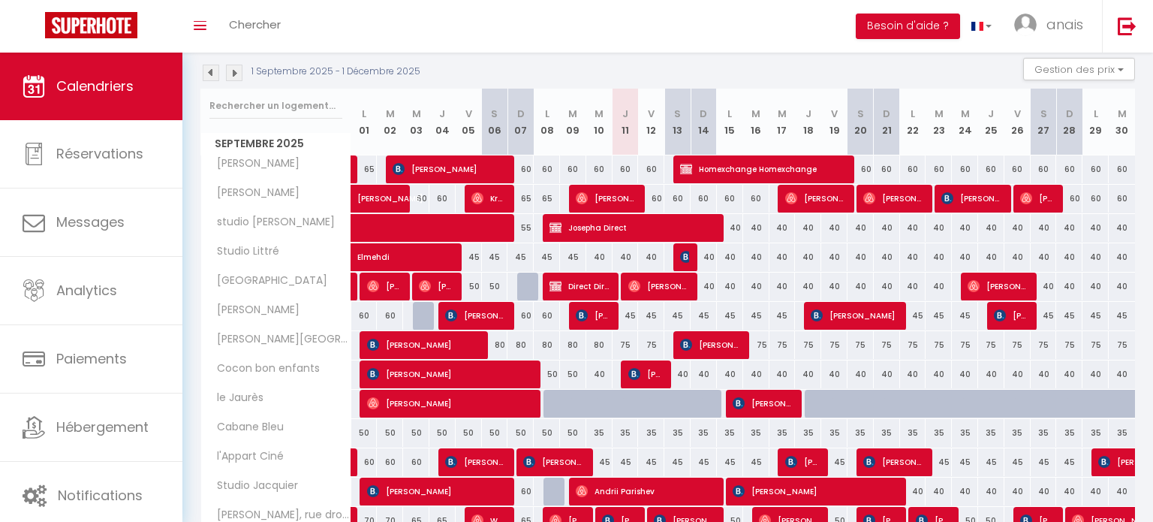
click at [657, 197] on div "60" at bounding box center [651, 199] width 26 height 28
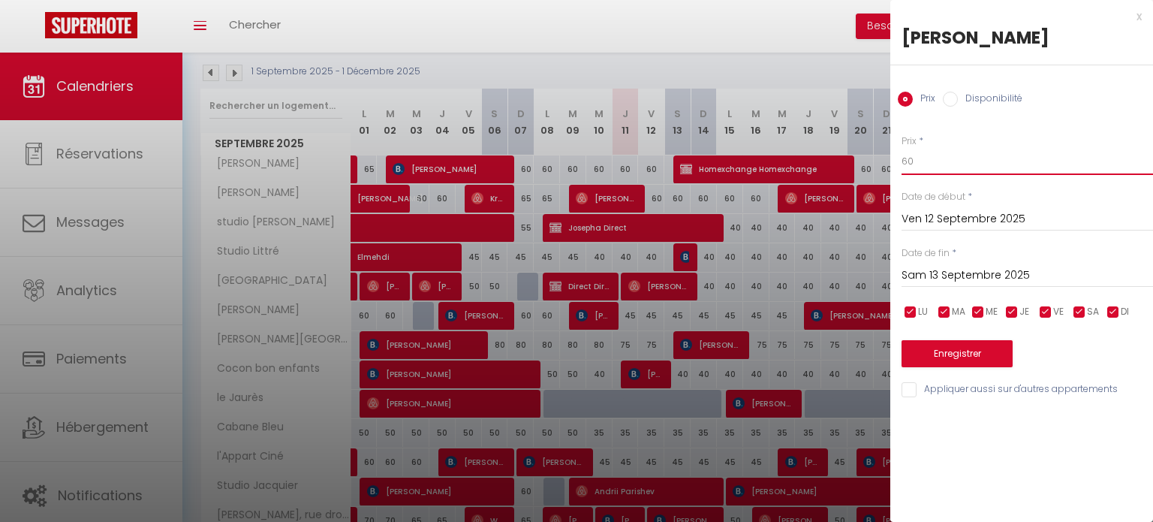
click at [949, 167] on input "60" at bounding box center [1026, 161] width 251 height 27
click at [968, 268] on input "Sam 13 Septembre 2025" at bounding box center [1026, 276] width 251 height 20
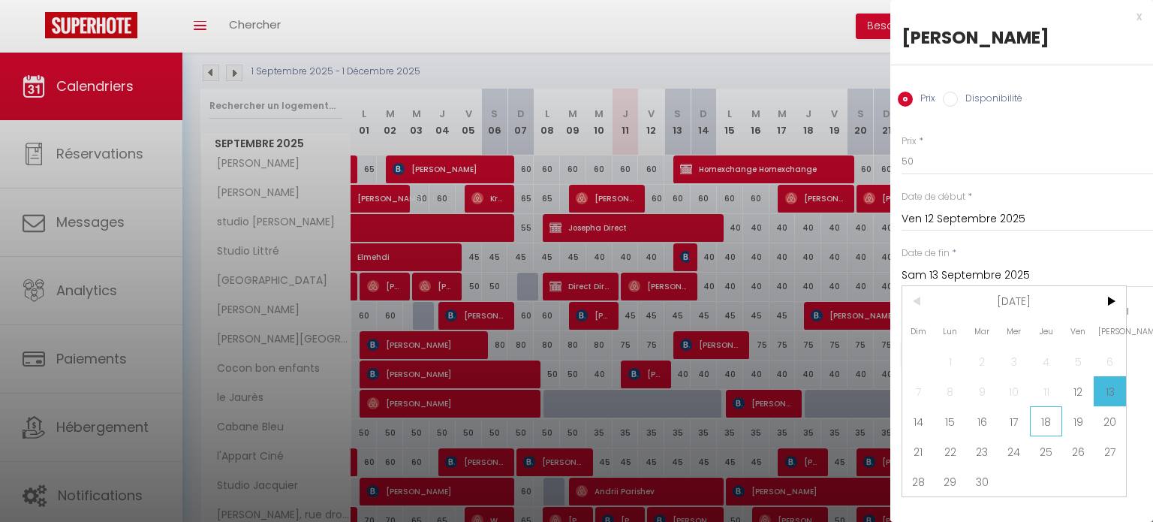
click at [1049, 424] on span "18" at bounding box center [1046, 421] width 32 height 30
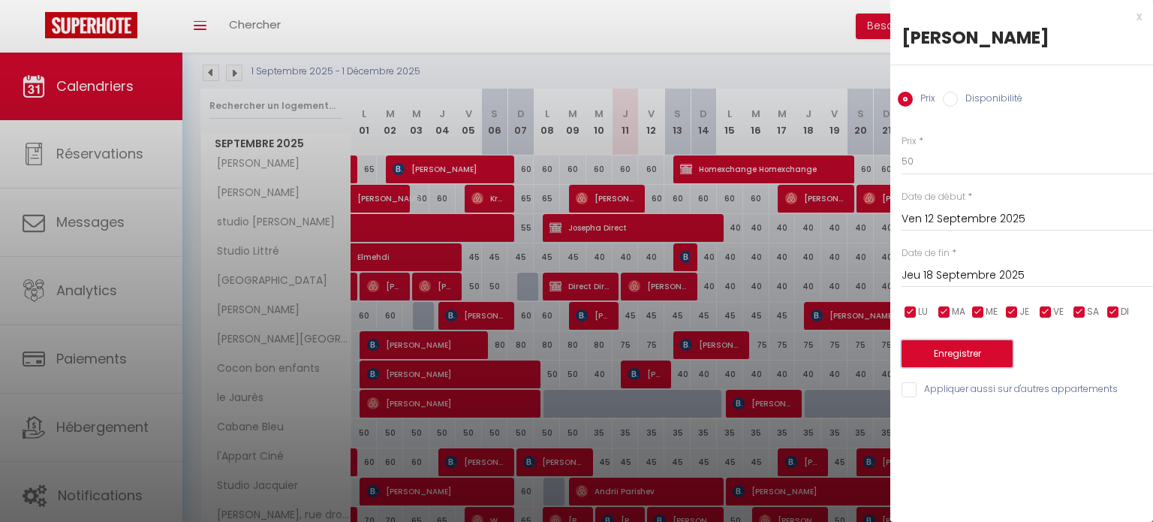
click at [965, 351] on button "Enregistrer" at bounding box center [956, 353] width 111 height 27
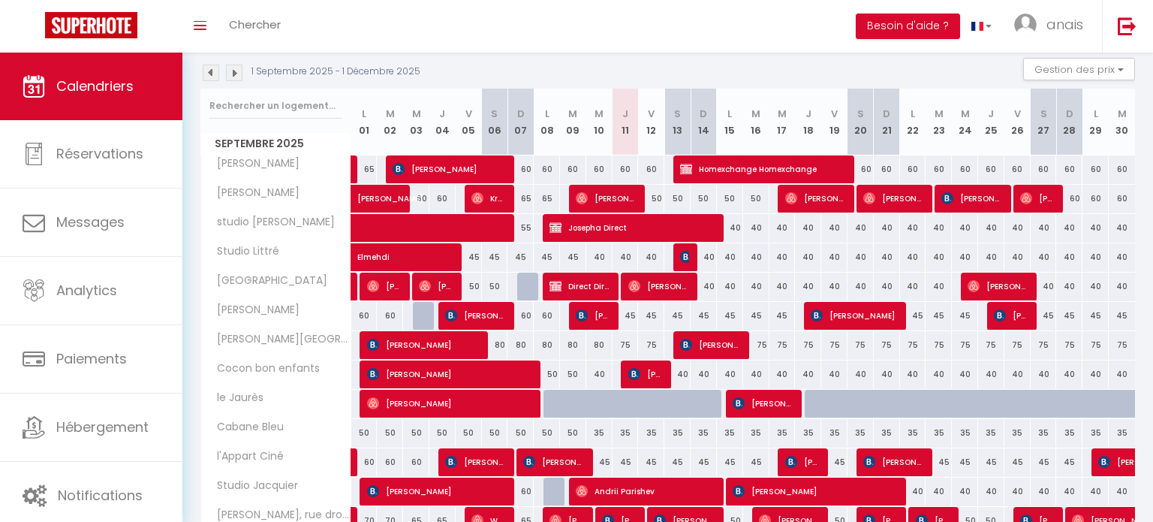
click at [655, 169] on div "60" at bounding box center [651, 169] width 26 height 28
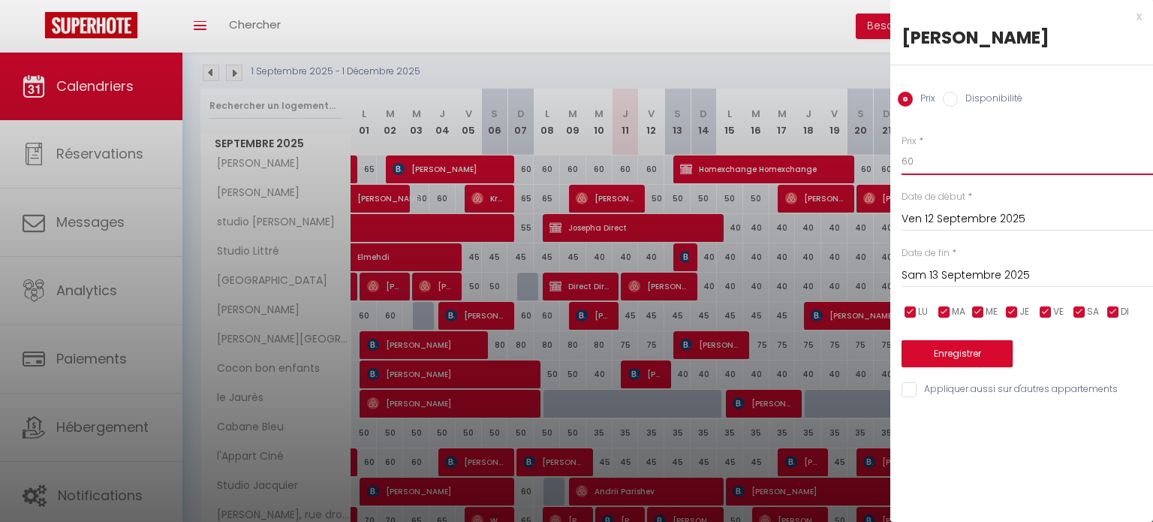
click at [960, 158] on input "60" at bounding box center [1026, 161] width 251 height 27
click at [1004, 267] on input "Sam 13 Septembre 2025" at bounding box center [1026, 276] width 251 height 20
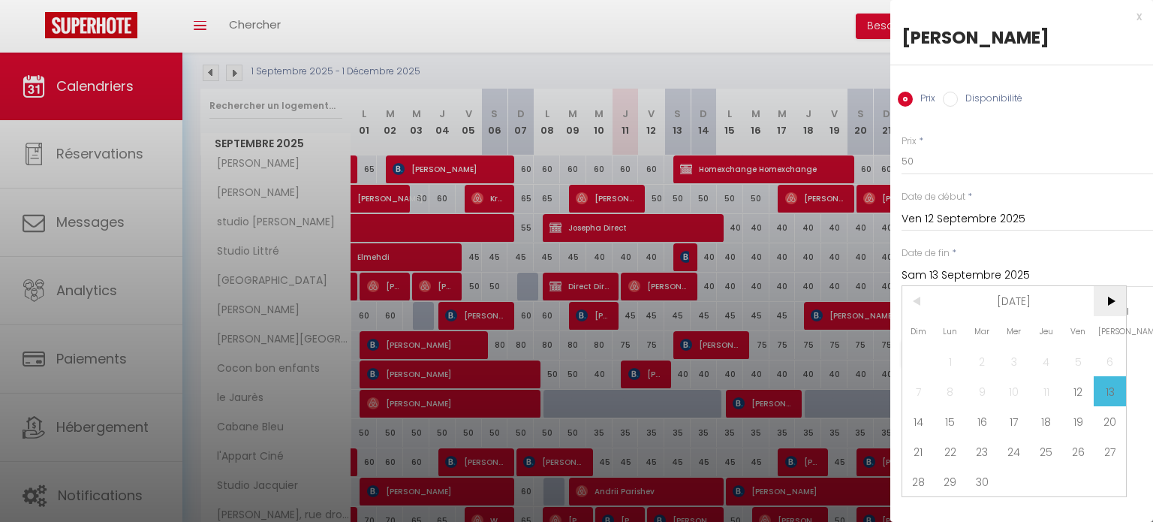
click at [1112, 299] on span ">" at bounding box center [1110, 301] width 32 height 30
click at [1080, 484] on span "31" at bounding box center [1078, 481] width 32 height 30
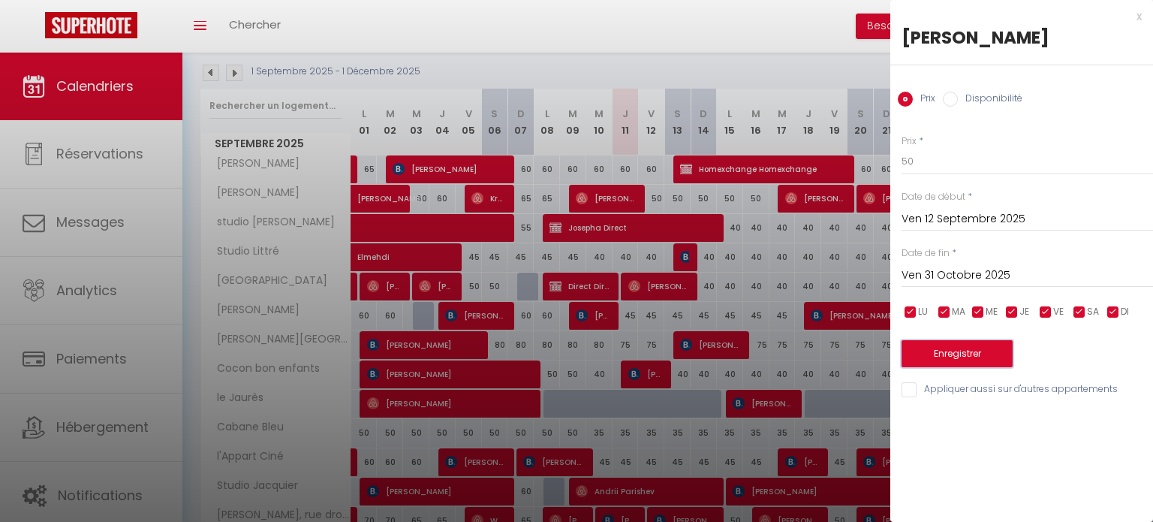
click at [973, 354] on button "Enregistrer" at bounding box center [956, 353] width 111 height 27
